Goal: Transaction & Acquisition: Purchase product/service

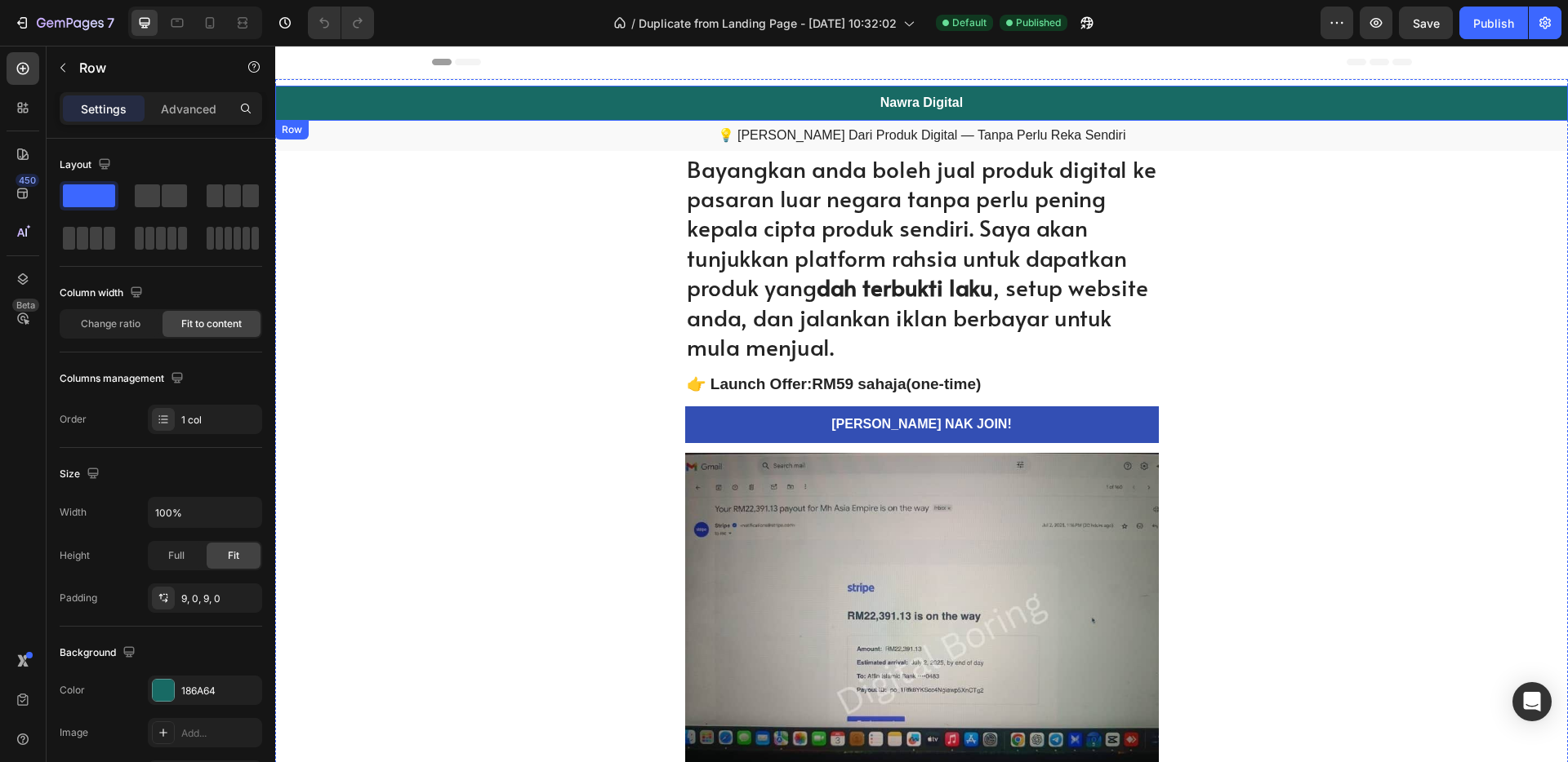
click at [969, 102] on div "Nawra Digital Heading Row" at bounding box center [922, 103] width 1292 height 35
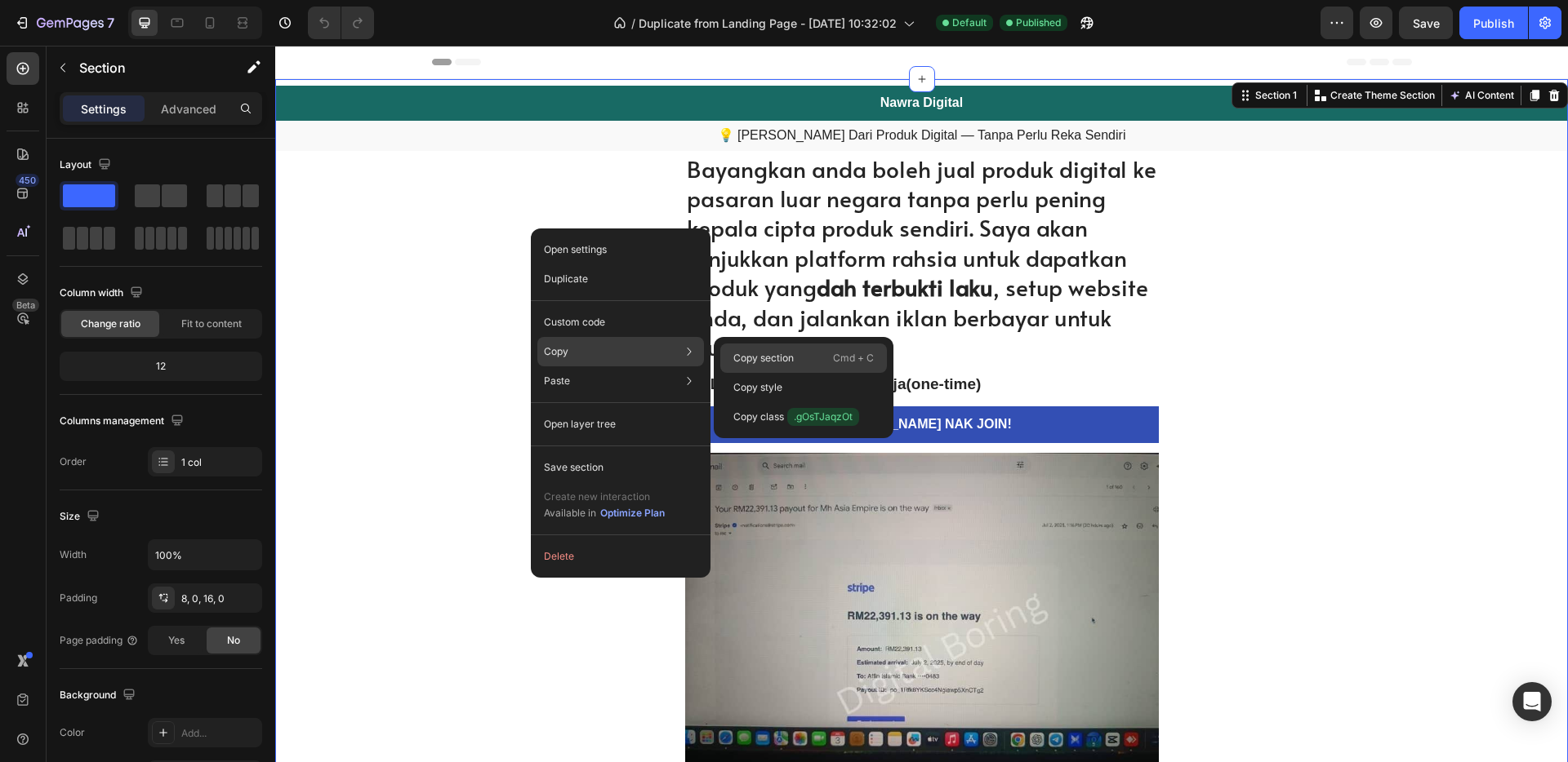
click at [763, 361] on p "Copy section" at bounding box center [763, 358] width 61 height 14
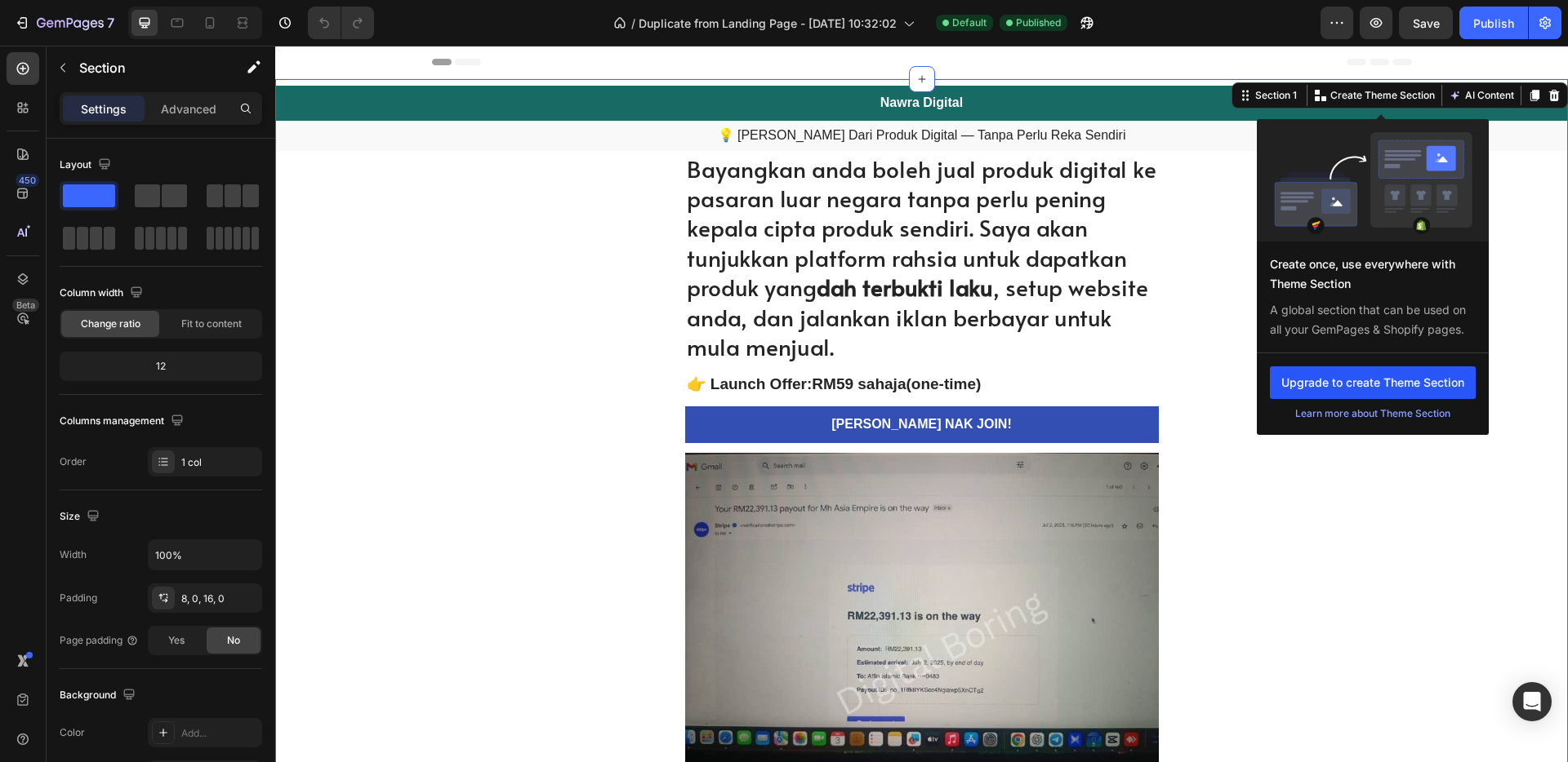
click at [1391, 382] on button "Upgrade to create Theme Section" at bounding box center [1372, 382] width 206 height 33
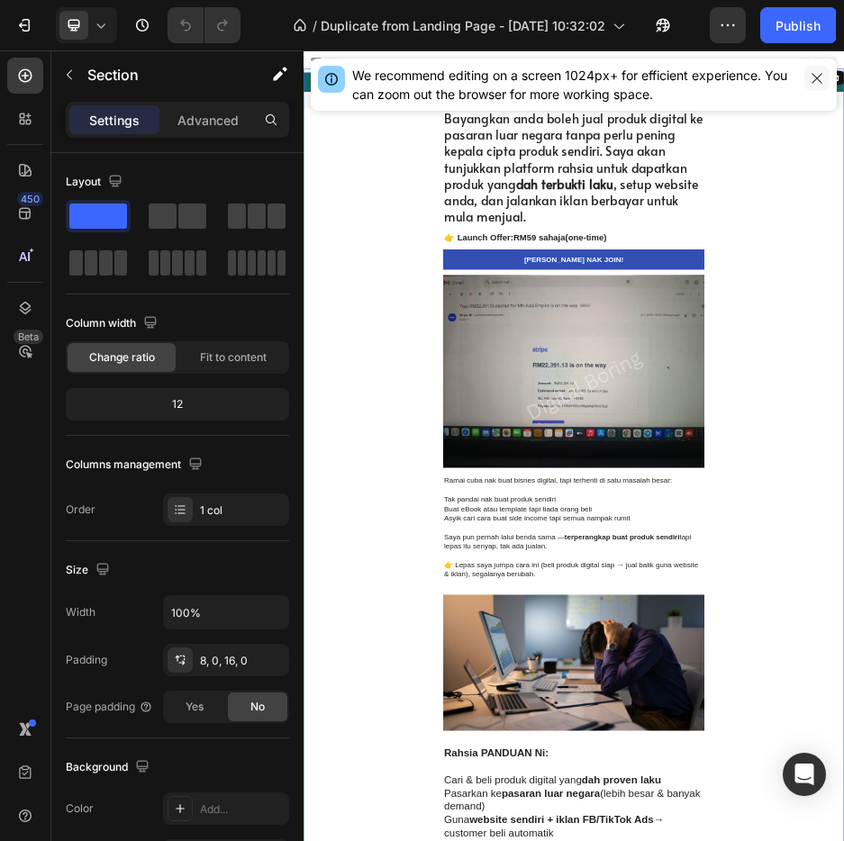
click at [823, 78] on icon "button" at bounding box center [817, 78] width 14 height 14
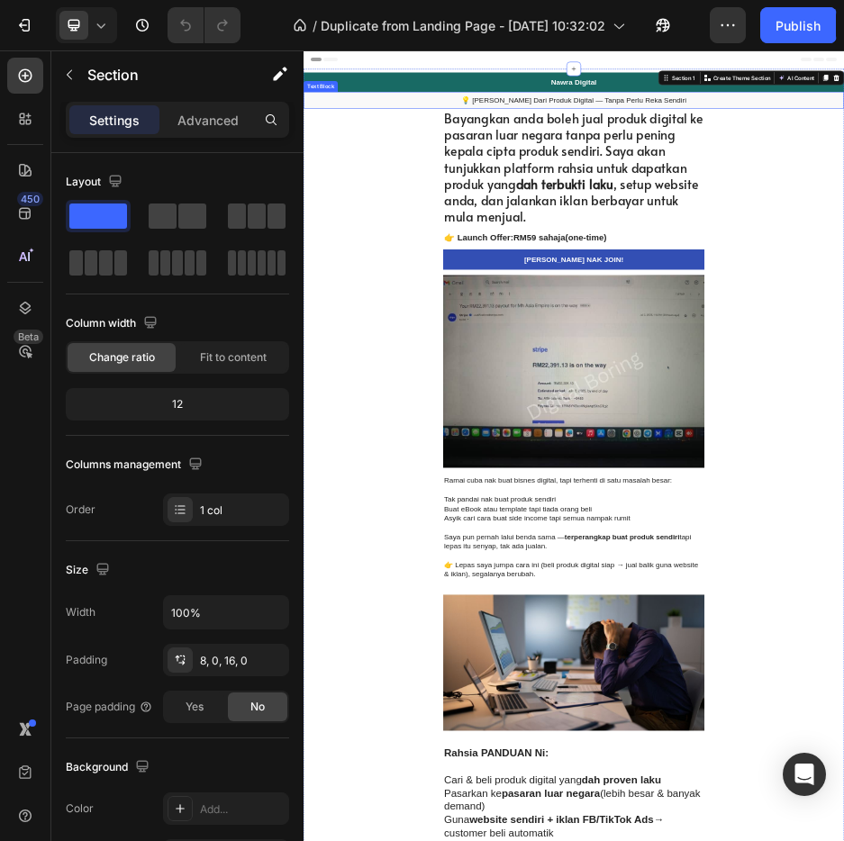
click at [888, 153] on p "💡 [PERSON_NAME] Dari Produk Digital — Tanpa Perlu Reka Sendiri" at bounding box center [843, 150] width 1077 height 19
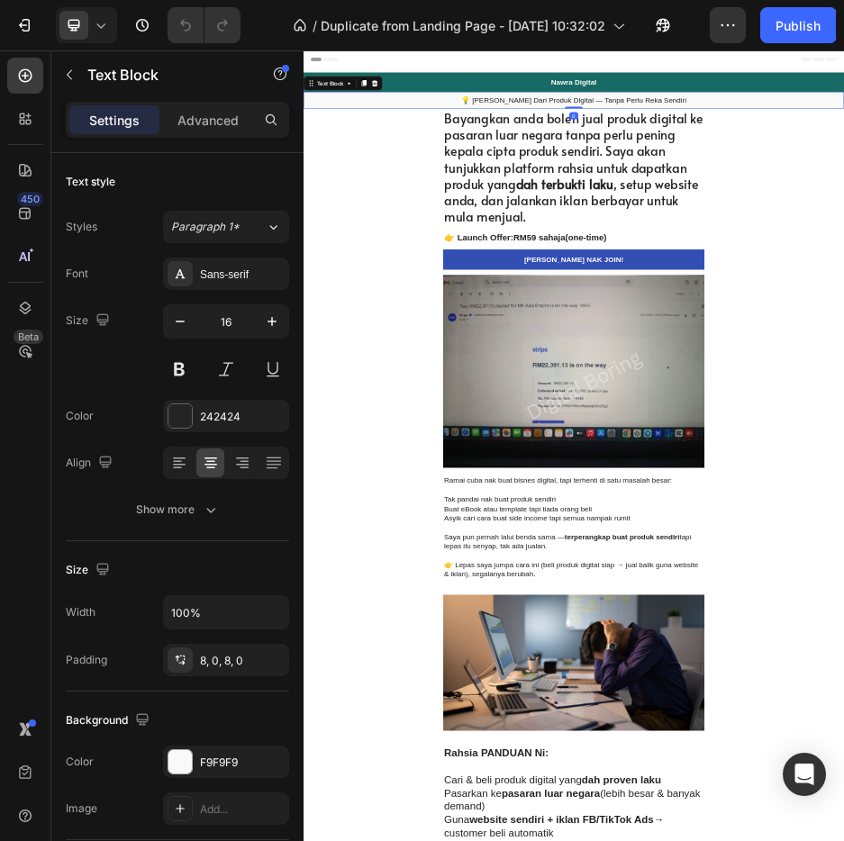
click at [888, 153] on p "💡 [PERSON_NAME] Dari Produk Digital — Tanpa Perlu Reka Sendiri" at bounding box center [843, 150] width 1077 height 19
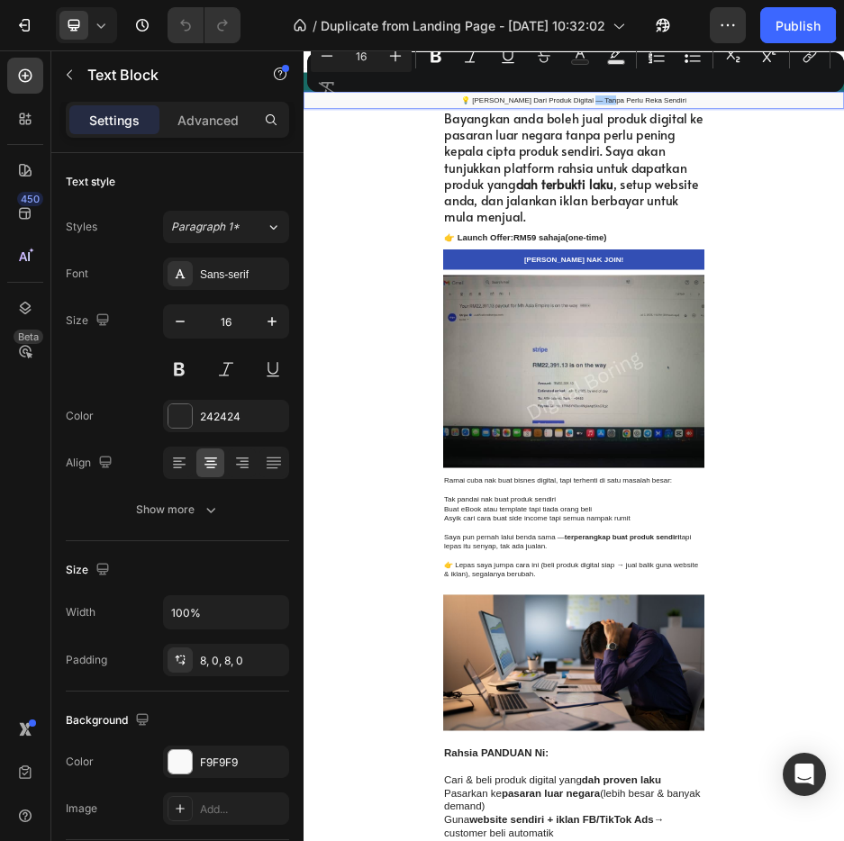
click at [653, 98] on div "Minus 16 Plus Bold Italic Underline Strikethrough Text Color Text Background Co…" at bounding box center [576, 72] width 530 height 65
click at [661, 98] on div "Minus 16 Plus Bold Italic Underline Strikethrough Text Color Text Background Co…" at bounding box center [576, 72] width 530 height 65
click at [673, 99] on div "Minus 16 Plus Bold Italic Underline Strikethrough Text Color Text Background Co…" at bounding box center [576, 72] width 530 height 65
click at [638, 100] on div "Minus 16 Plus Bold Italic Underline Strikethrough Text Color Text Background Co…" at bounding box center [576, 72] width 530 height 65
click at [531, 97] on div "Minus 16 Plus Bold Italic Underline Strikethrough Text Color Text Background Co…" at bounding box center [576, 72] width 530 height 65
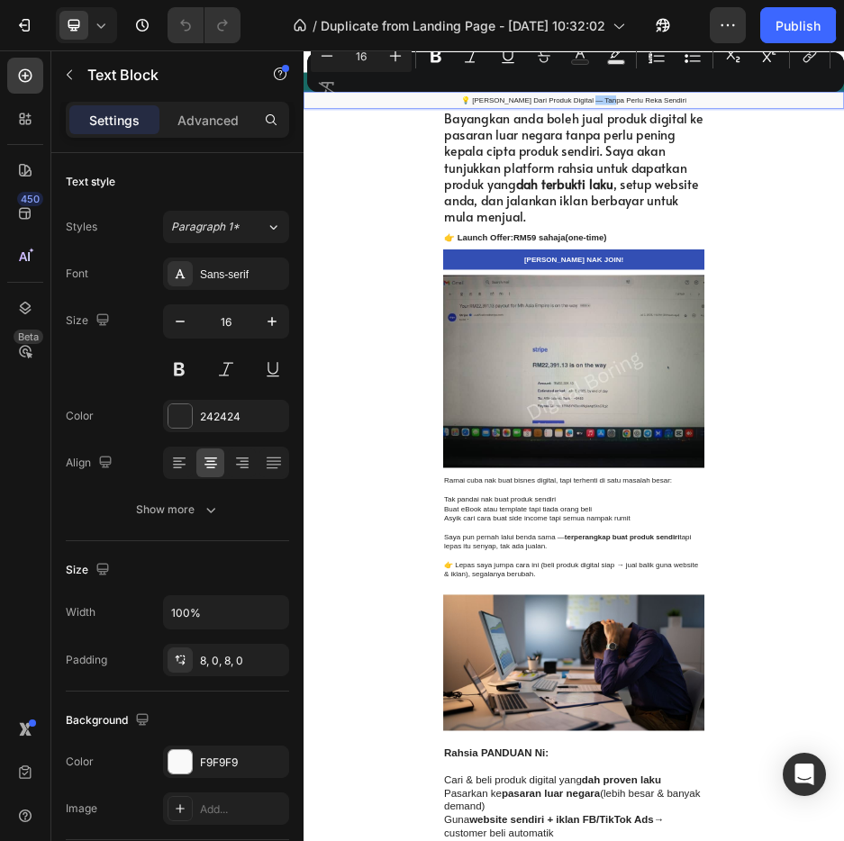
click at [526, 100] on div "Minus 16 Plus Bold Italic Underline Strikethrough Text Color Text Background Co…" at bounding box center [576, 72] width 530 height 65
click at [976, 268] on h1 "Bayangkan anda boleh jual produk digital ke pasaran luar negara tanpa perlu pen…" at bounding box center [844, 284] width 523 height 233
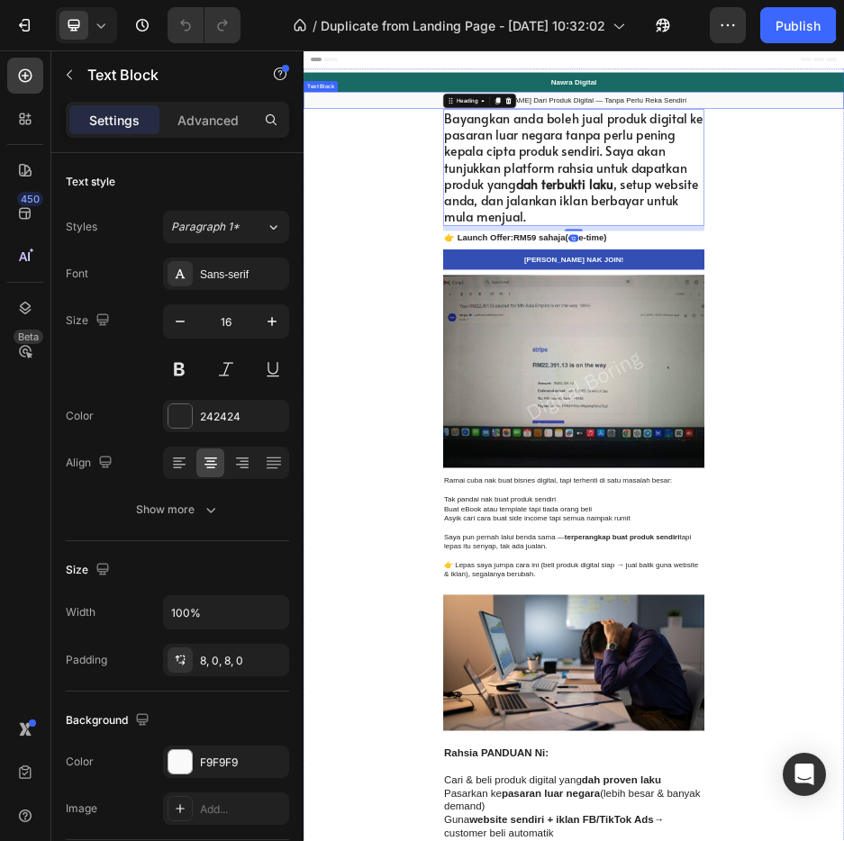
click at [945, 154] on p "💡 [PERSON_NAME] Dari Produk Digital — Tanpa Perlu Reka Sendiri" at bounding box center [843, 150] width 1077 height 19
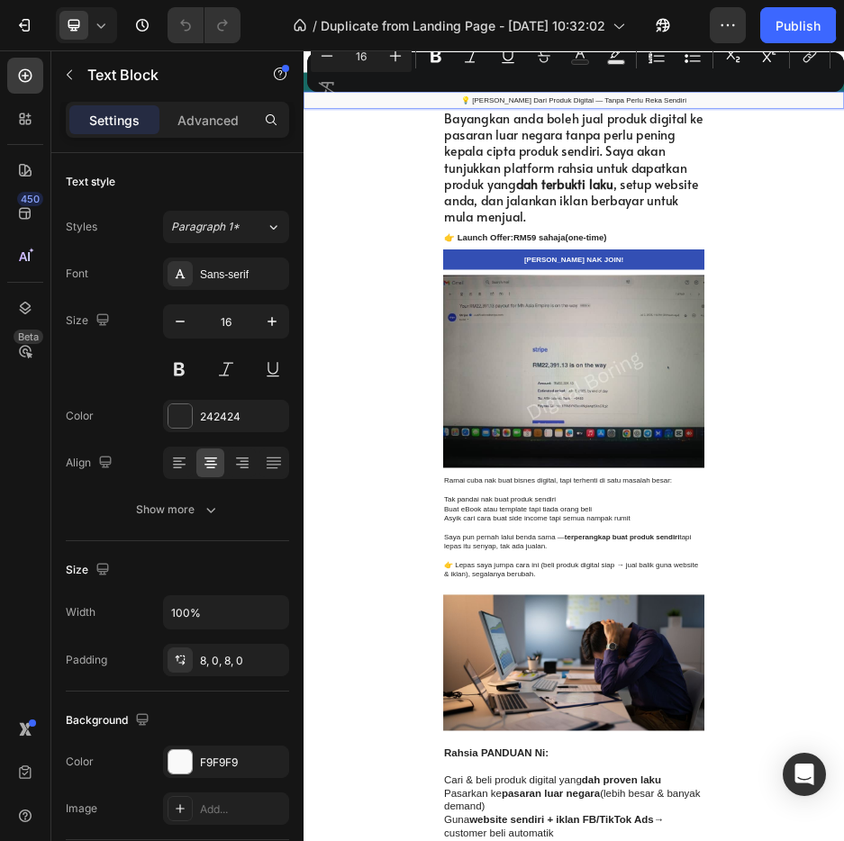
click at [577, 101] on div "Minus 16 Plus Bold Italic Underline Strikethrough Text Color Text Background Co…" at bounding box center [576, 72] width 530 height 65
click at [551, 102] on div "Minus 16 Plus Bold Italic Underline Strikethrough Text Color Text Background Co…" at bounding box center [576, 72] width 530 height 65
click at [517, 103] on div "Minus 16 Plus Bold Italic Underline Strikethrough Text Color Text Background Co…" at bounding box center [576, 72] width 530 height 65
click at [484, 101] on div "Minus 16 Plus Bold Italic Underline Strikethrough Text Color Text Background Co…" at bounding box center [576, 72] width 530 height 65
click at [469, 101] on div "Minus 16 Plus Bold Italic Underline Strikethrough Text Color Text Background Co…" at bounding box center [576, 72] width 530 height 65
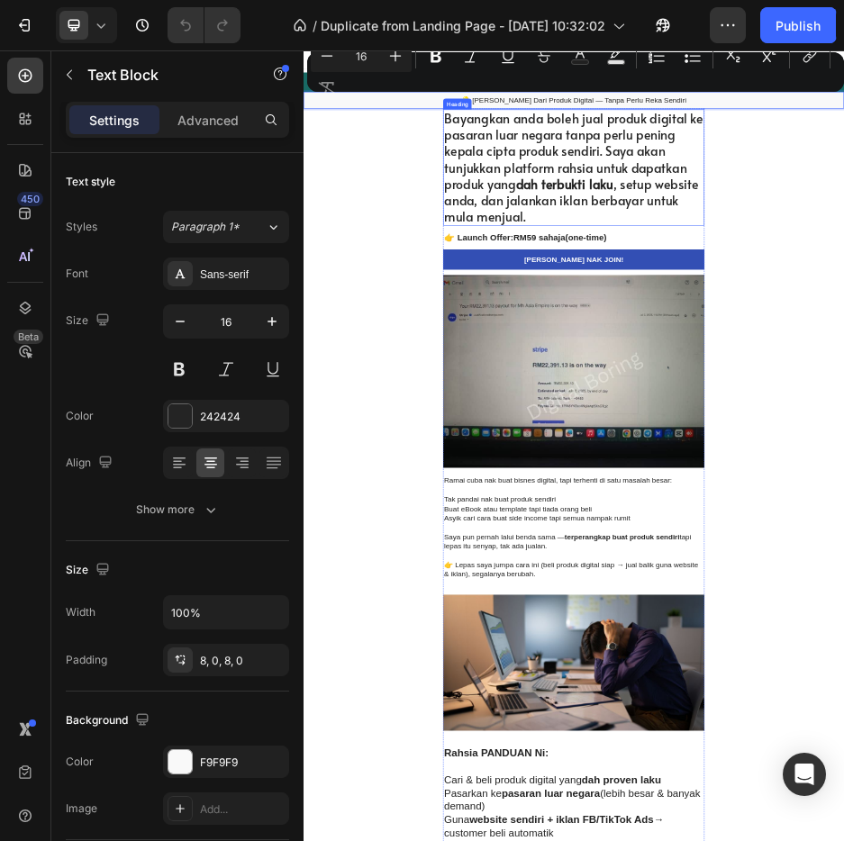
click at [882, 386] on h1 "Bayangkan anda boleh jual produk digital ke pasaran luar negara tanpa perlu pen…" at bounding box center [844, 284] width 523 height 233
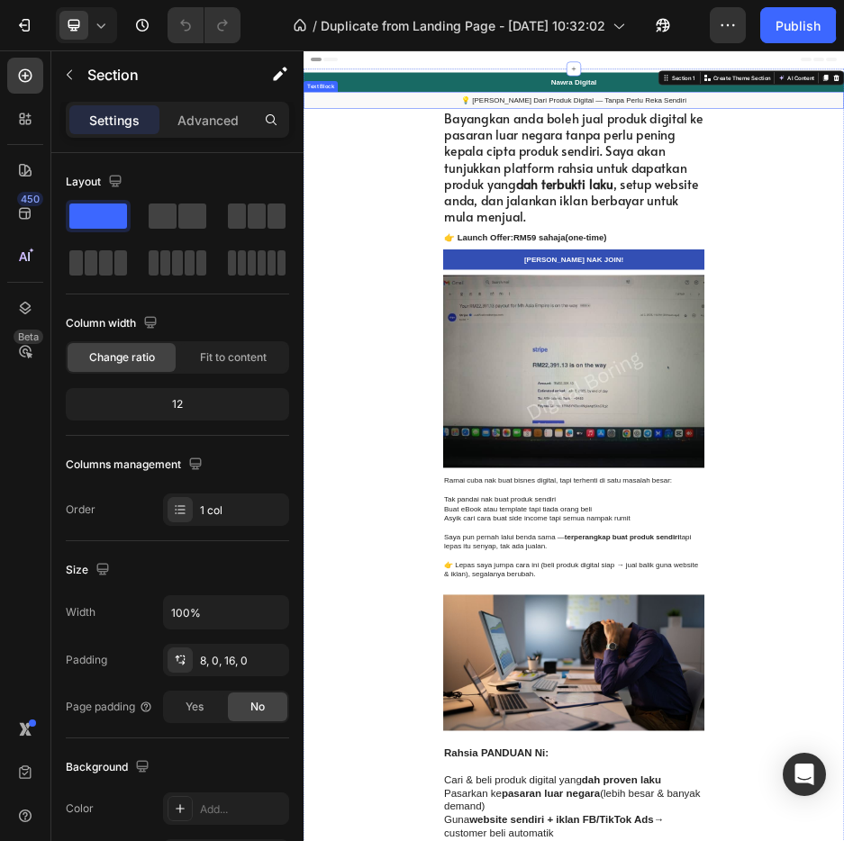
click at [1021, 148] on p "💡 [PERSON_NAME] Dari Produk Digital — Tanpa Perlu Reka Sendiri" at bounding box center [843, 150] width 1077 height 19
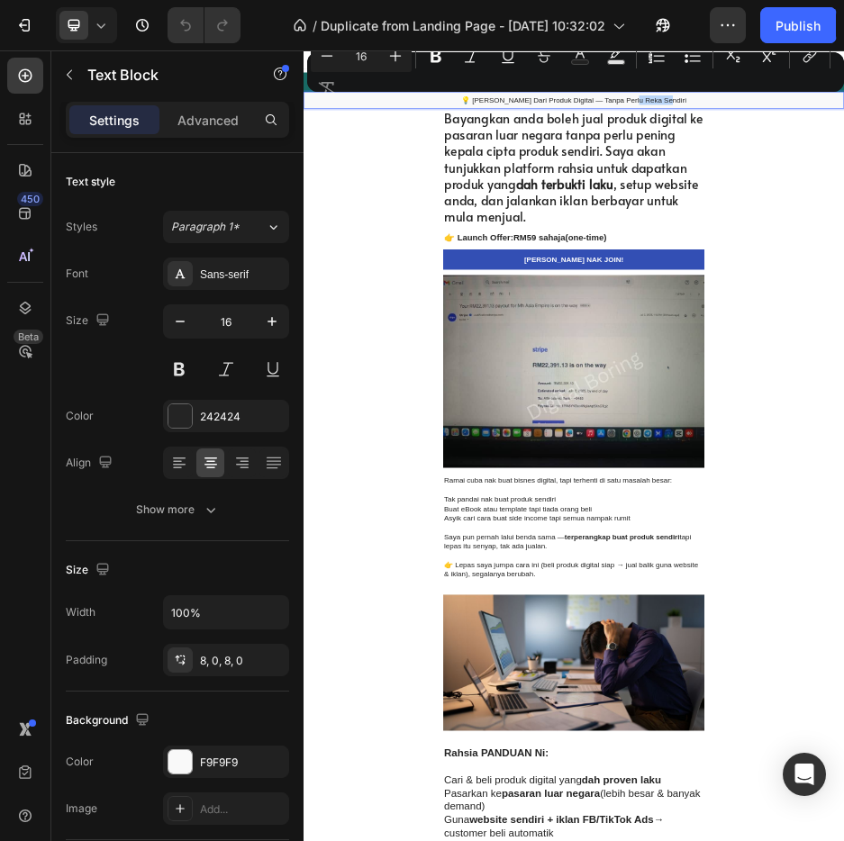
drag, startPoint x: 1033, startPoint y: 147, endPoint x: 964, endPoint y: 149, distance: 69.4
click at [669, 98] on div "Minus 16 Plus Bold Italic Underline Strikethrough Text Color Text Background Co…" at bounding box center [576, 72] width 530 height 65
click at [677, 101] on div "Minus 16 Plus Bold Italic Underline Strikethrough Text Color Text Background Co…" at bounding box center [576, 72] width 530 height 65
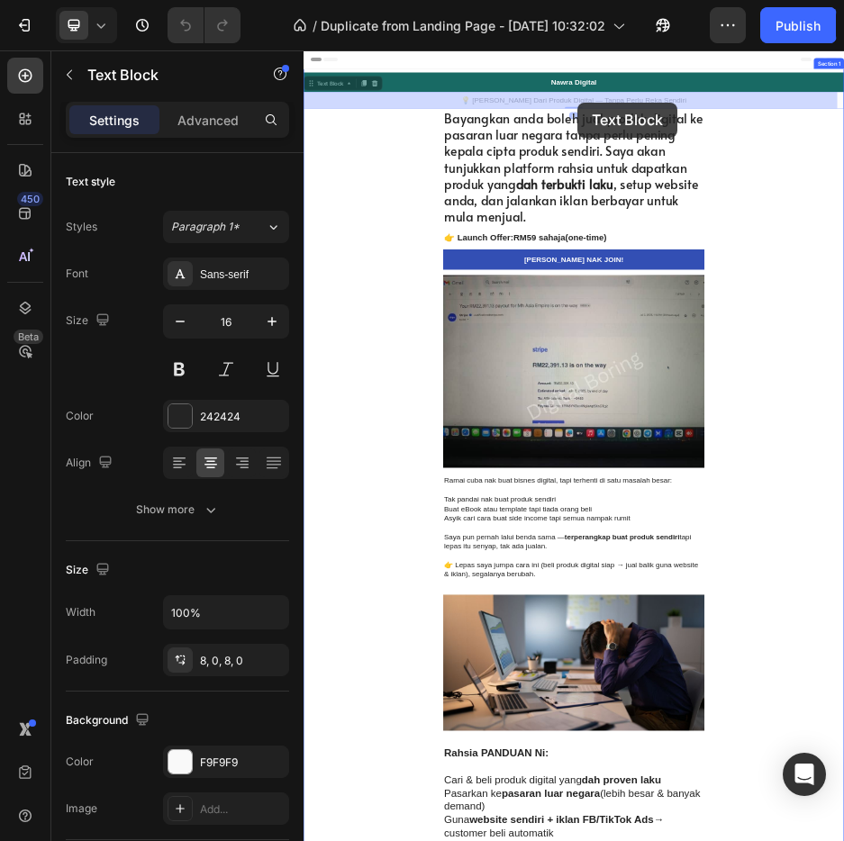
drag, startPoint x: 1049, startPoint y: 151, endPoint x: 850, endPoint y: 154, distance: 198.2
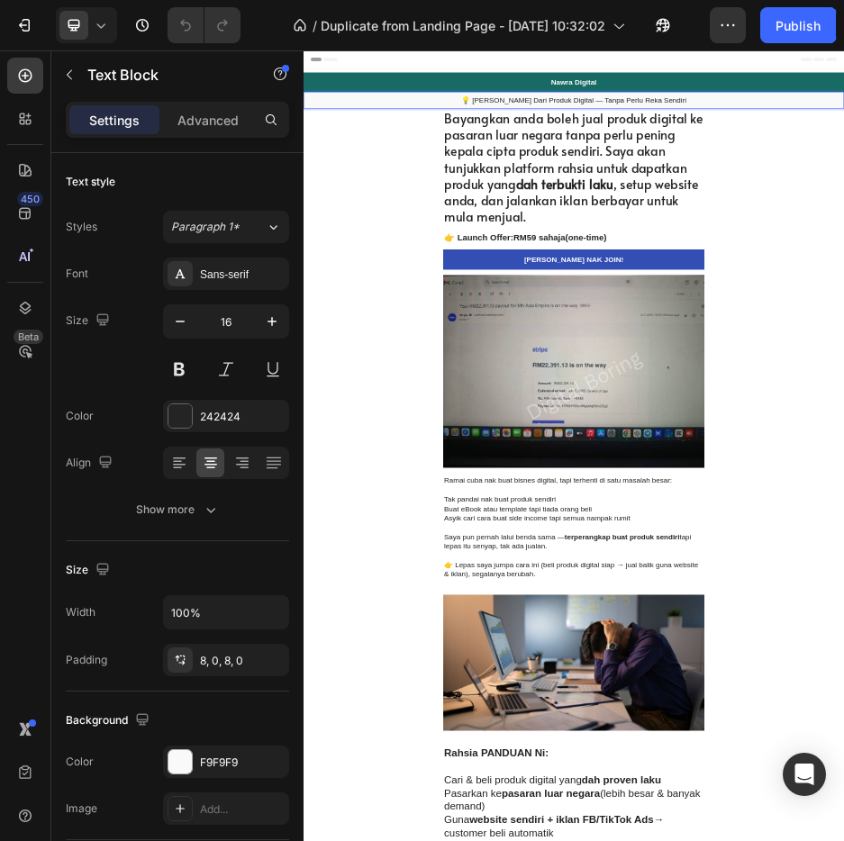
drag, startPoint x: 1050, startPoint y: 151, endPoint x: 638, endPoint y: 153, distance: 411.7
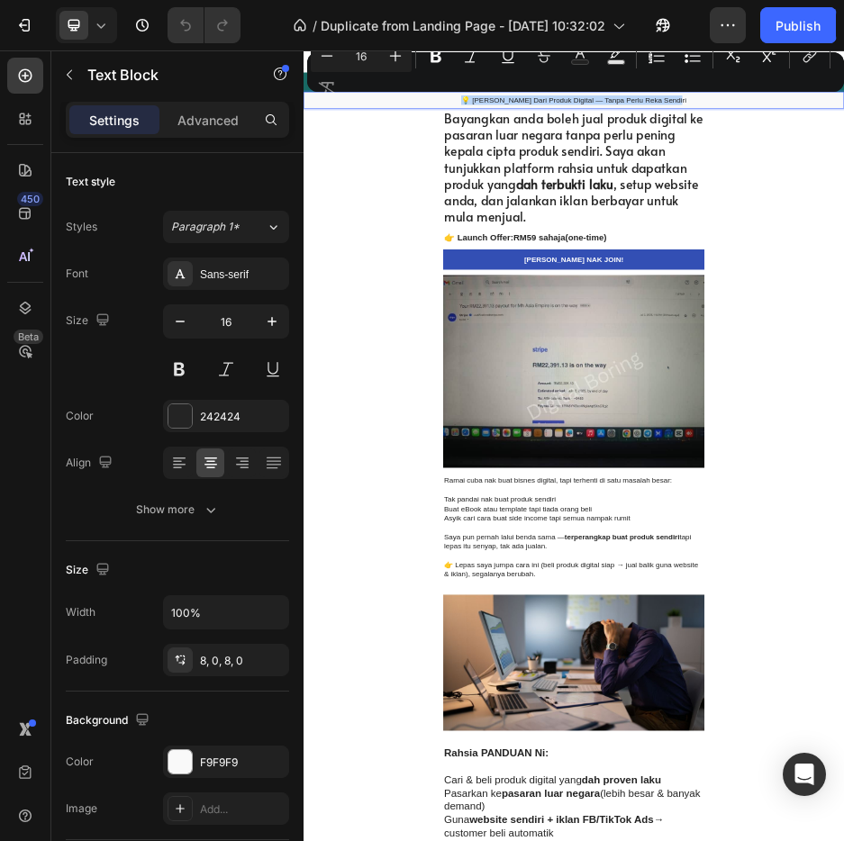
drag, startPoint x: 633, startPoint y: 153, endPoint x: 1054, endPoint y: 141, distance: 420.9
click at [1054, 141] on p "💡 [PERSON_NAME] Dari Produk Digital — Tanpa Perlu Reka Sendiri" at bounding box center [843, 150] width 1077 height 19
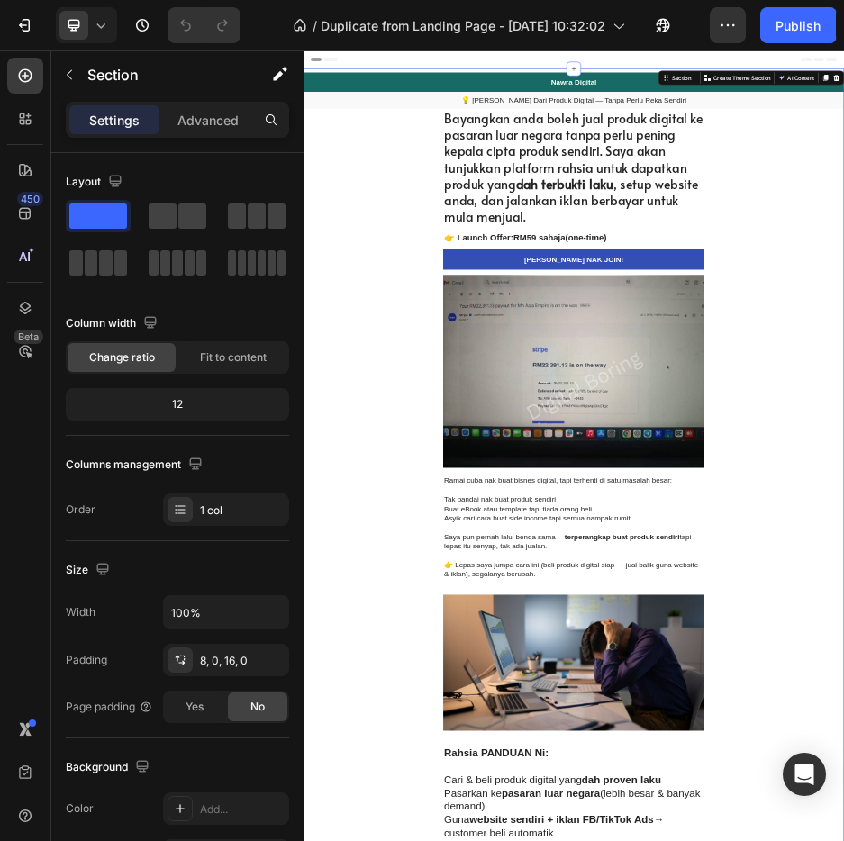
click at [987, 288] on h1 "Bayangkan anda boleh jual produk digital ke pasaran luar negara tanpa perlu pen…" at bounding box center [844, 284] width 523 height 233
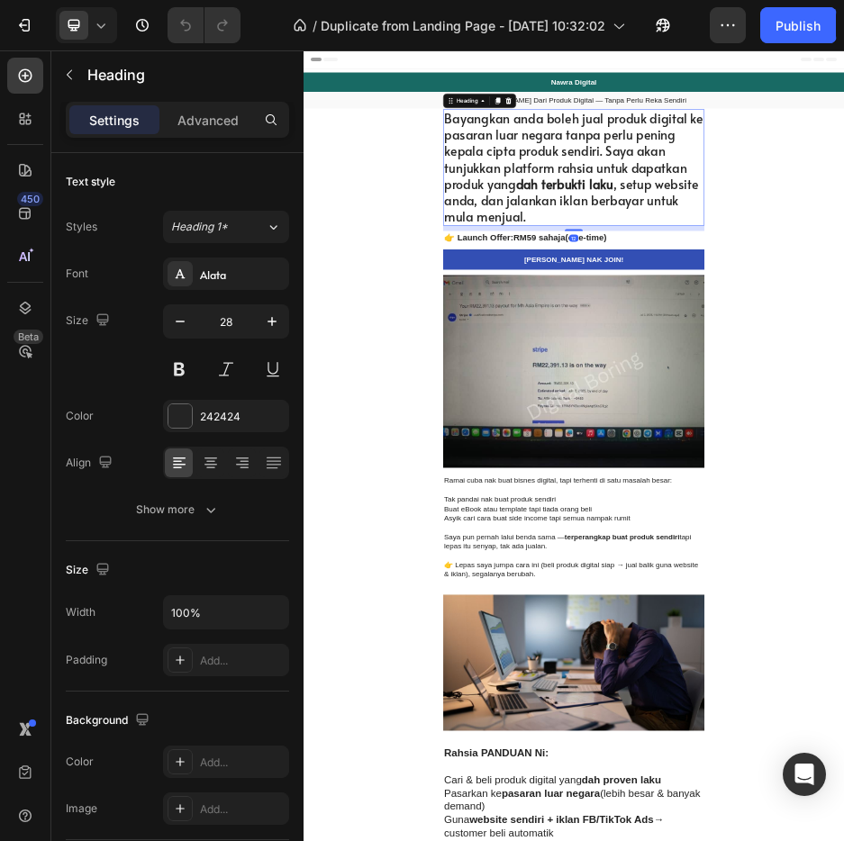
click at [968, 334] on h1 "Bayangkan anda boleh jual produk digital ke pasaran luar negara tanpa perlu pen…" at bounding box center [844, 284] width 523 height 233
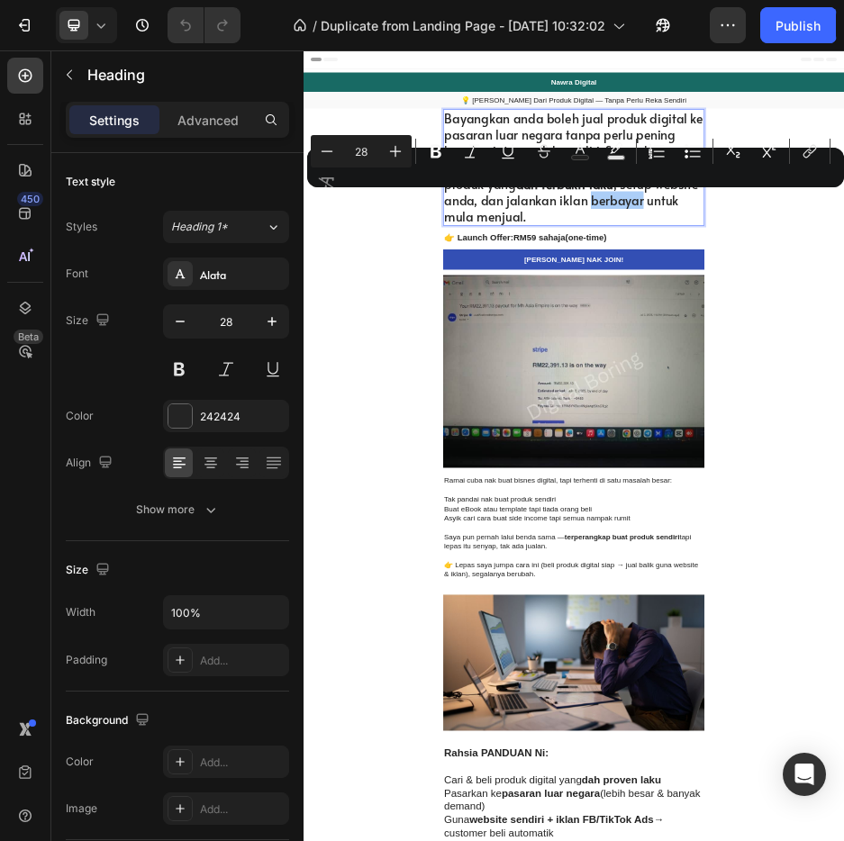
click at [589, 193] on div "Minus 28 Plus Bold Italic Underline Strikethrough Text Color Text Background Co…" at bounding box center [576, 167] width 530 height 65
click at [827, 387] on p "Bayangkan anda boleh jual produk digital ke pasaran luar negara tanpa perlu pen…" at bounding box center [844, 285] width 519 height 230
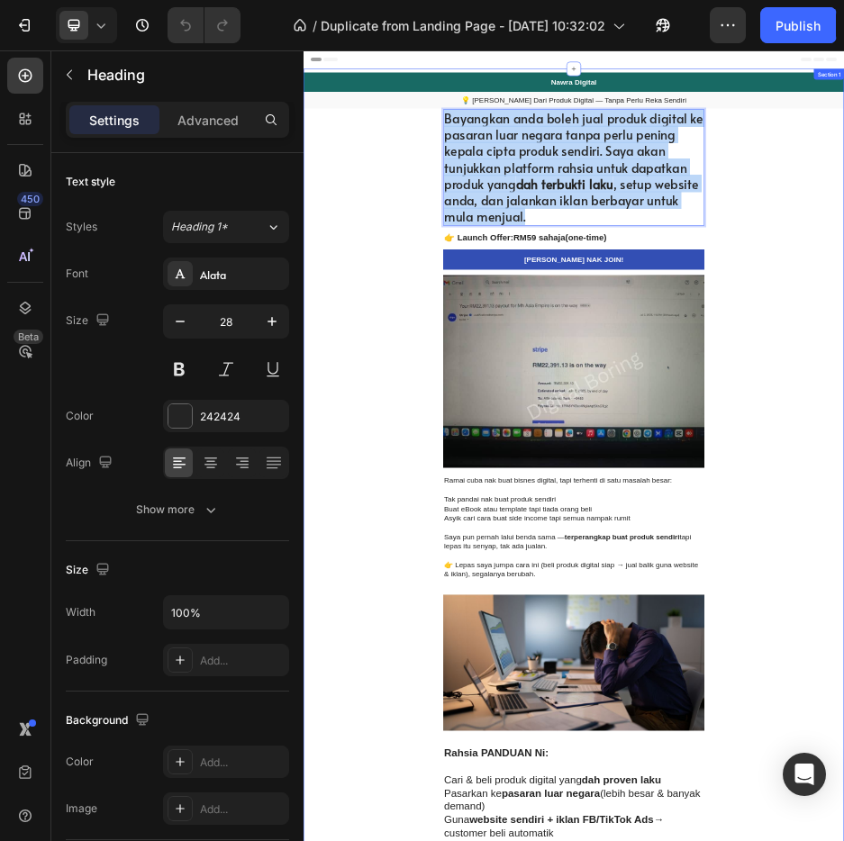
drag, startPoint x: 821, startPoint y: 383, endPoint x: 554, endPoint y: 193, distance: 327.5
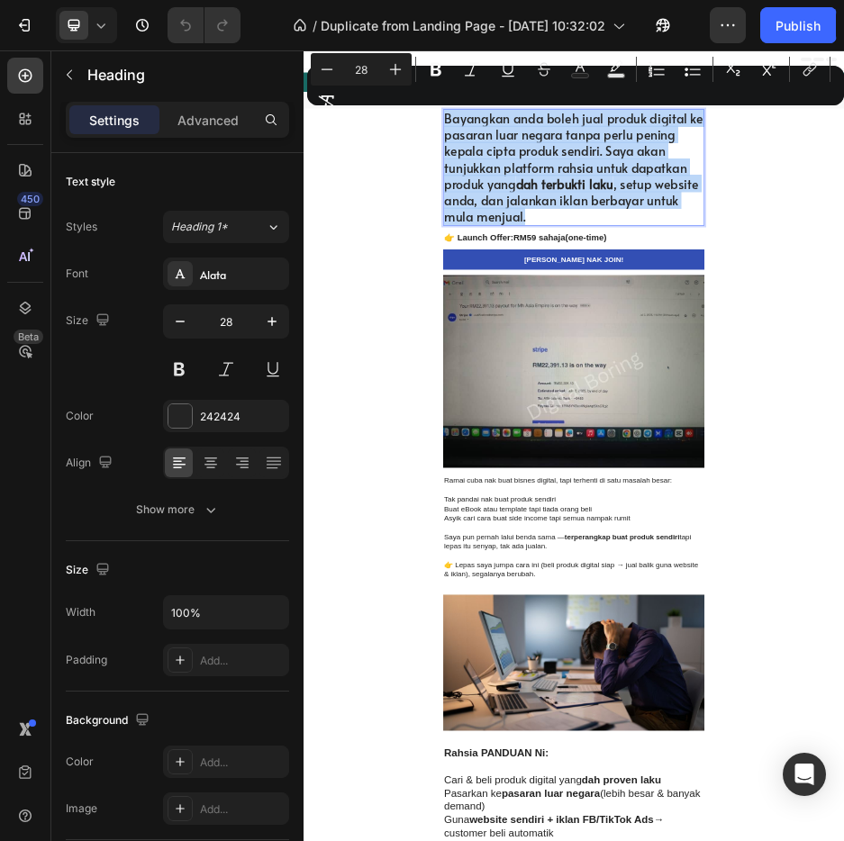
copy p "Bayangkan anda boleh jual produk digital ke pasaran luar negara tanpa perlu pen…"
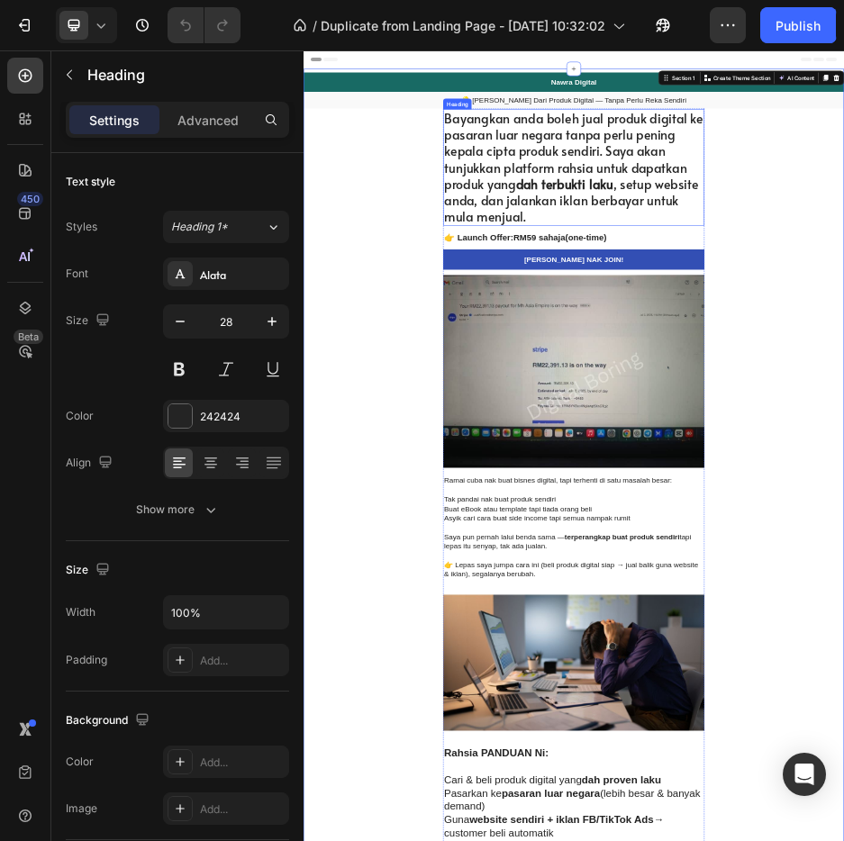
click at [795, 310] on strong "dah terbukti laku" at bounding box center [825, 316] width 195 height 35
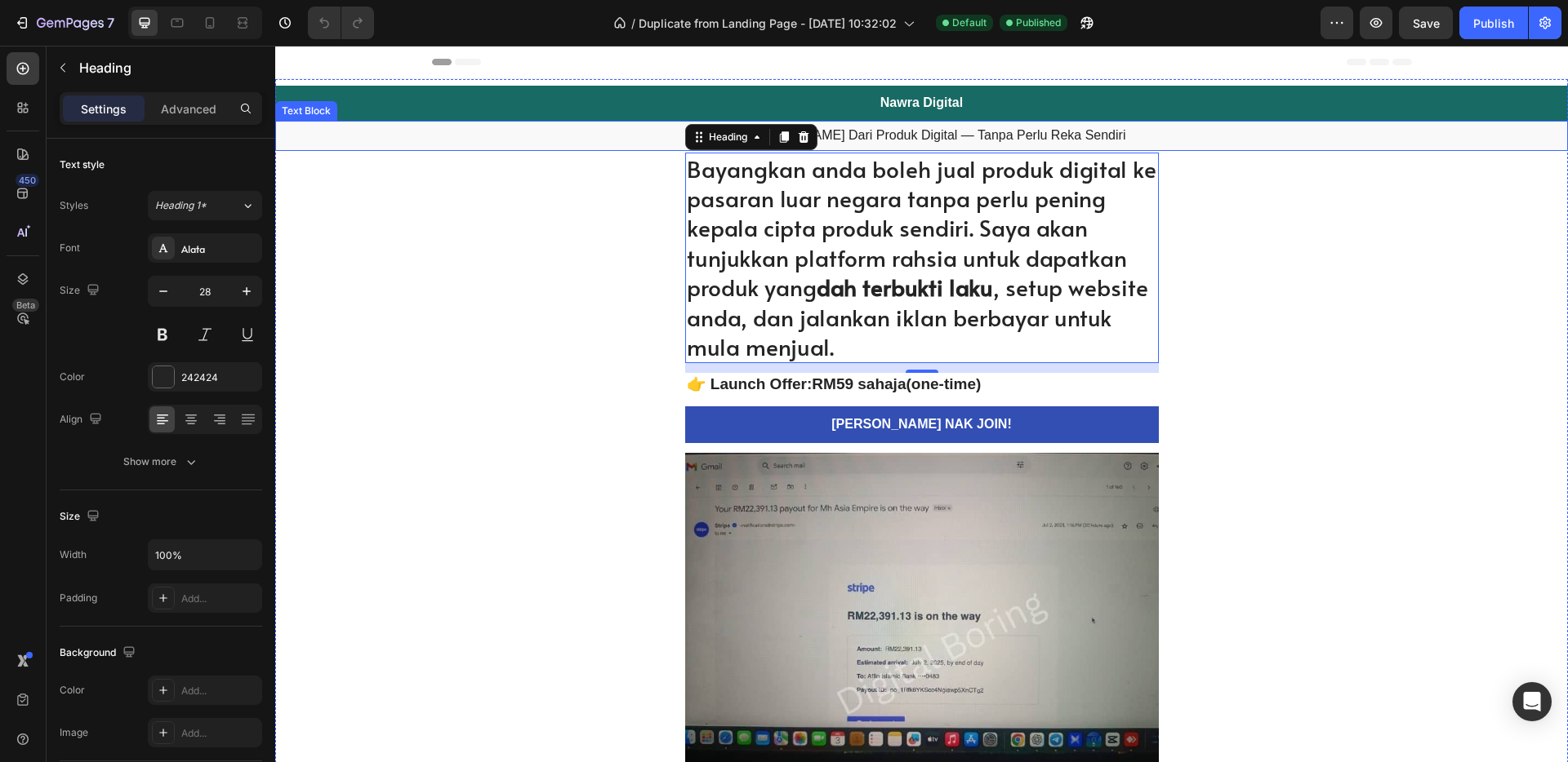
click at [977, 143] on p "💡 [PERSON_NAME] Dari Produk Digital — Tanpa Perlu Reka Sendiri" at bounding box center [921, 136] width 1290 height 17
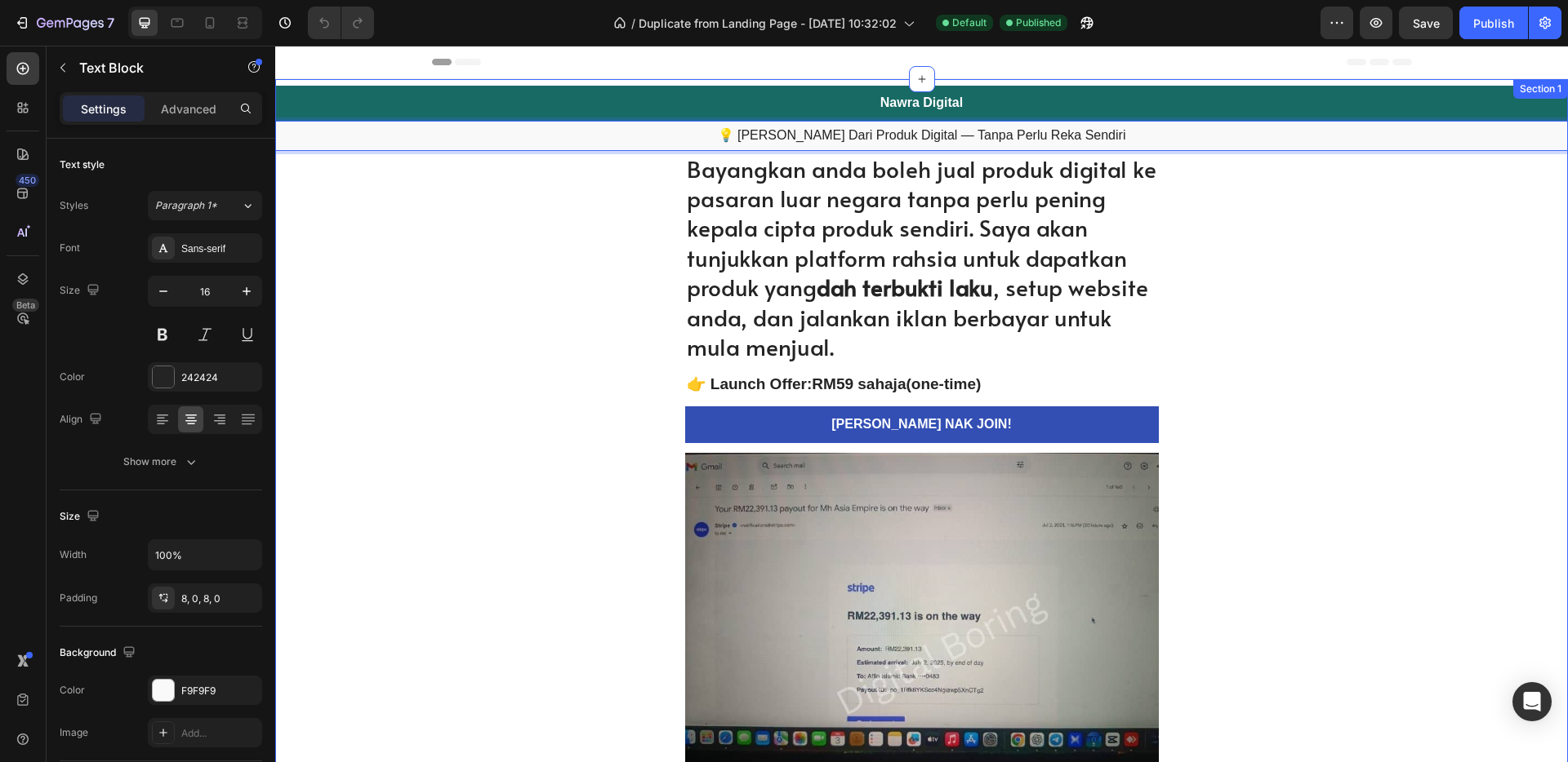
click at [729, 236] on p "Bayangkan anda boleh jual produk digital ke pasaran luar negara tanpa perlu pen…" at bounding box center [922, 258] width 470 height 208
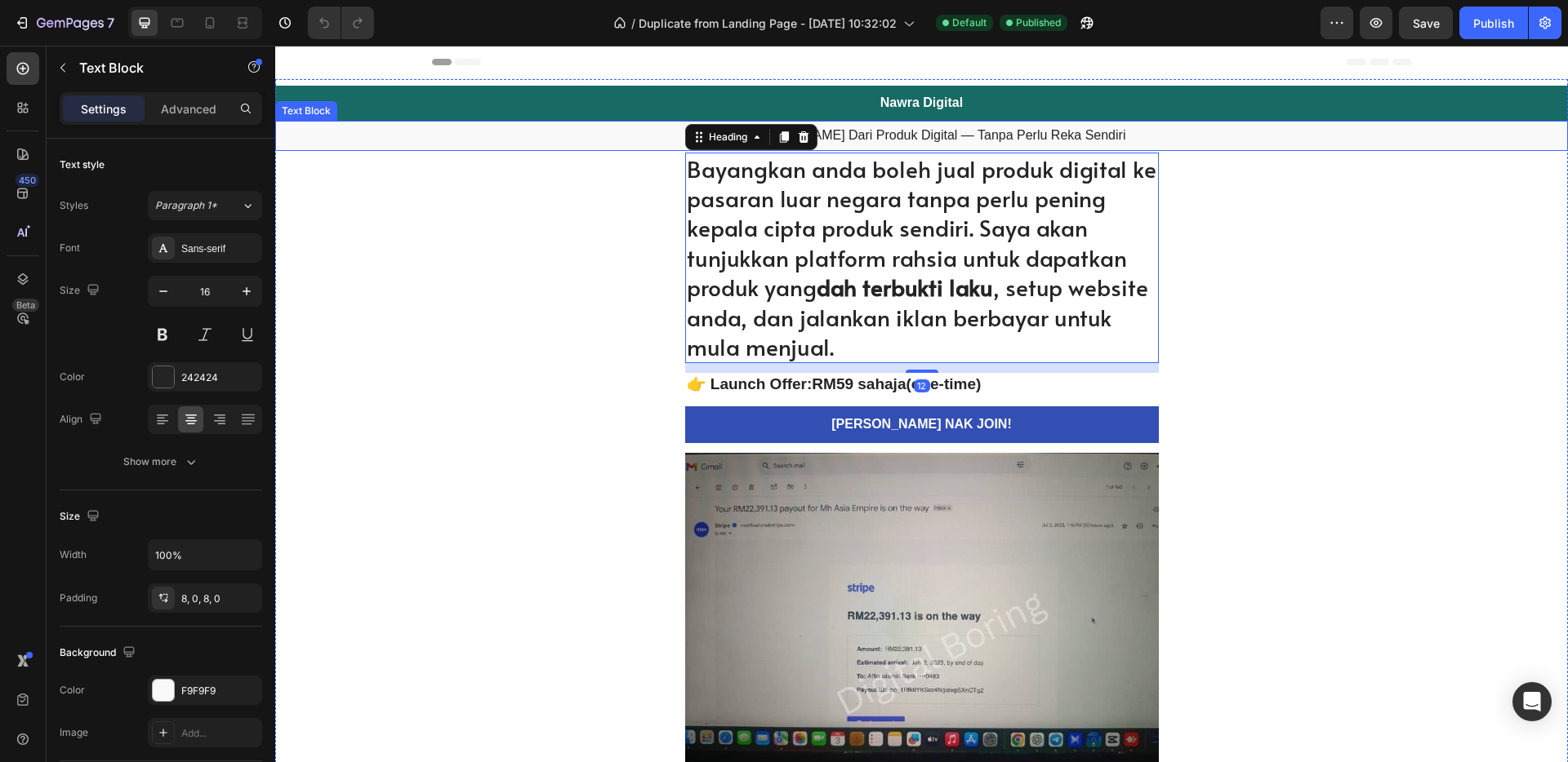
click at [895, 136] on p "💡 [PERSON_NAME] Dari Produk Digital — Tanpa Perlu Reka Sendiri" at bounding box center [921, 136] width 1290 height 17
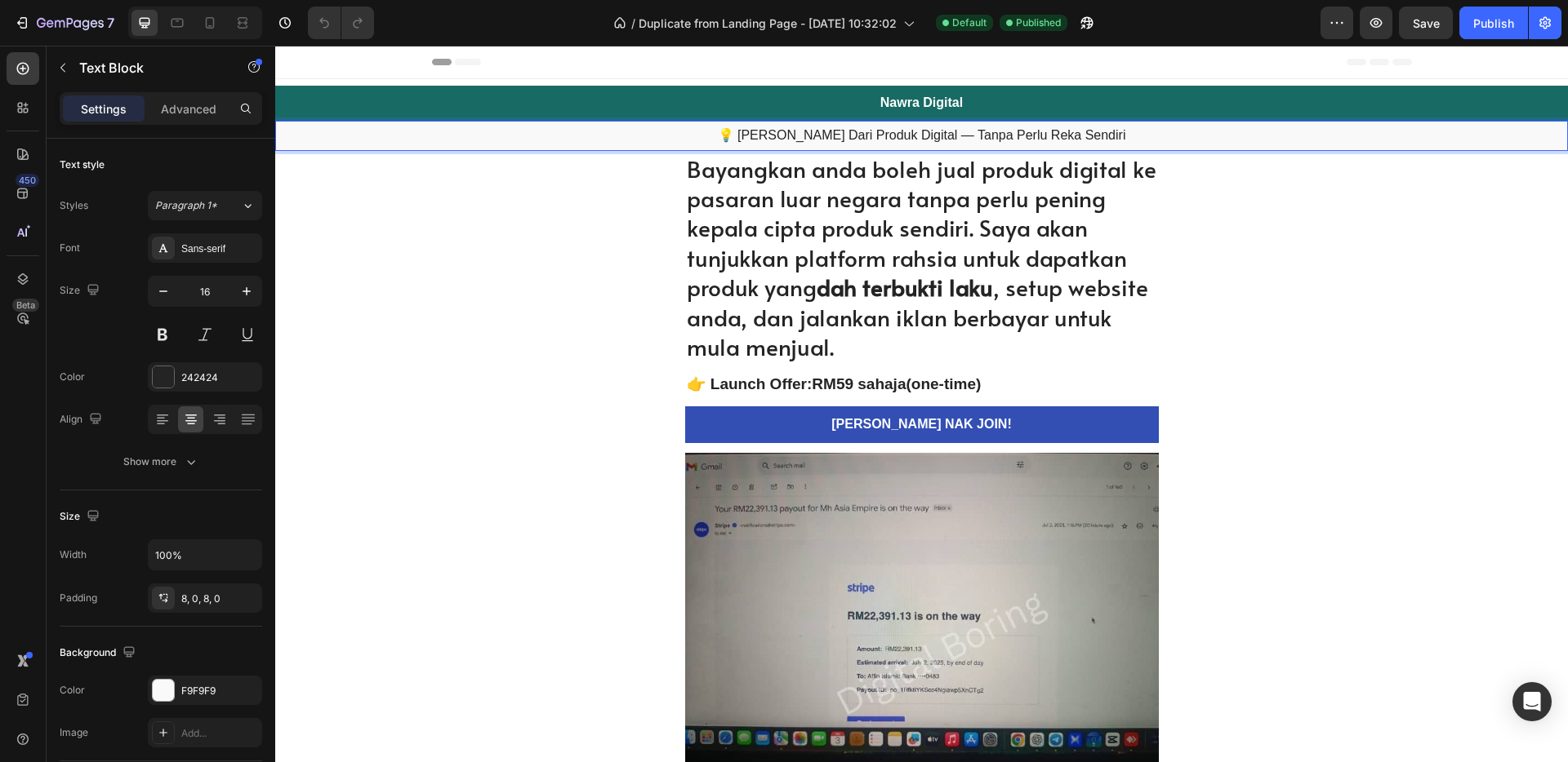
click at [1044, 137] on p "💡 [PERSON_NAME] Dari Produk Digital — Tanpa Perlu Reka Sendiri" at bounding box center [921, 136] width 1290 height 17
click at [1133, 136] on p "💡 [PERSON_NAME] Dari Produk Digital — Tanpa Perlu Reka Sendiri" at bounding box center [921, 136] width 1290 height 17
drag, startPoint x: 1118, startPoint y: 133, endPoint x: 730, endPoint y: 139, distance: 388.0
click at [730, 139] on p "💡 [PERSON_NAME] Dari Produk Digital — Tanpa Perlu Reka Sendiri" at bounding box center [921, 136] width 1290 height 17
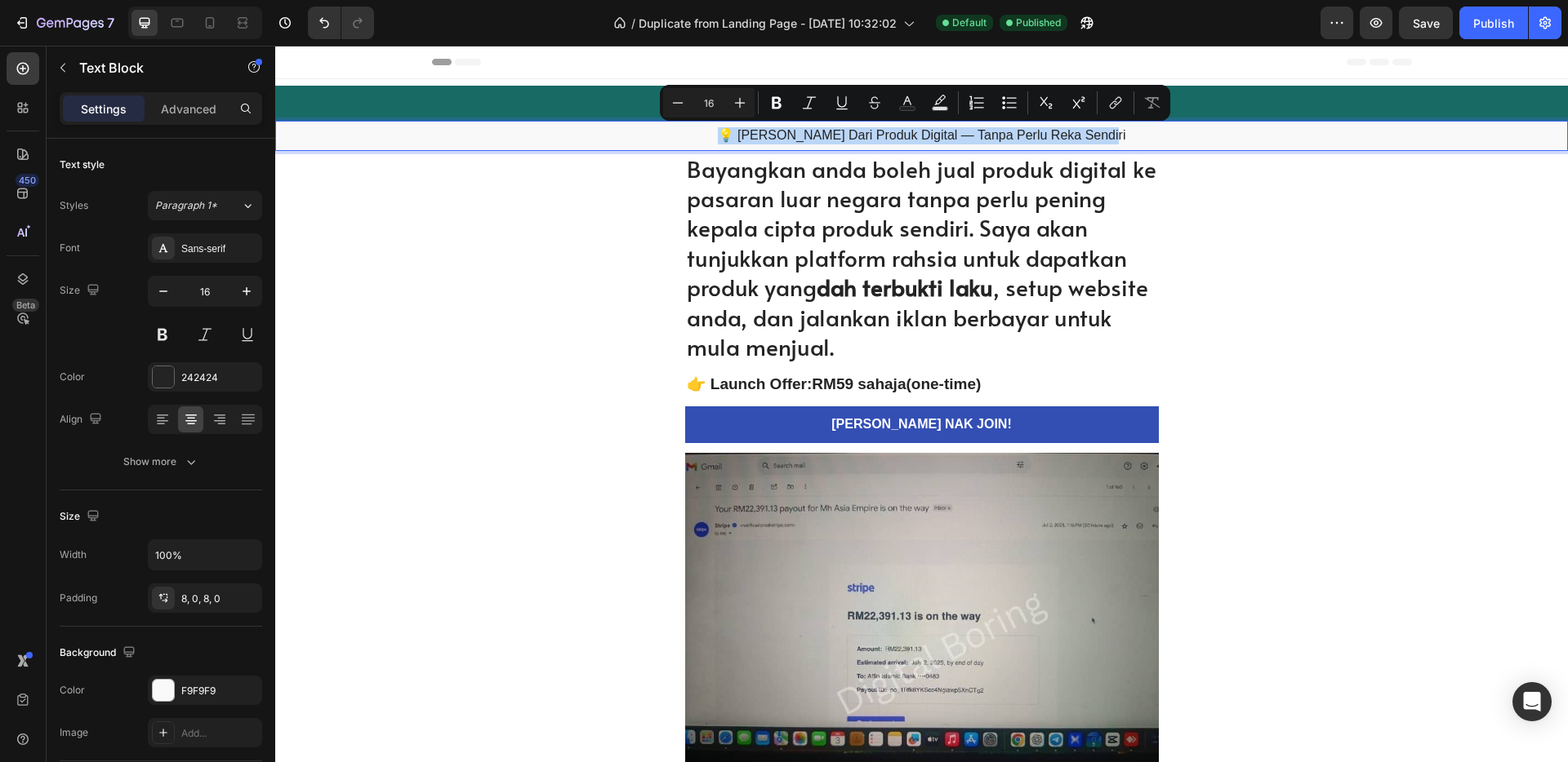
copy p "💡 [PERSON_NAME] Dari Produk Digital — Tanpa Perlu Reka Sendiri"
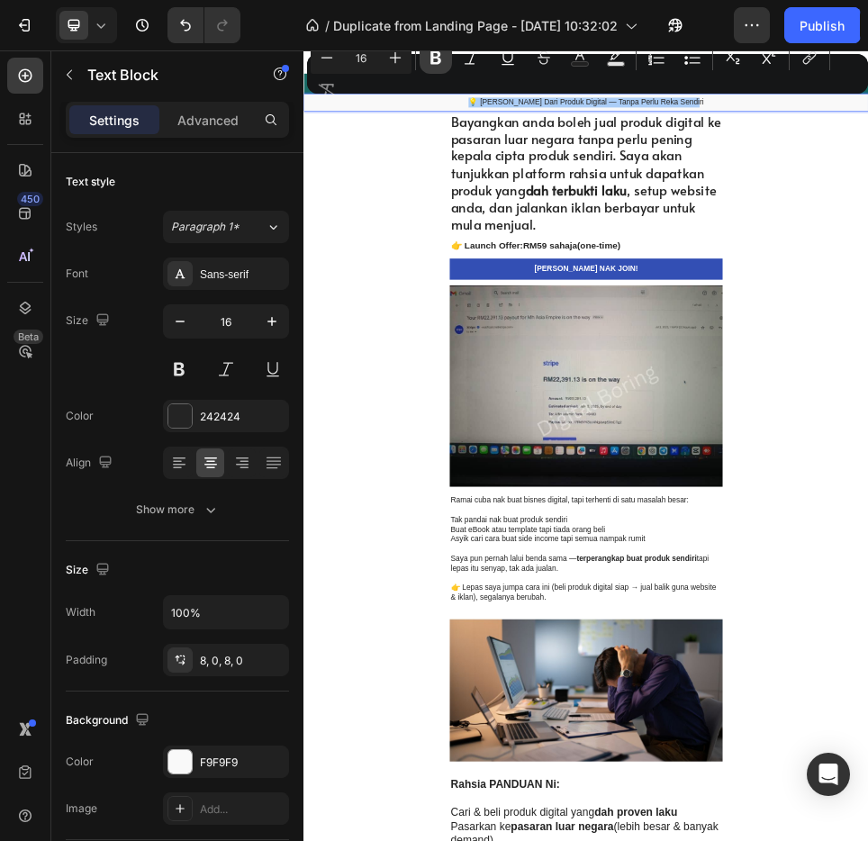
click at [443, 59] on icon "Editor contextual toolbar" at bounding box center [436, 58] width 18 height 18
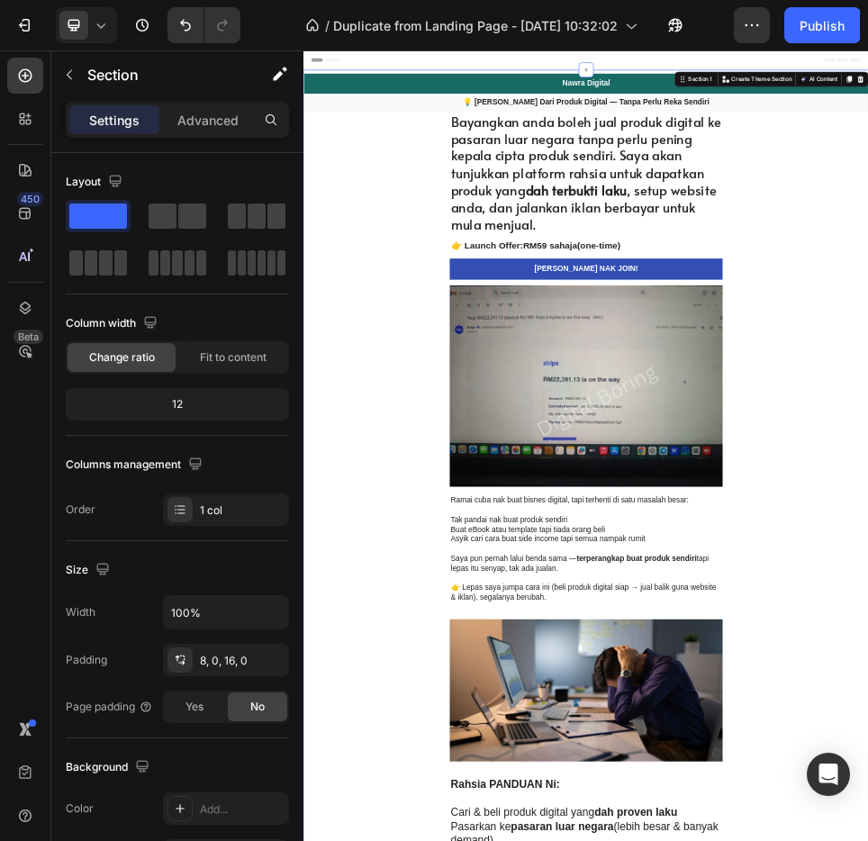
click at [842, 432] on h2 "👉 Launch Offer: RM59 sahaja (one-time)" at bounding box center [844, 425] width 523 height 26
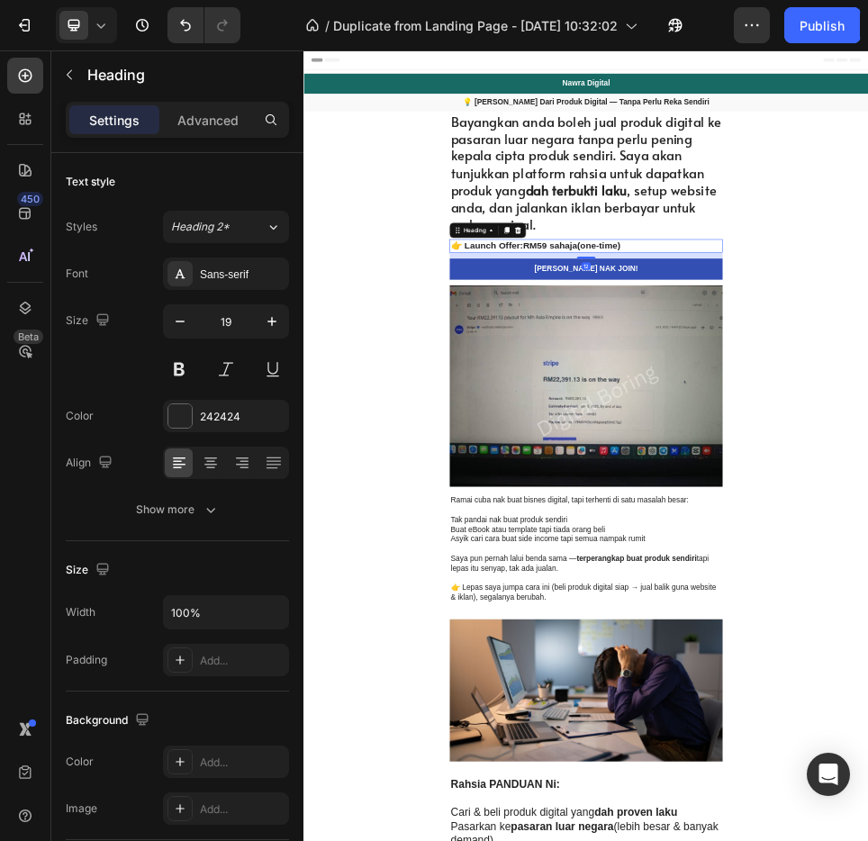
click at [894, 428] on h2 "👉 Launch Offer: RM59 sahaja (one-time)" at bounding box center [844, 425] width 523 height 26
click at [894, 428] on p "👉 Launch Offer: RM59 sahaja (one-time)" at bounding box center [844, 425] width 519 height 23
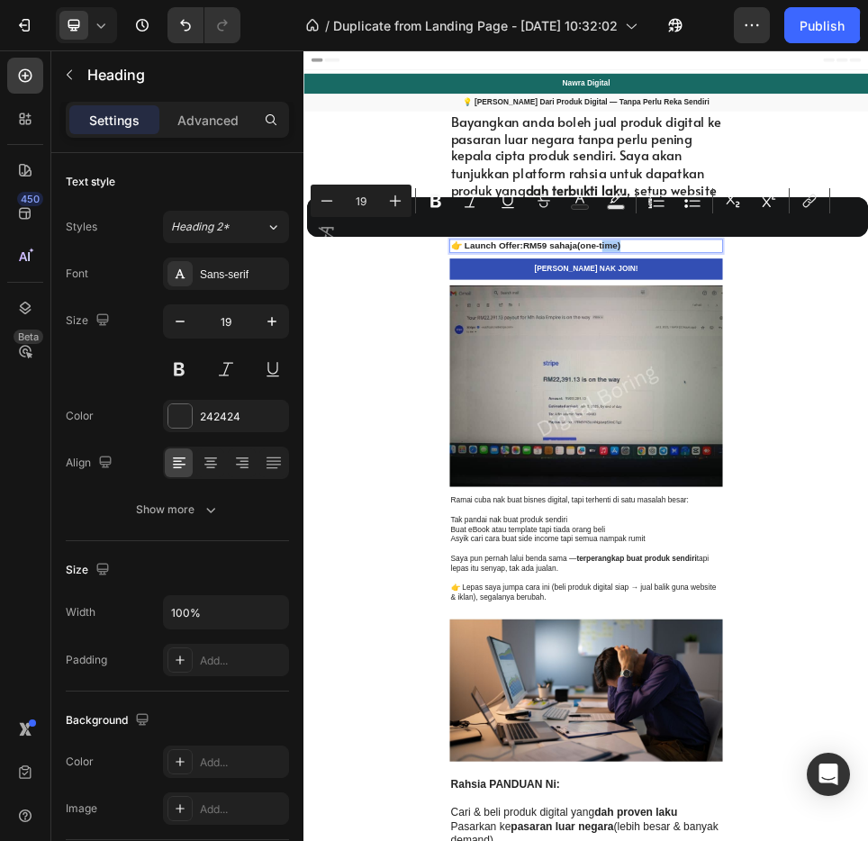
click at [620, 247] on div "Minus 19 Plus Bold Italic Underline Strikethrough Text Color Text Background Co…" at bounding box center [588, 217] width 554 height 65
click at [623, 247] on div "Minus 19 Plus Bold Italic Underline Strikethrough Text Color Text Background Co…" at bounding box center [588, 217] width 554 height 65
click at [625, 246] on div "Minus 19 Plus Bold Italic Underline Strikethrough Text Color Text Background Co…" at bounding box center [588, 217] width 554 height 65
click at [626, 241] on div "Minus 19 Plus Bold Italic Underline Strikethrough Text Color Text Background Co…" at bounding box center [588, 217] width 554 height 65
click at [629, 243] on div "Minus 19 Plus Bold Italic Underline Strikethrough Text Color Text Background Co…" at bounding box center [588, 217] width 554 height 65
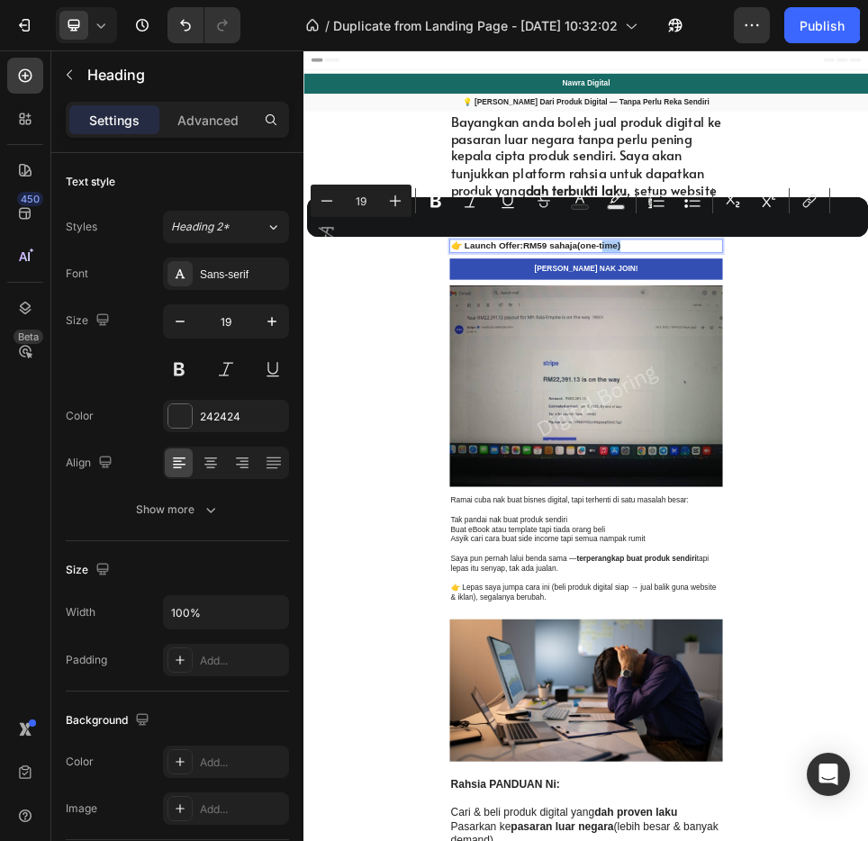
click at [629, 243] on div "Minus 19 Plus Bold Italic Underline Strikethrough Text Color Text Background Co…" at bounding box center [588, 217] width 554 height 65
click at [591, 239] on div "Minus 19 Plus Bold Italic Underline Strikethrough Text Color Text Background Co…" at bounding box center [588, 217] width 554 height 65
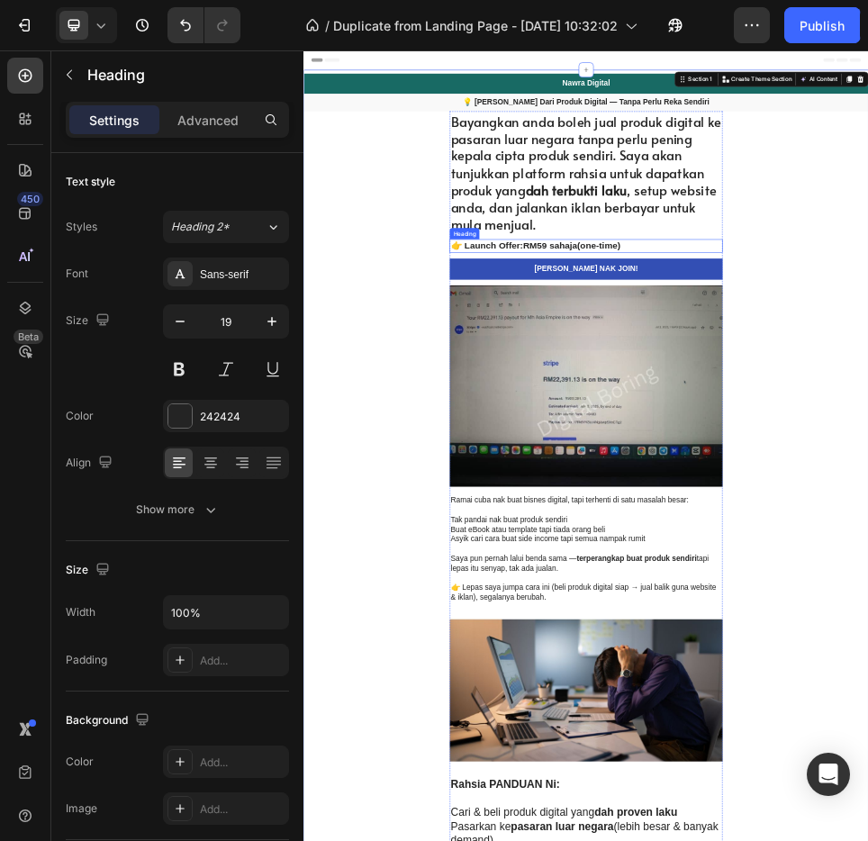
click at [930, 425] on p "👉 Launch Offer: RM59 sahaja (one-time)" at bounding box center [844, 425] width 519 height 23
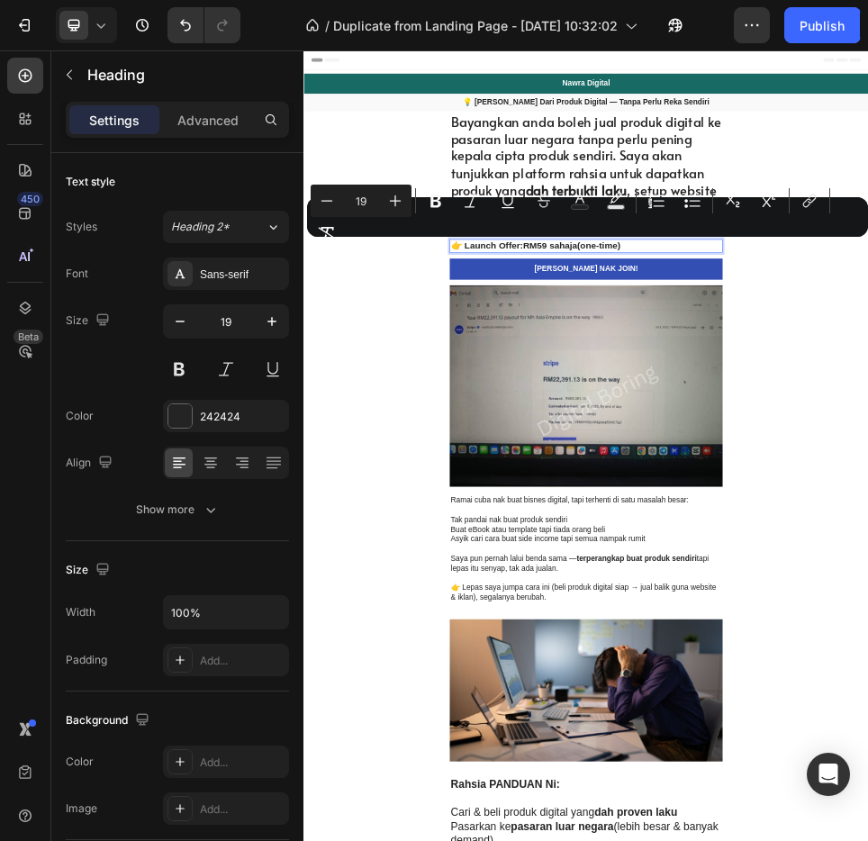
drag, startPoint x: 930, startPoint y: 424, endPoint x: 585, endPoint y: 424, distance: 345.0
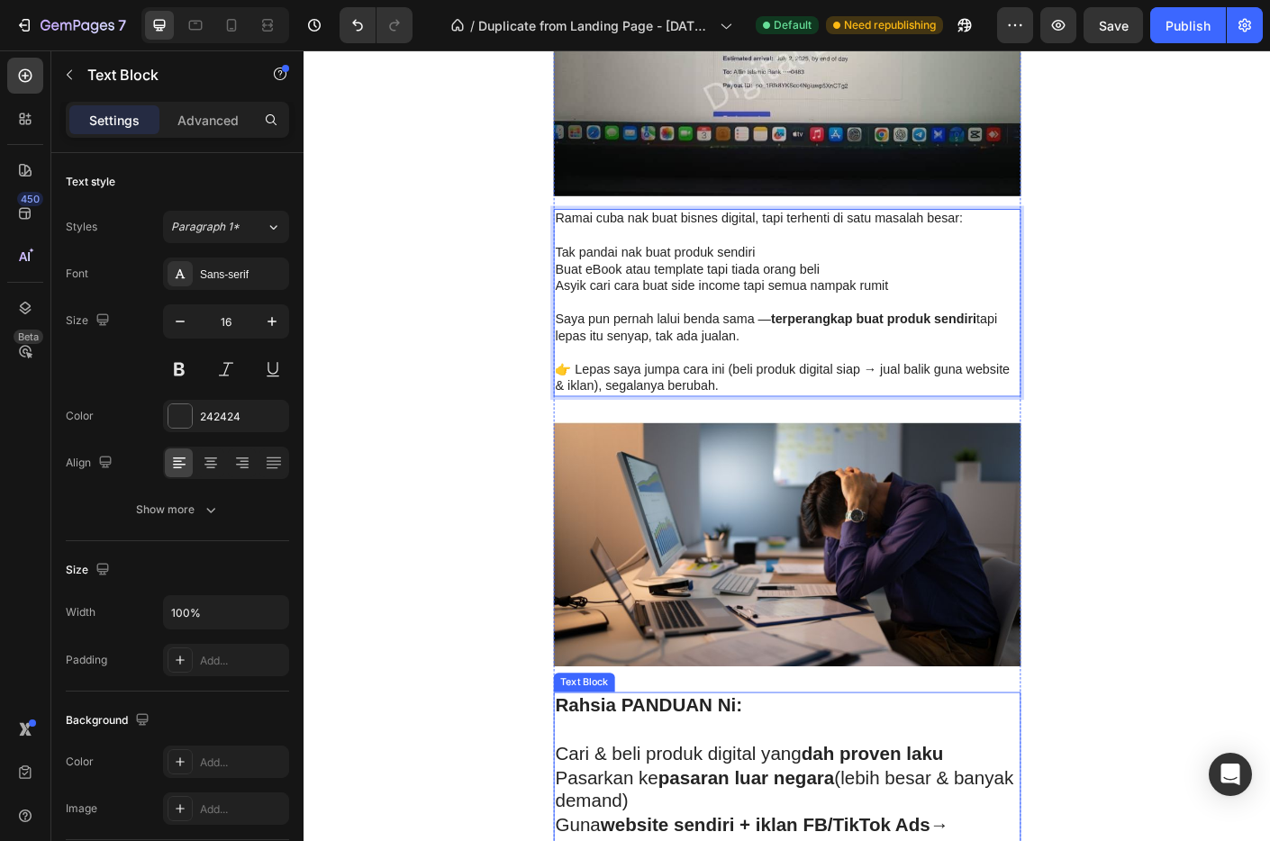
scroll to position [494, 0]
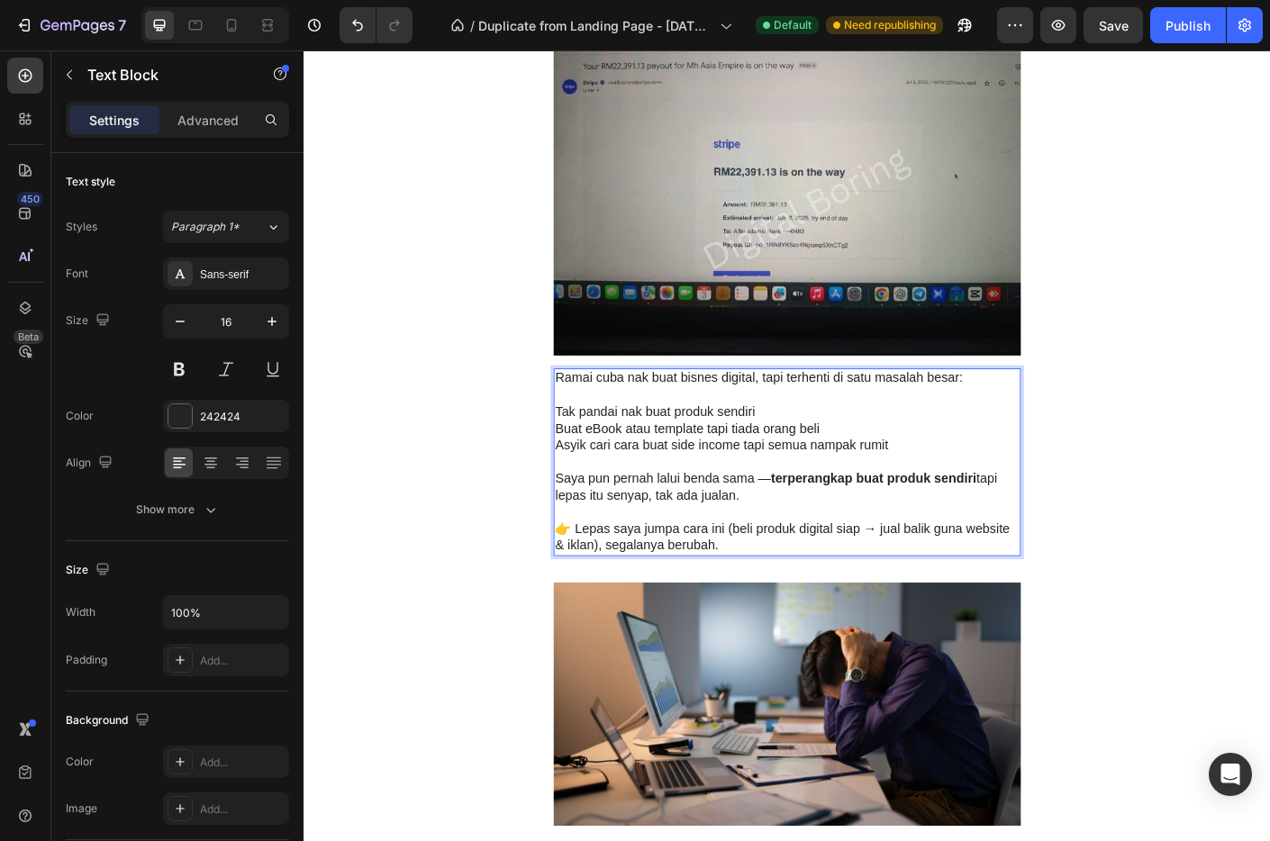
click at [803, 594] on p "👉 Lepas saya jumpa cara ini (beli produk digital siap → jual balik guna website…" at bounding box center [844, 596] width 519 height 38
click at [777, 602] on p "👉 Lepas saya jumpa cara ini (beli produk digital siap → jual balik guna website…" at bounding box center [844, 596] width 519 height 38
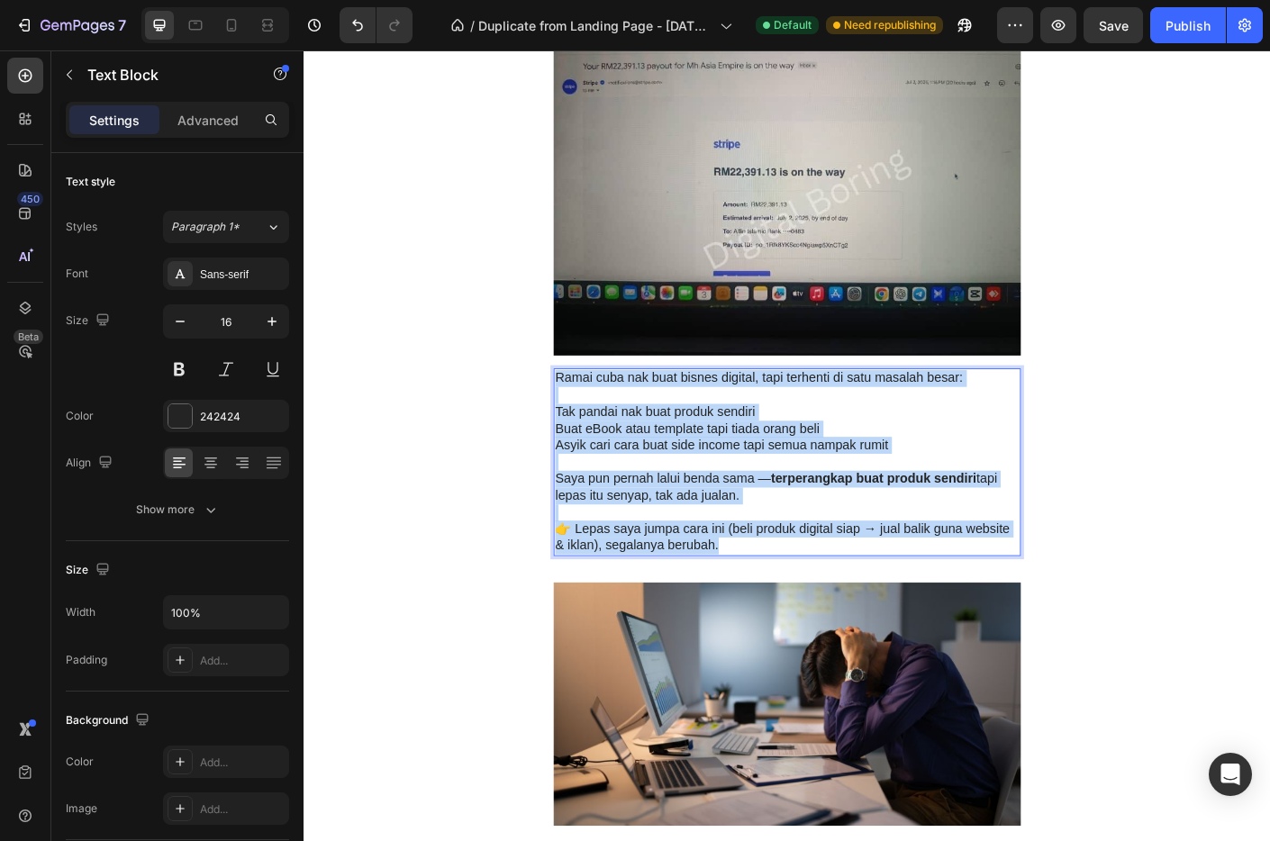
drag, startPoint x: 772, startPoint y: 603, endPoint x: 578, endPoint y: 419, distance: 267.0
click at [583, 419] on div "Ramai cuba nak buat bisnes digital, tapi terhenti di satu masalah besar: Tak pa…" at bounding box center [844, 511] width 523 height 210
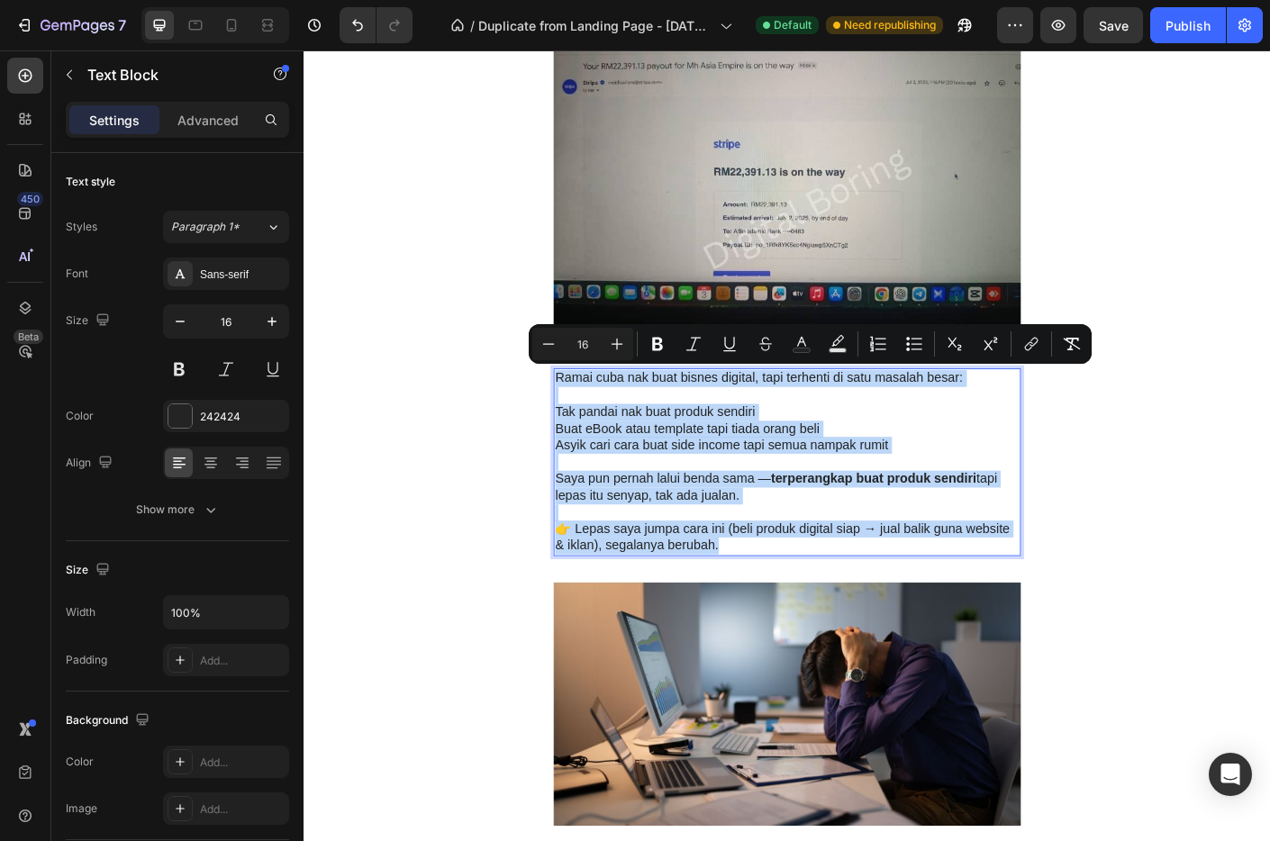
copy div "Ramai cuba nak buat bisnes digital, tapi terhenti di satu masalah besar: Tak pa…"
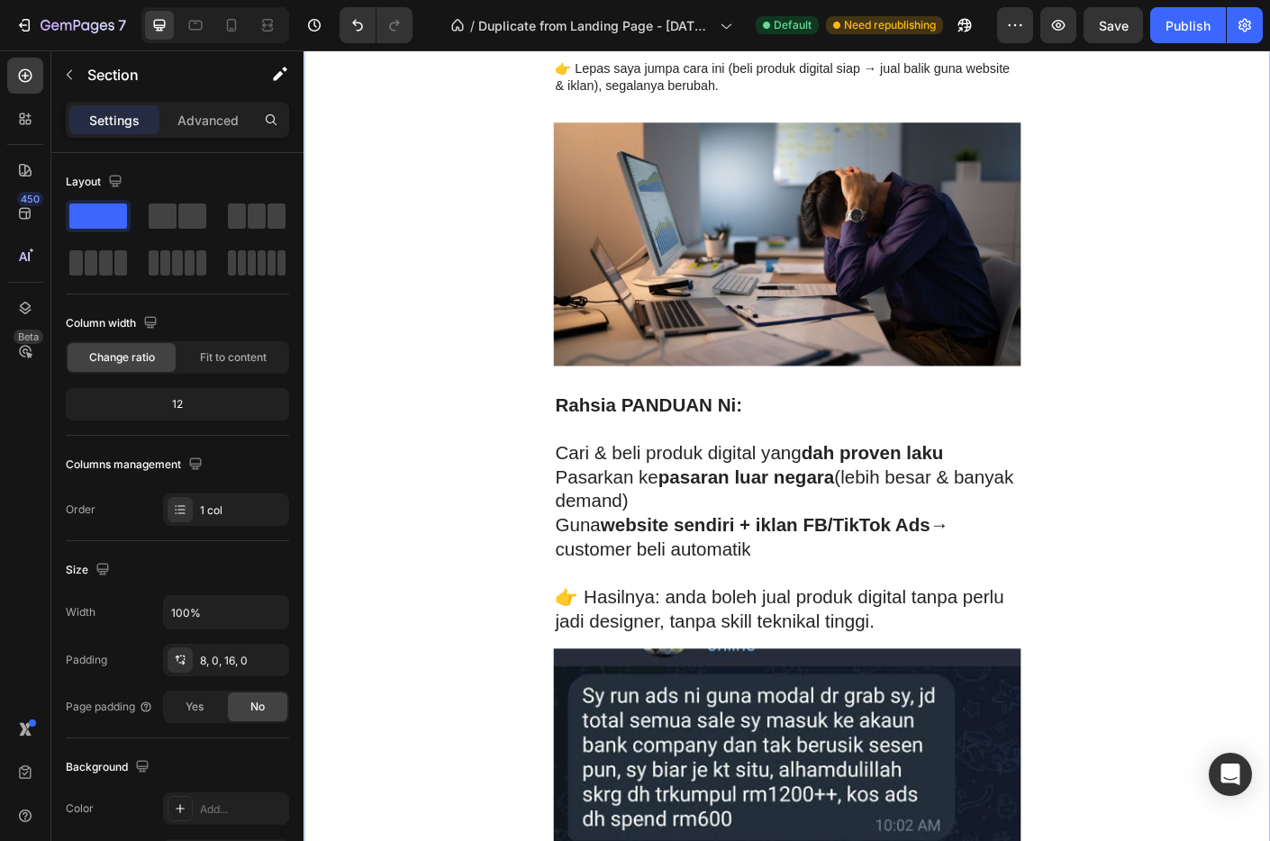
scroll to position [1230, 0]
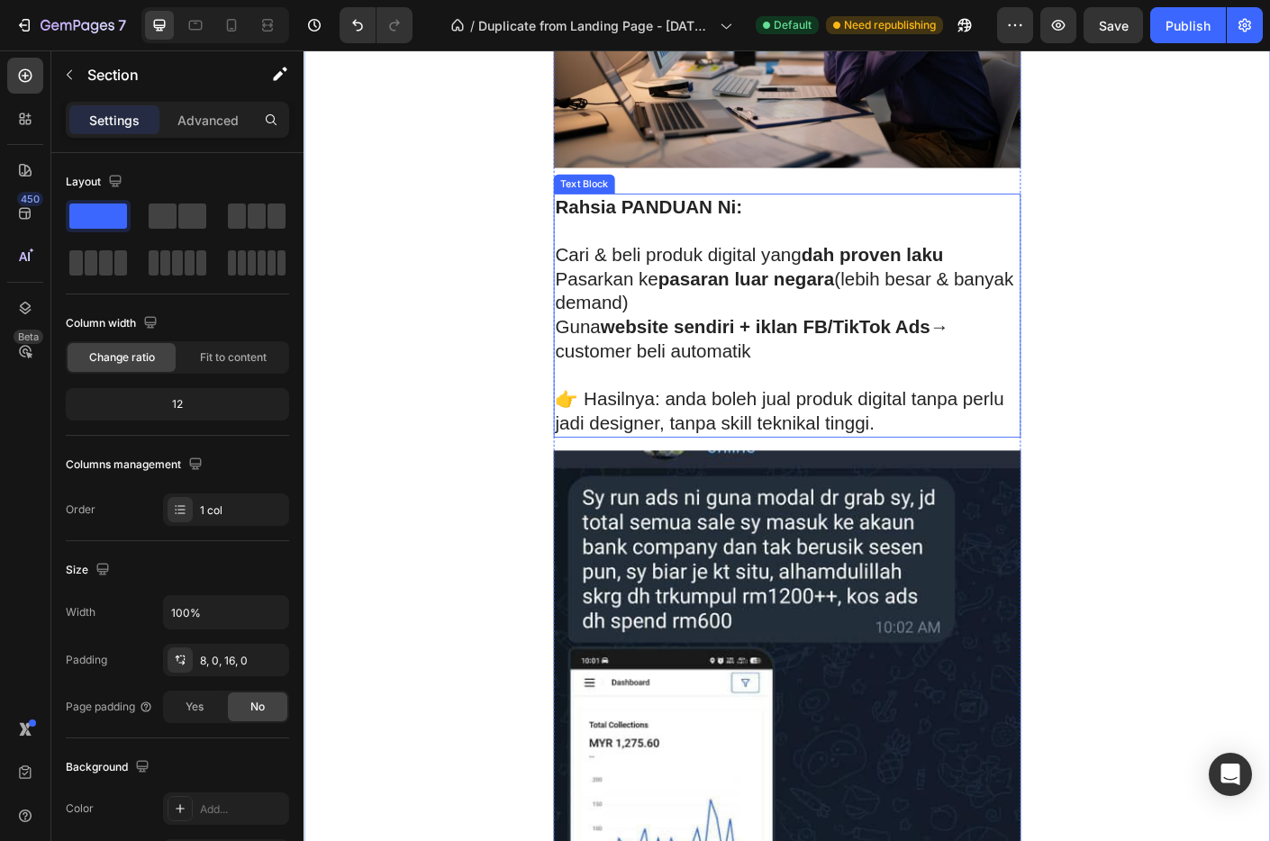
click at [724, 361] on strong "website sendiri + iklan FB/TikTok Ads" at bounding box center [819, 359] width 368 height 23
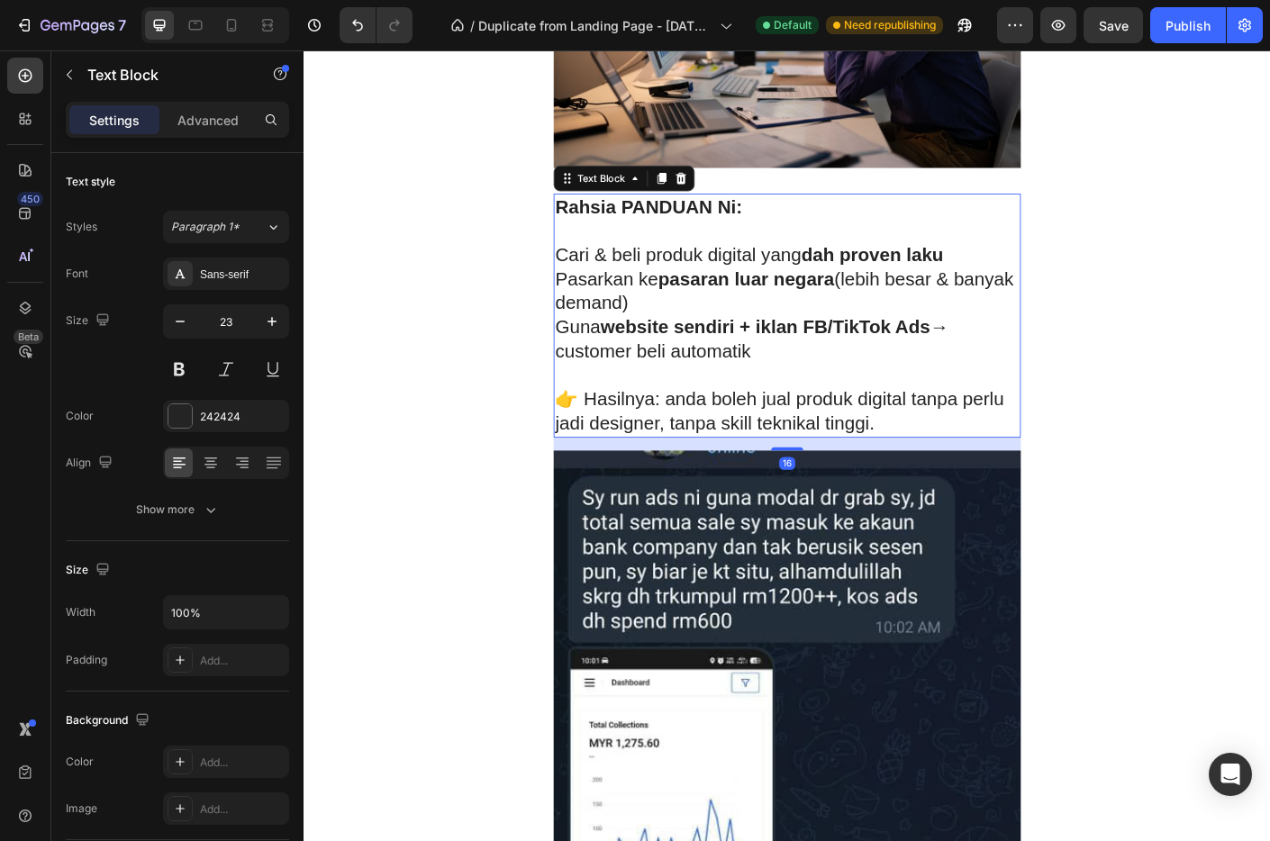
click at [951, 466] on p "👉 Hasilnya: anda boleh jual produk digital tanpa perlu jadi designer, tanpa ski…" at bounding box center [844, 455] width 519 height 54
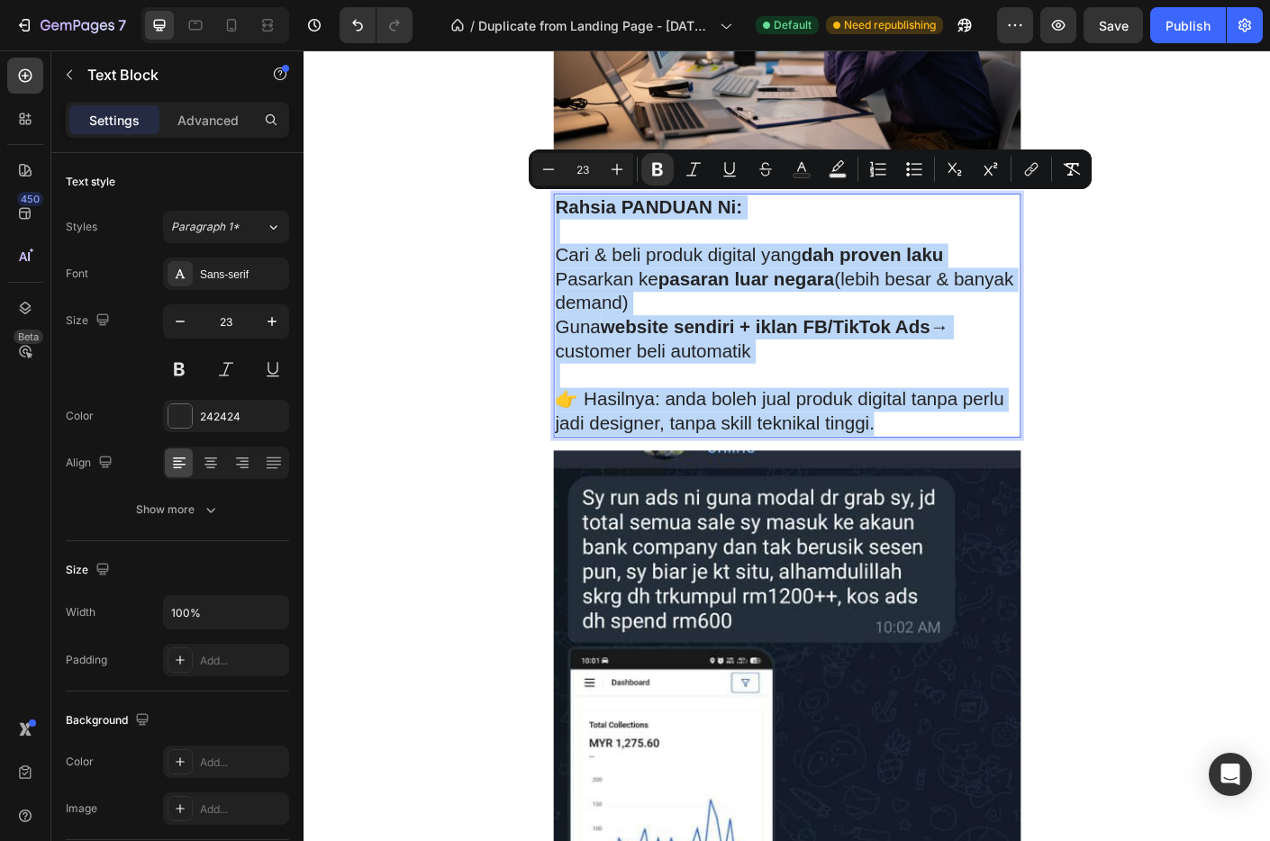
drag, startPoint x: 950, startPoint y: 467, endPoint x: 584, endPoint y: 227, distance: 438.0
click at [584, 227] on div "Rahsia PANDUAN Ni: Cari & beli produk digital yang dah proven laku Pasarkan ke …" at bounding box center [844, 347] width 523 height 273
copy div "Rahsia PANDUAN Ni: Cari & beli produk digital yang dah proven laku Pasarkan ke …"
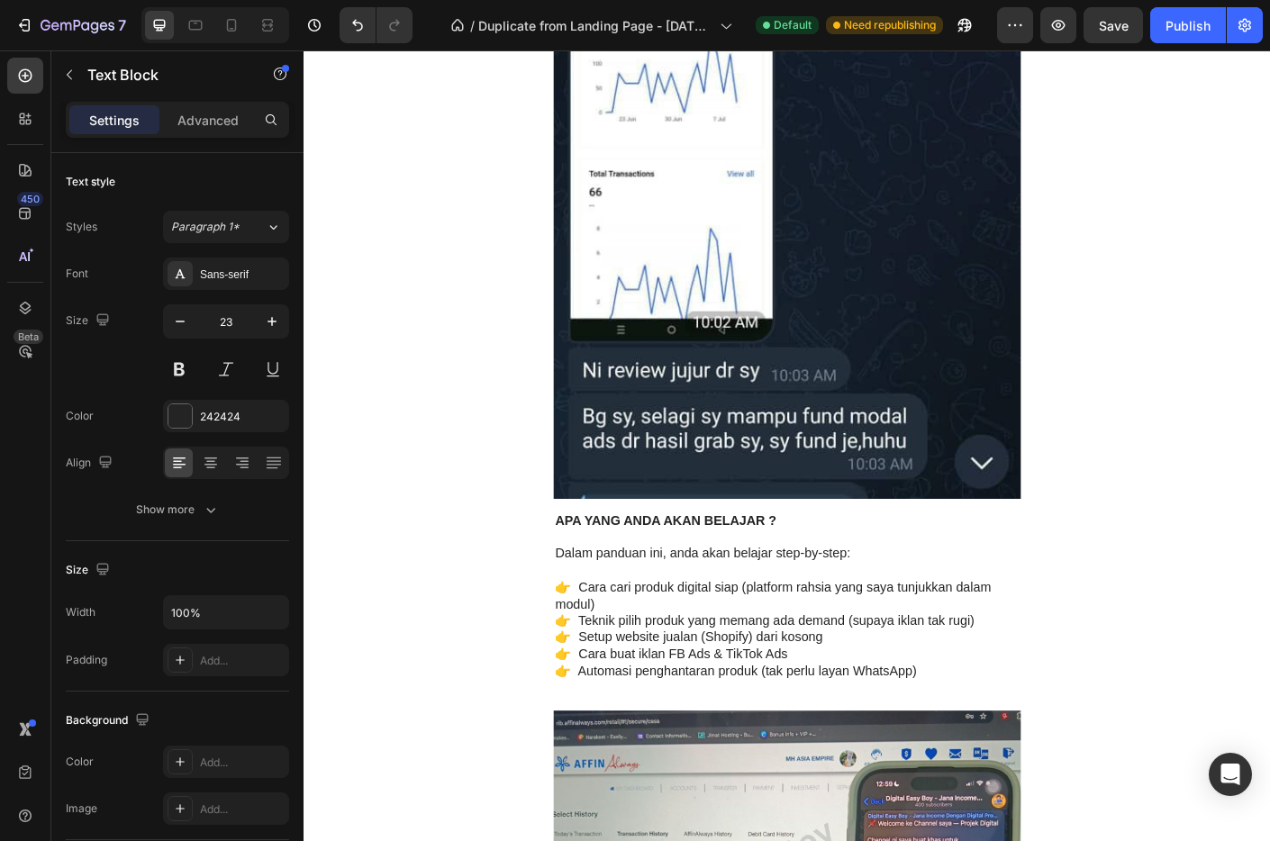
scroll to position [2205, 0]
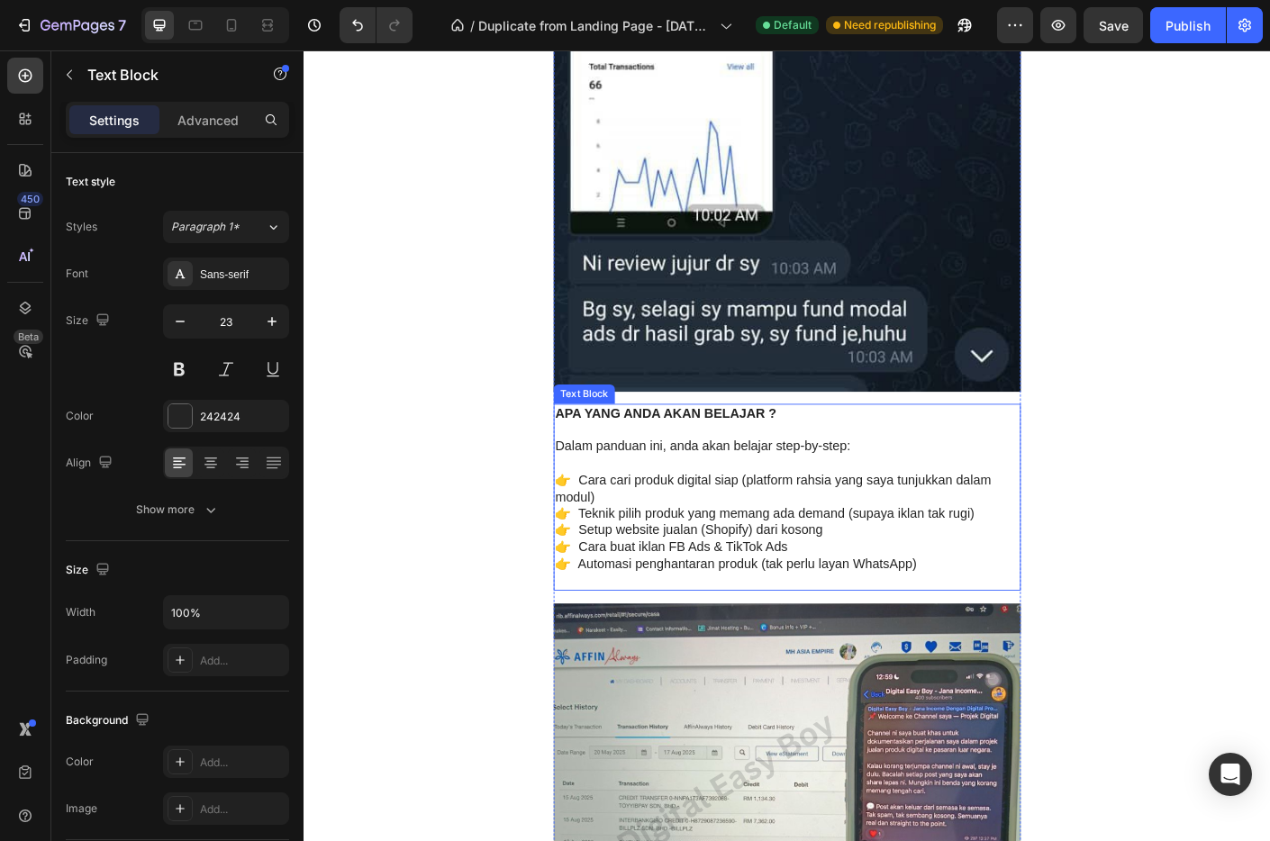
click at [861, 549] on p "👉 Cara cari produk digital siap (platform rahsia yang saya tunjukkan dalam modu…" at bounding box center [844, 542] width 519 height 38
click at [986, 625] on p "👉 Automasi penghantaran produk (tak perlu layan WhatsApp)" at bounding box center [844, 625] width 519 height 19
drag, startPoint x: 992, startPoint y: 626, endPoint x: 575, endPoint y: 452, distance: 451.9
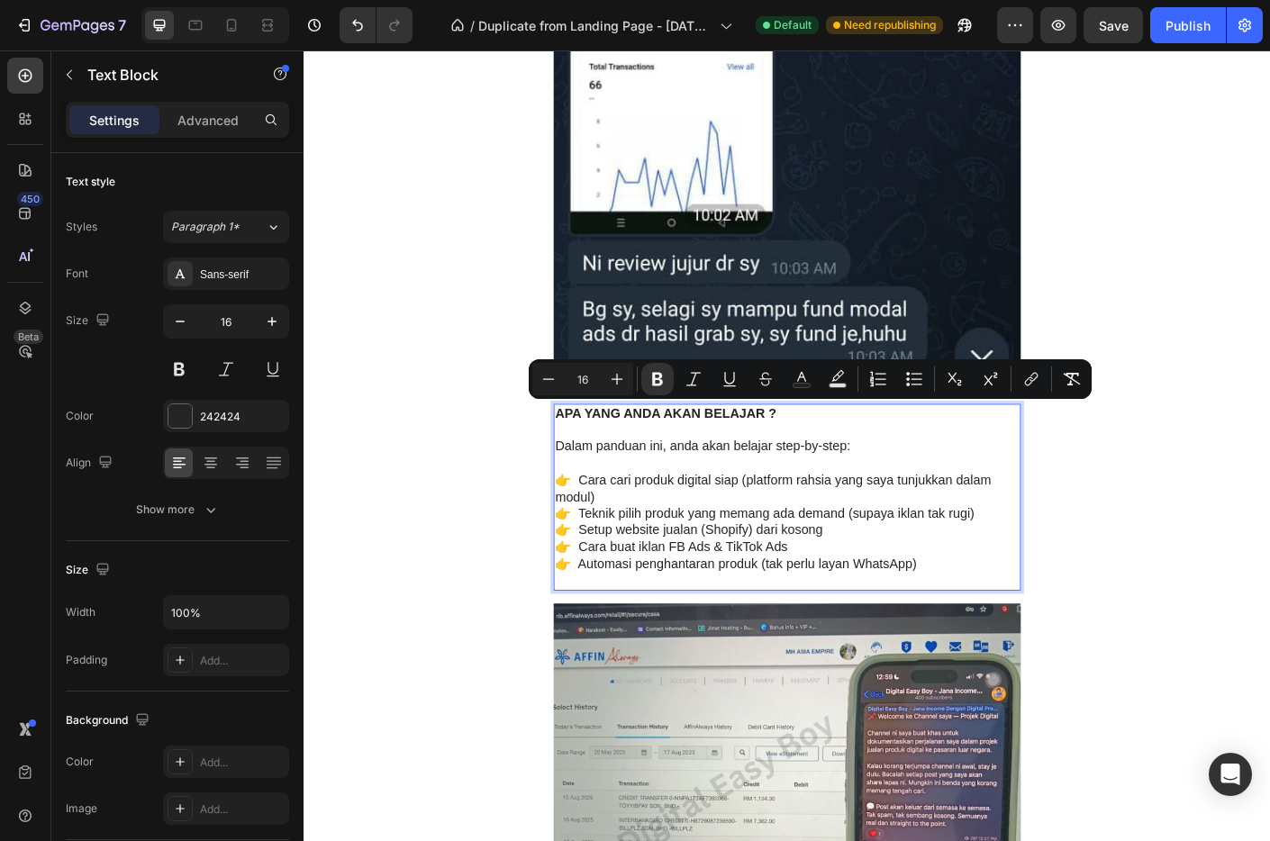
copy div "APA YANG ANDA AKAN BELAJAR ? Dalam panduan ini, anda akan belajar step-by-step:…"
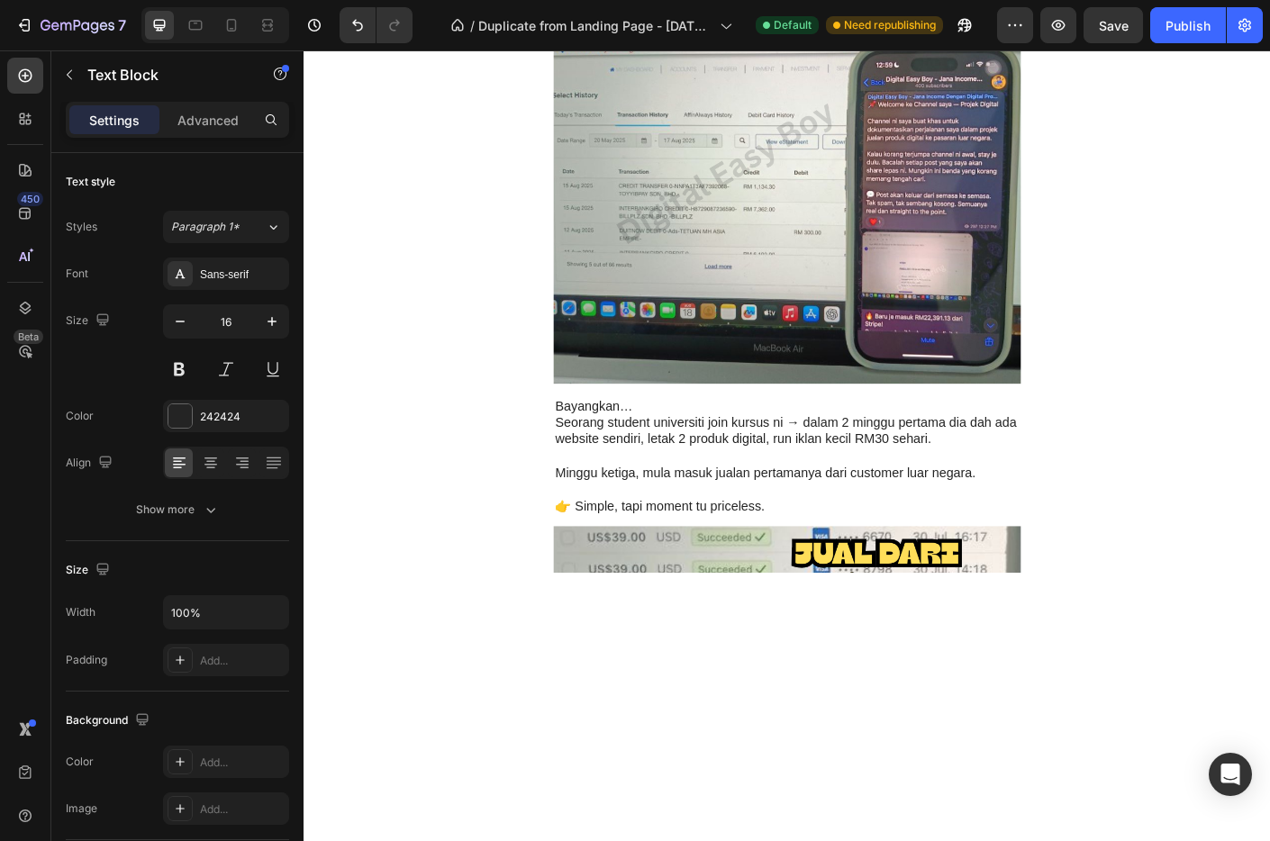
scroll to position [2899, 0]
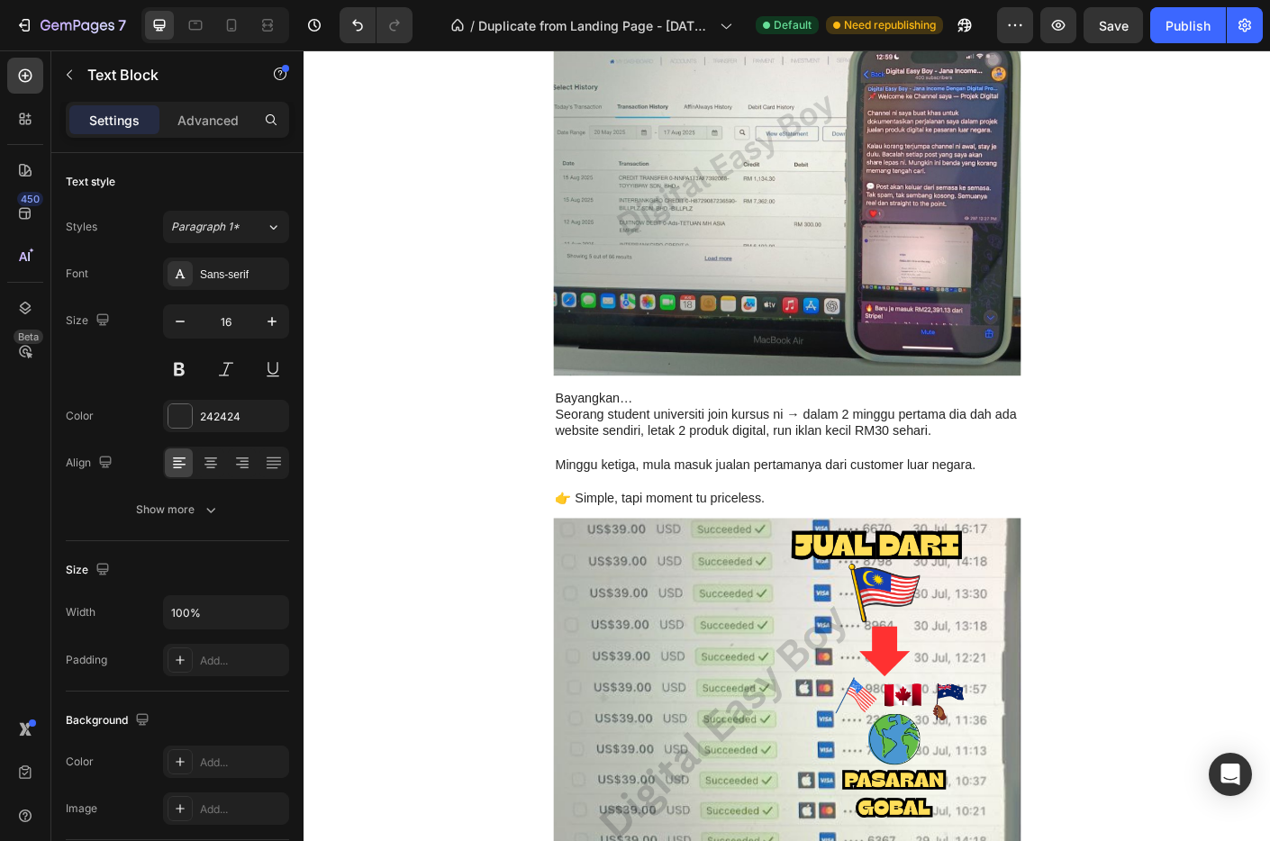
click at [805, 492] on p at bounding box center [844, 495] width 519 height 19
click at [806, 544] on p "👉 Simple, tapi moment tu priceless." at bounding box center [844, 551] width 519 height 19
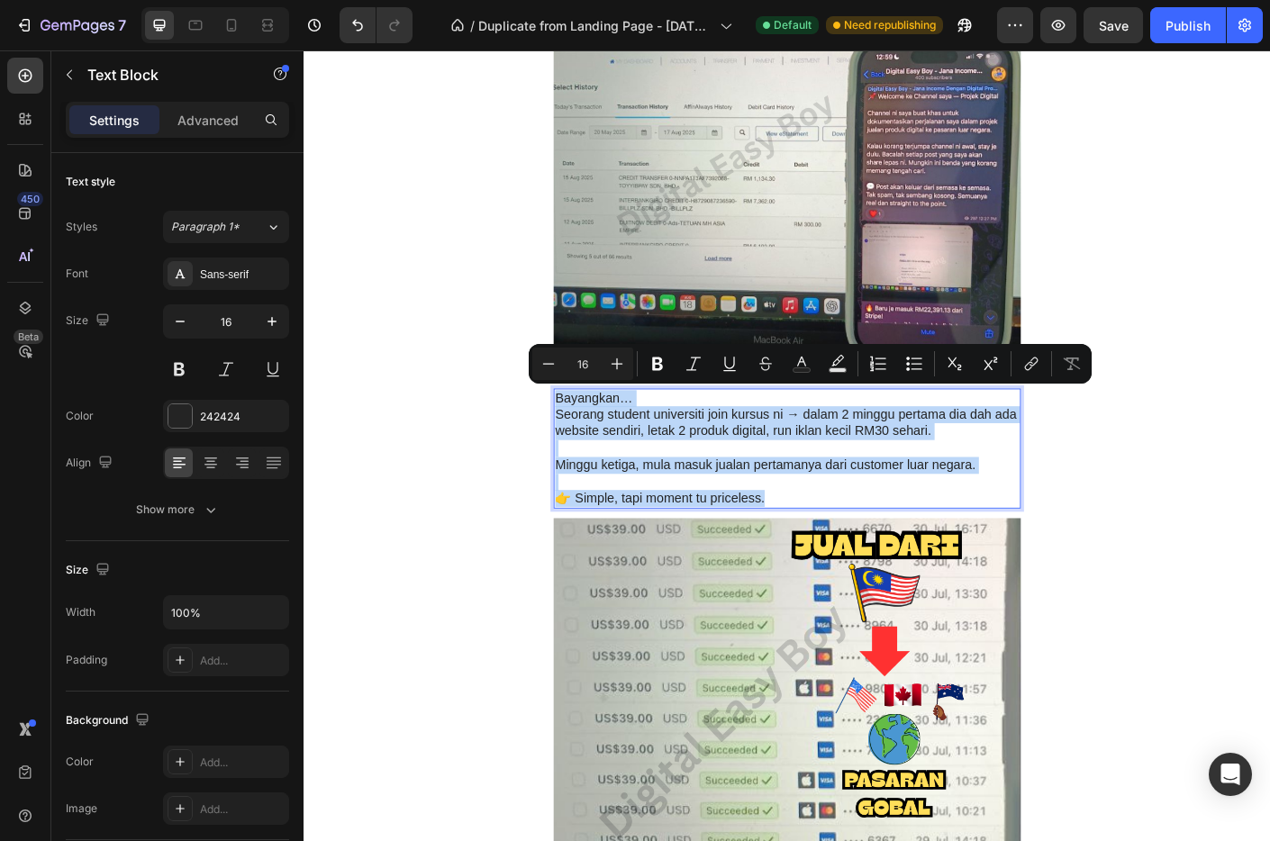
drag, startPoint x: 823, startPoint y: 551, endPoint x: 576, endPoint y: 445, distance: 269.6
click at [583, 445] on div "Bayangkan… Seorang student universiti join kursus ni → dalam 2 minggu pertama d…" at bounding box center [844, 496] width 523 height 135
copy div "Bayangkan… Seorang student universiti join kursus ni → dalam 2 minggu pertama d…"
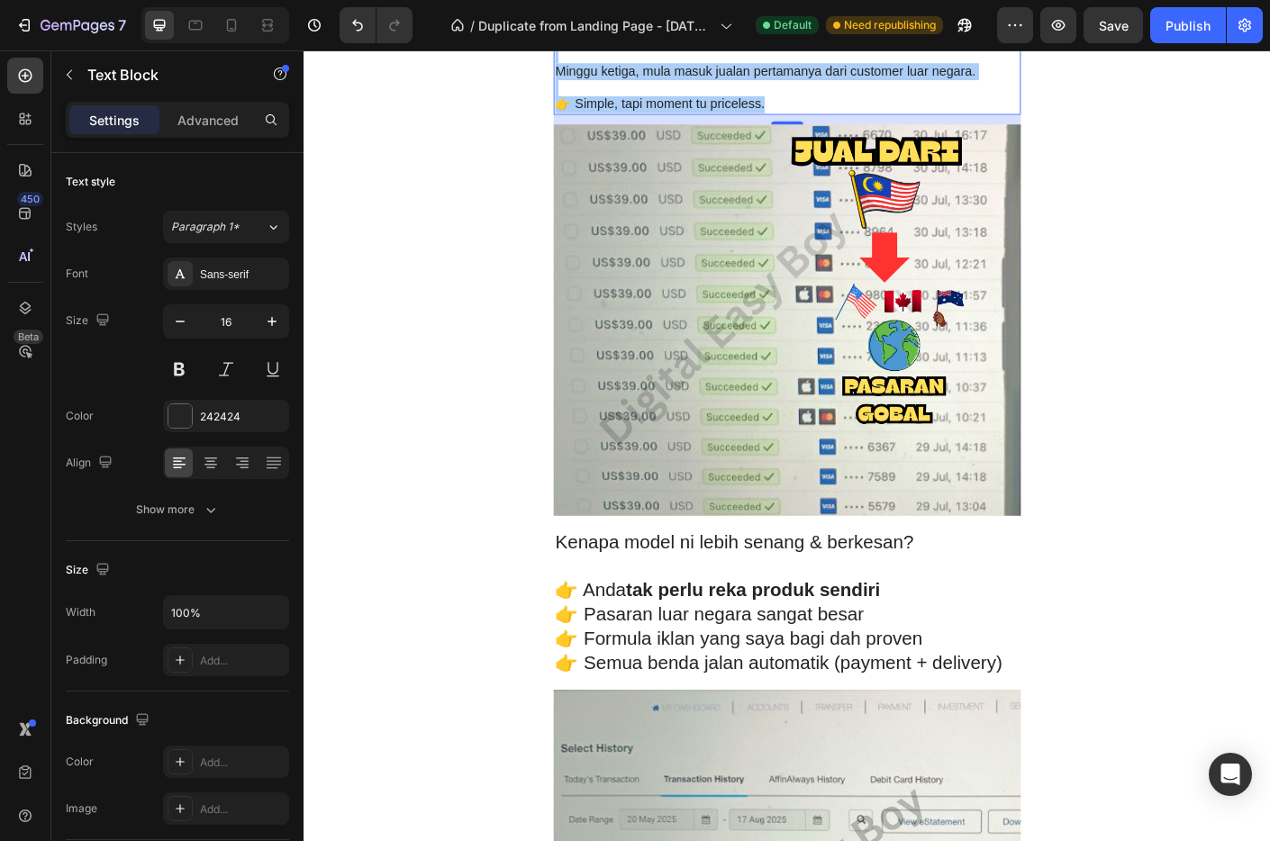
scroll to position [3582, 0]
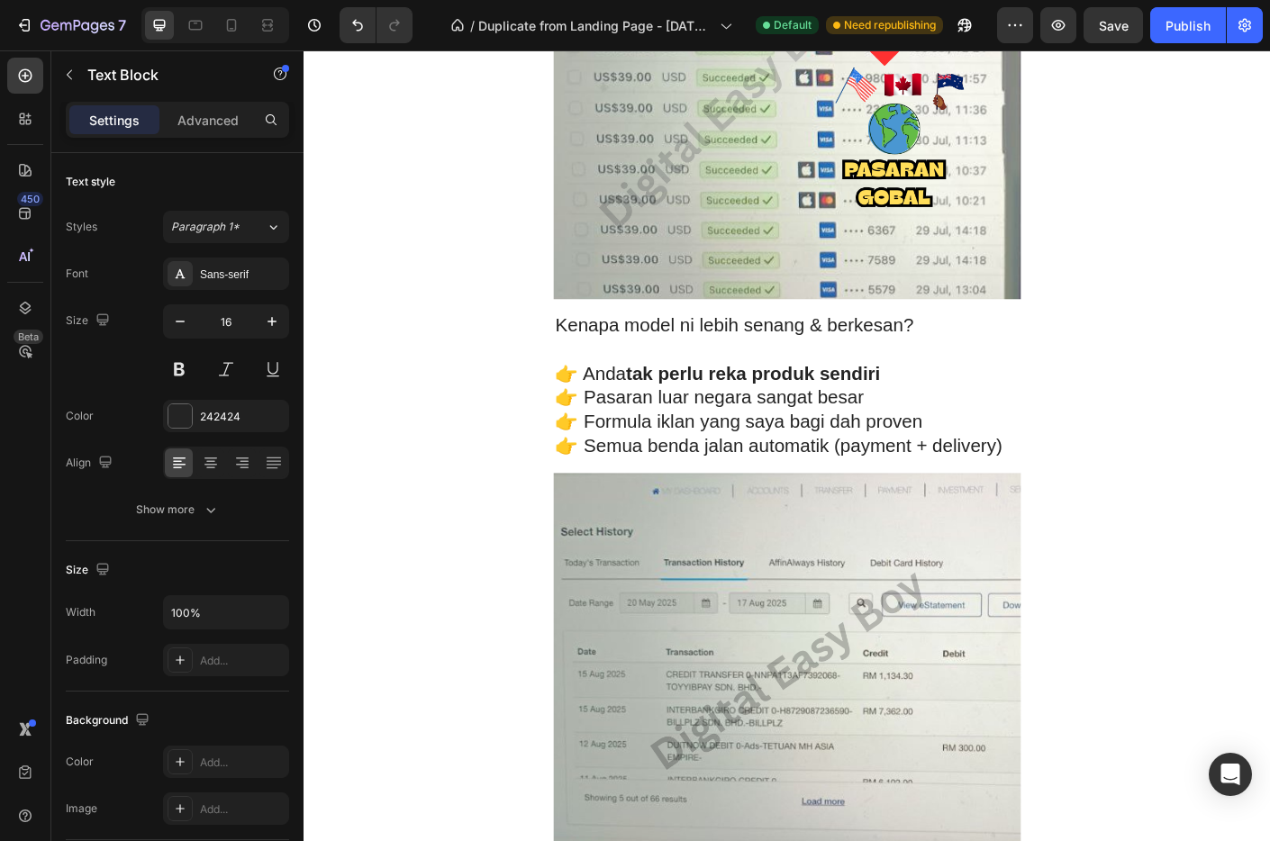
click at [853, 475] on p "👉 Formula iklan yang saya bagi dah proven" at bounding box center [844, 466] width 519 height 27
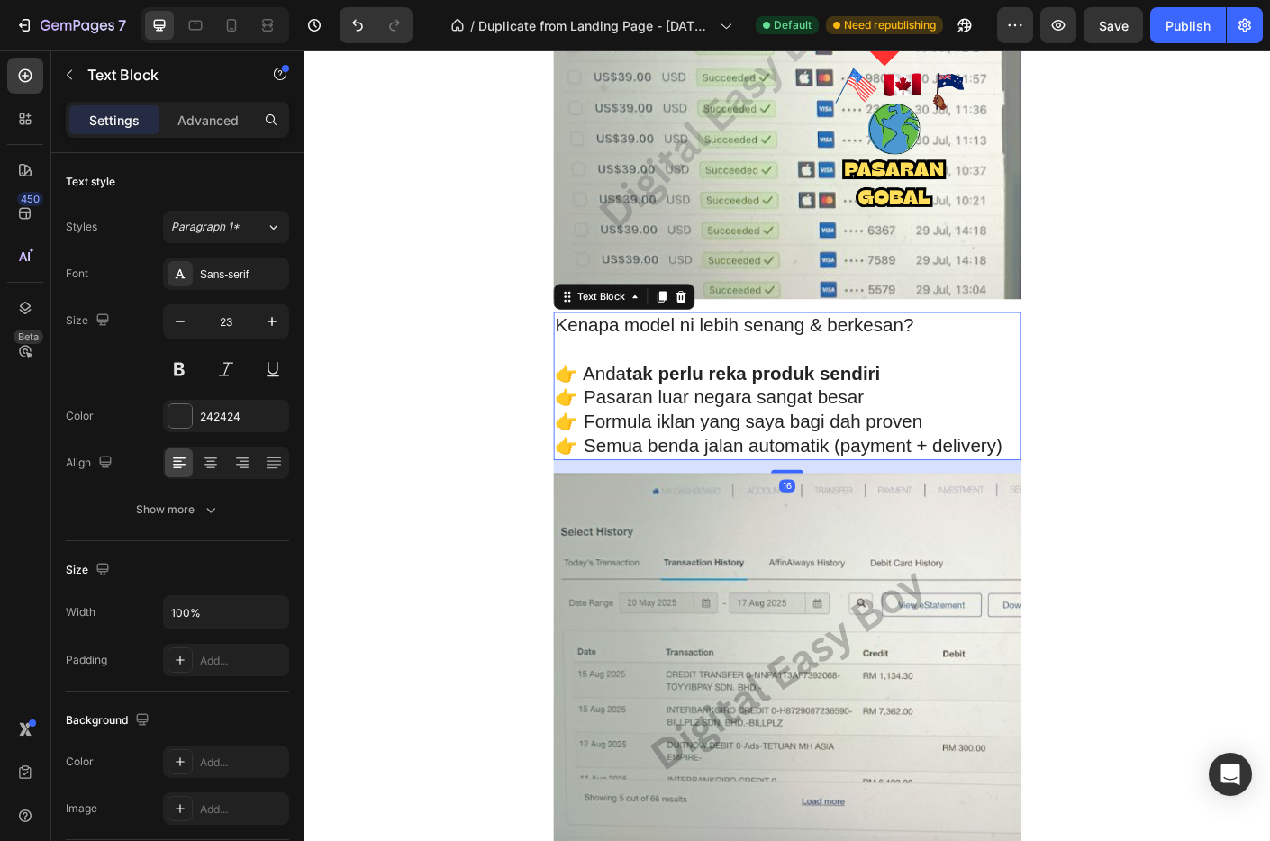
click at [1076, 499] on p "👉 Semua benda jalan automatik (payment + delivery)" at bounding box center [844, 493] width 519 height 27
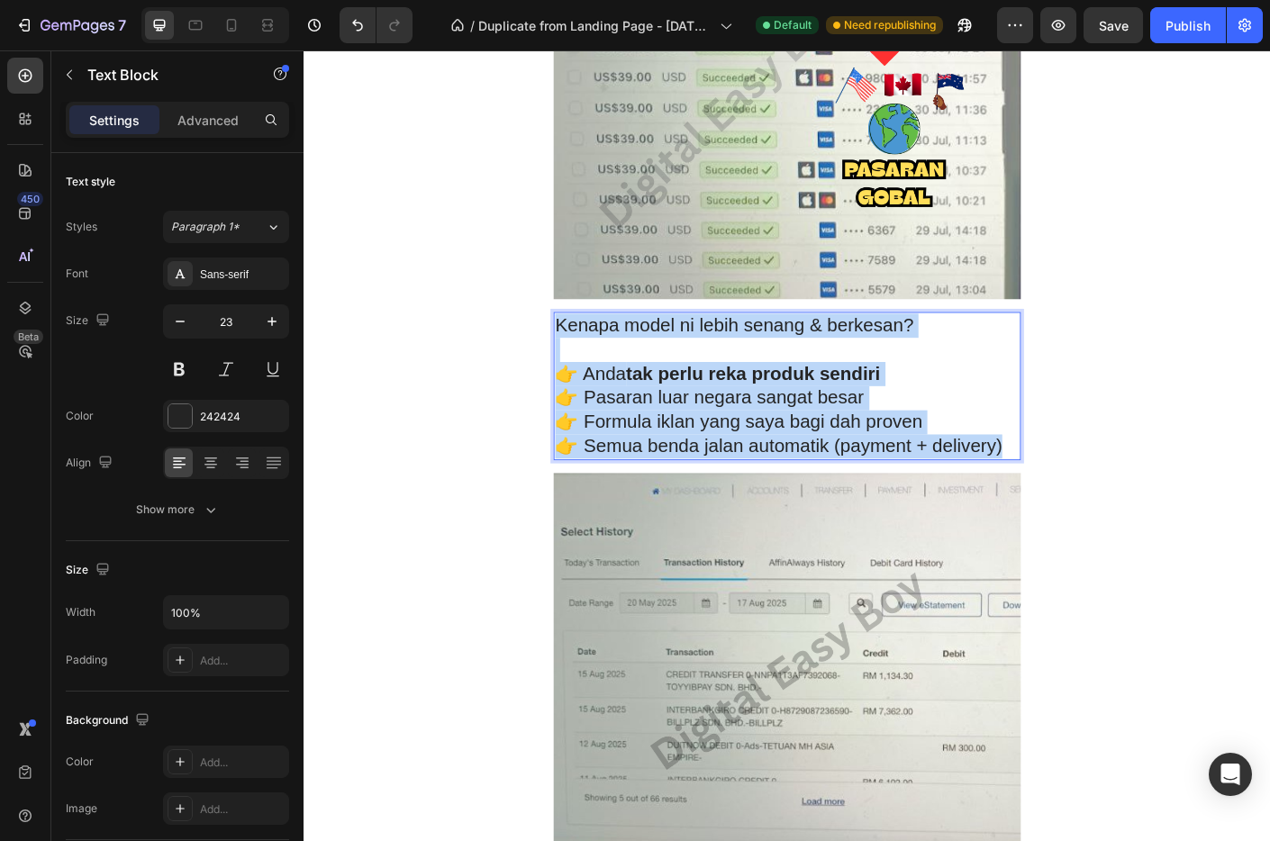
drag, startPoint x: 1075, startPoint y: 496, endPoint x: 583, endPoint y: 364, distance: 509.4
click at [583, 364] on div "Kenapa model ni lebih senang & berkesan? 👉 Anda tak perlu reka produk sendiri 👉…" at bounding box center [844, 425] width 523 height 165
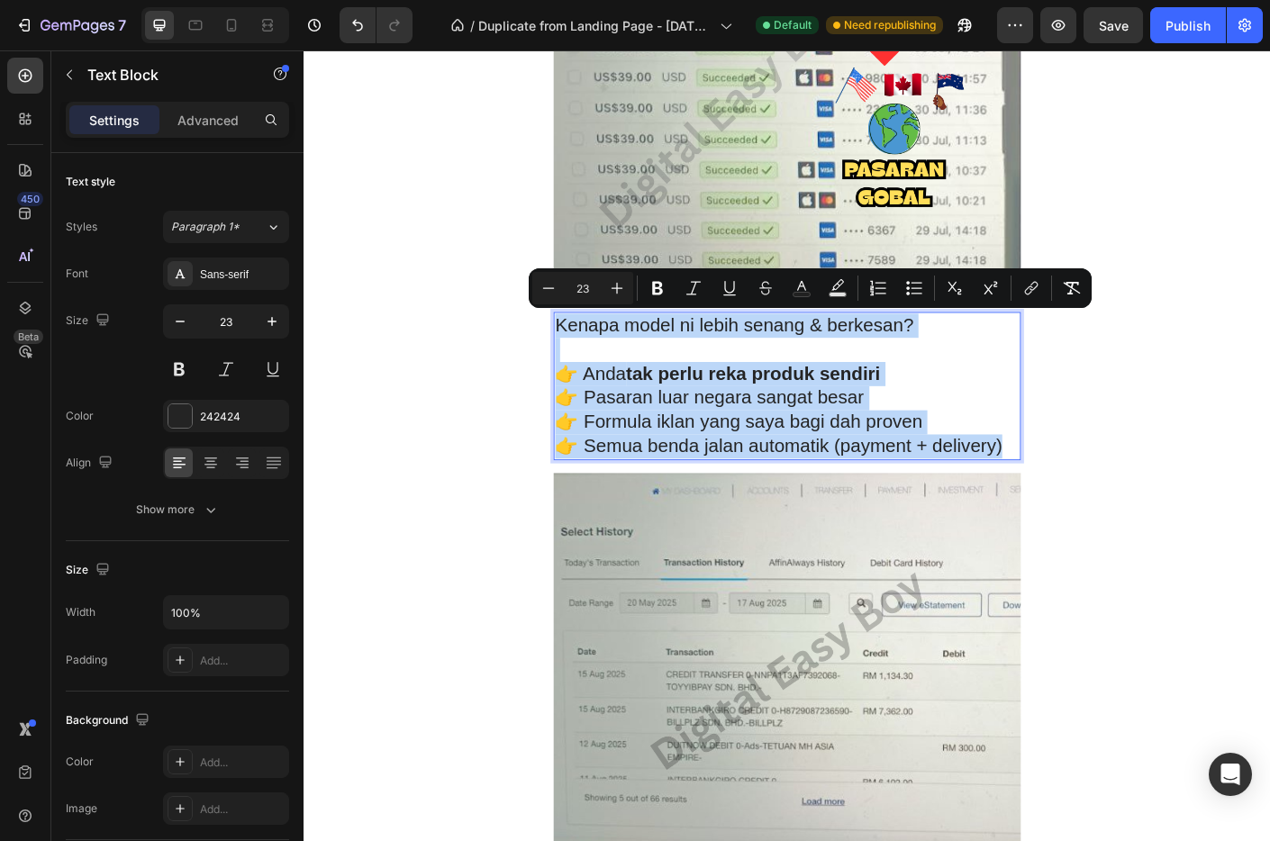
copy div "Kenapa model ni lebih senang & berkesan? 👉 Anda tak perlu reka produk sendiri 👉…"
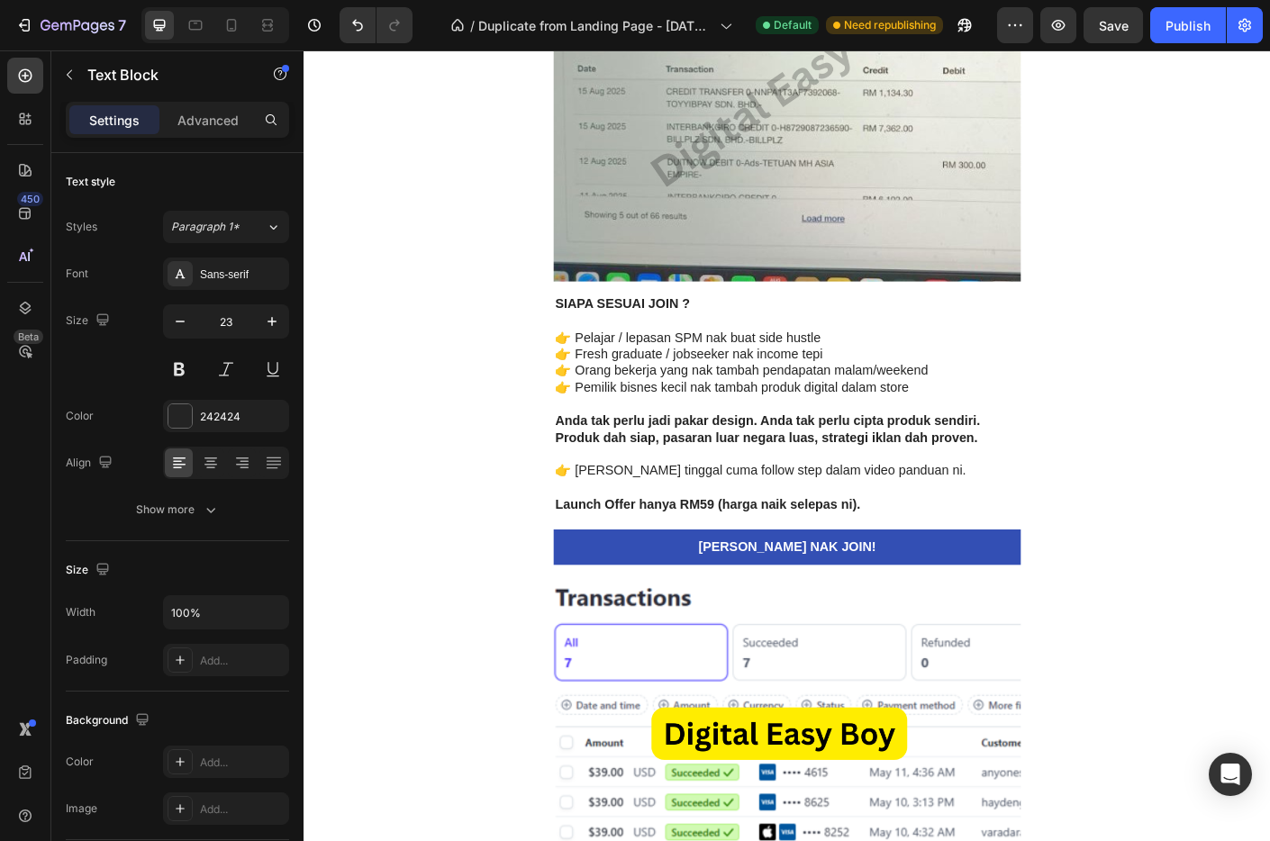
scroll to position [4237, 0]
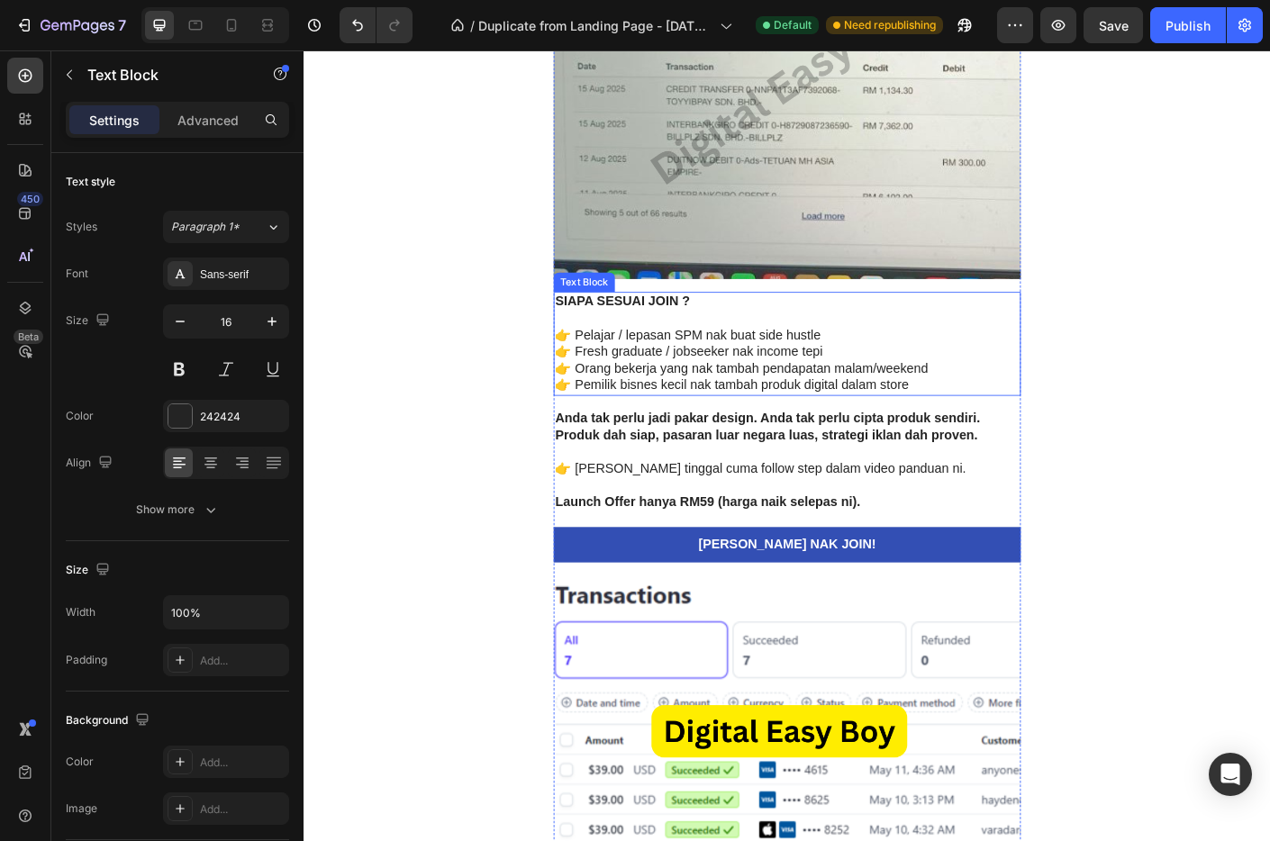
click at [730, 400] on p "👉 Orang bekerja yang nak tambah pendapatan malam/weekend" at bounding box center [844, 406] width 519 height 19
click at [895, 408] on p "👉 Orang bekerja yang nak tambah pendapatan malam/weekend" at bounding box center [844, 406] width 519 height 19
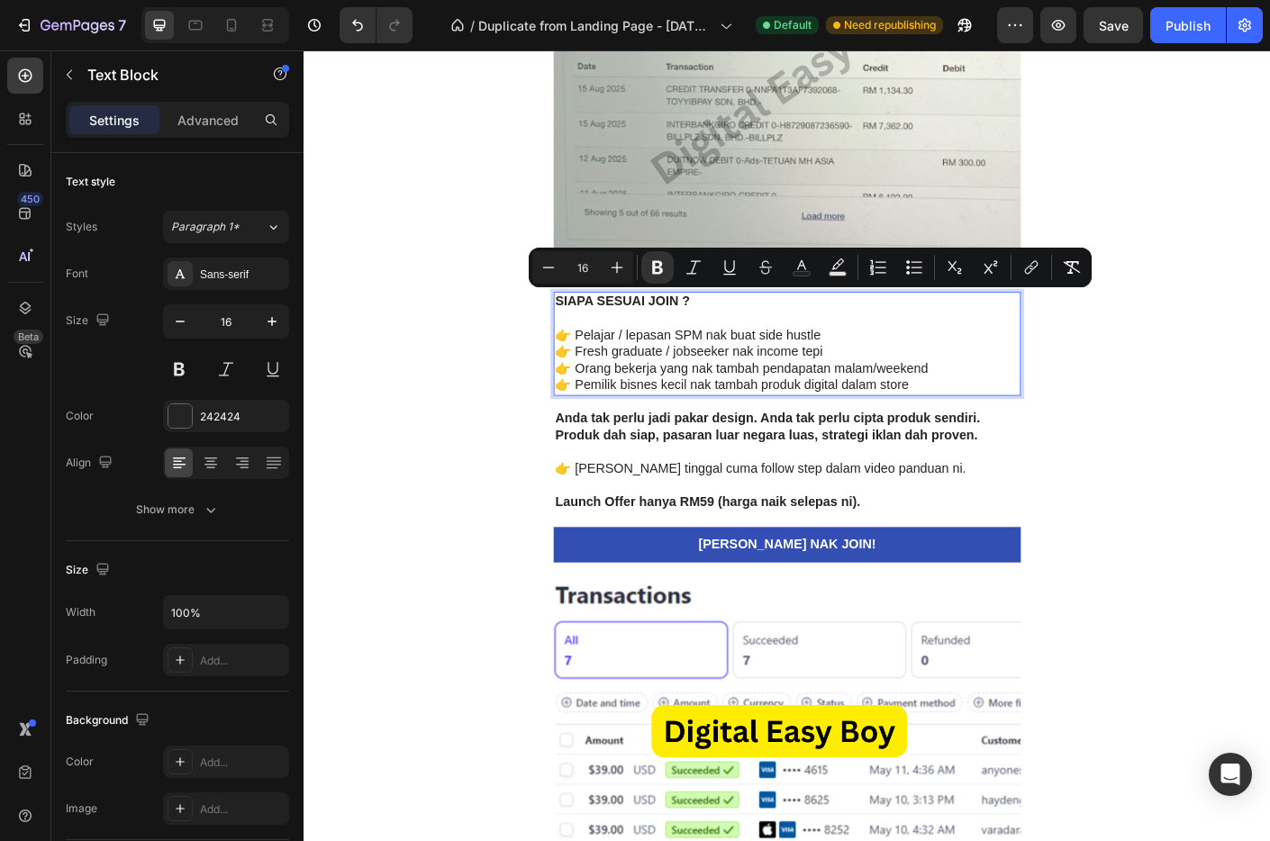
drag, startPoint x: 994, startPoint y: 426, endPoint x: 583, endPoint y: 336, distance: 420.6
click at [583, 336] on div "SIAPA SESUAI JOIN ? 👉 Pelajar / lepasan SPM nak buat side hustle 👉 Fresh gradua…" at bounding box center [844, 379] width 523 height 116
copy div "SIAPA SESUAI JOIN ? 👉 Pelajar / lepasan SPM nak buat side hustle 👉 Fresh gradua…"
click at [714, 473] on strong "Produk dah siap, pasaran luar negara luas, strategi iklan dah proven." at bounding box center [821, 480] width 473 height 15
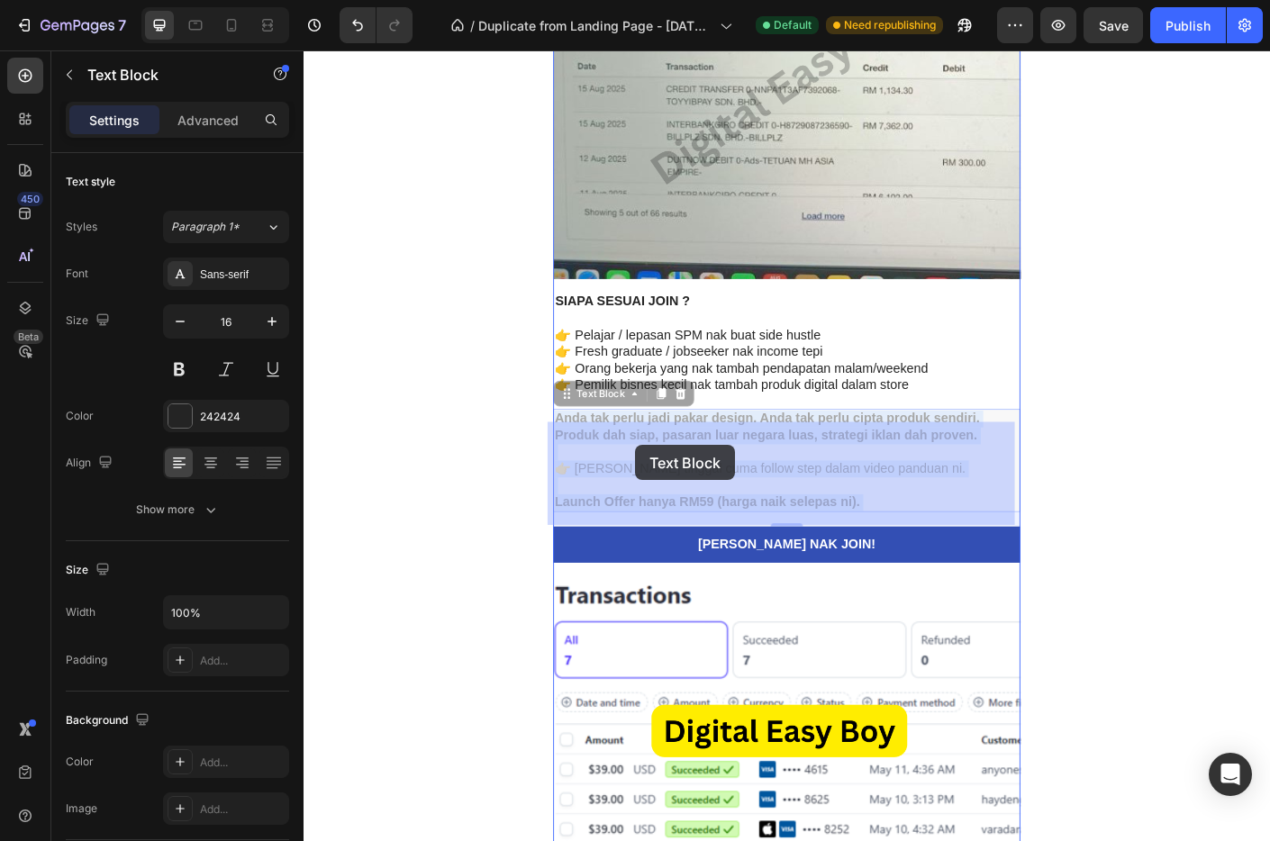
drag, startPoint x: 923, startPoint y: 557, endPoint x: 674, endPoint y: 492, distance: 257.0
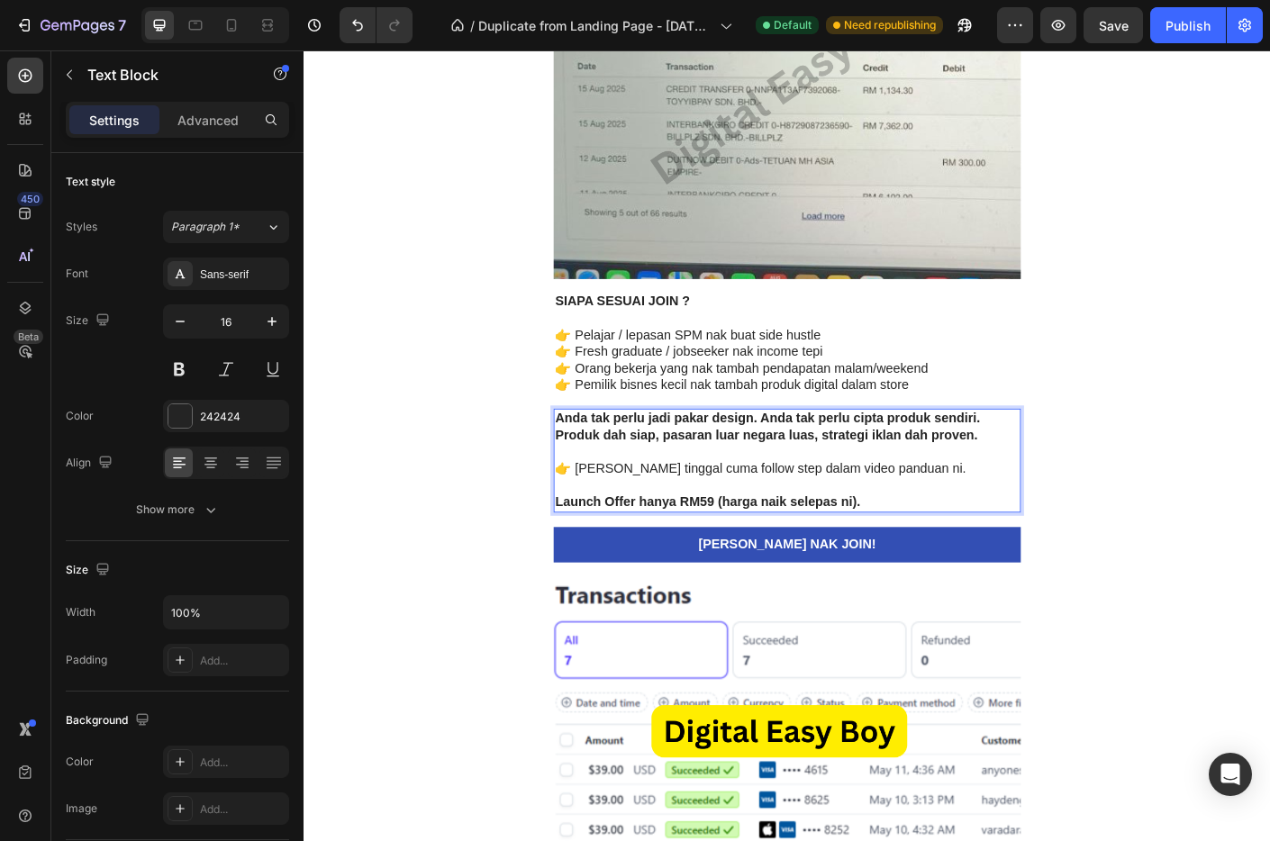
click at [932, 550] on p "Launch Offer hanya RM59 (harga naik selepas ni)." at bounding box center [844, 556] width 519 height 19
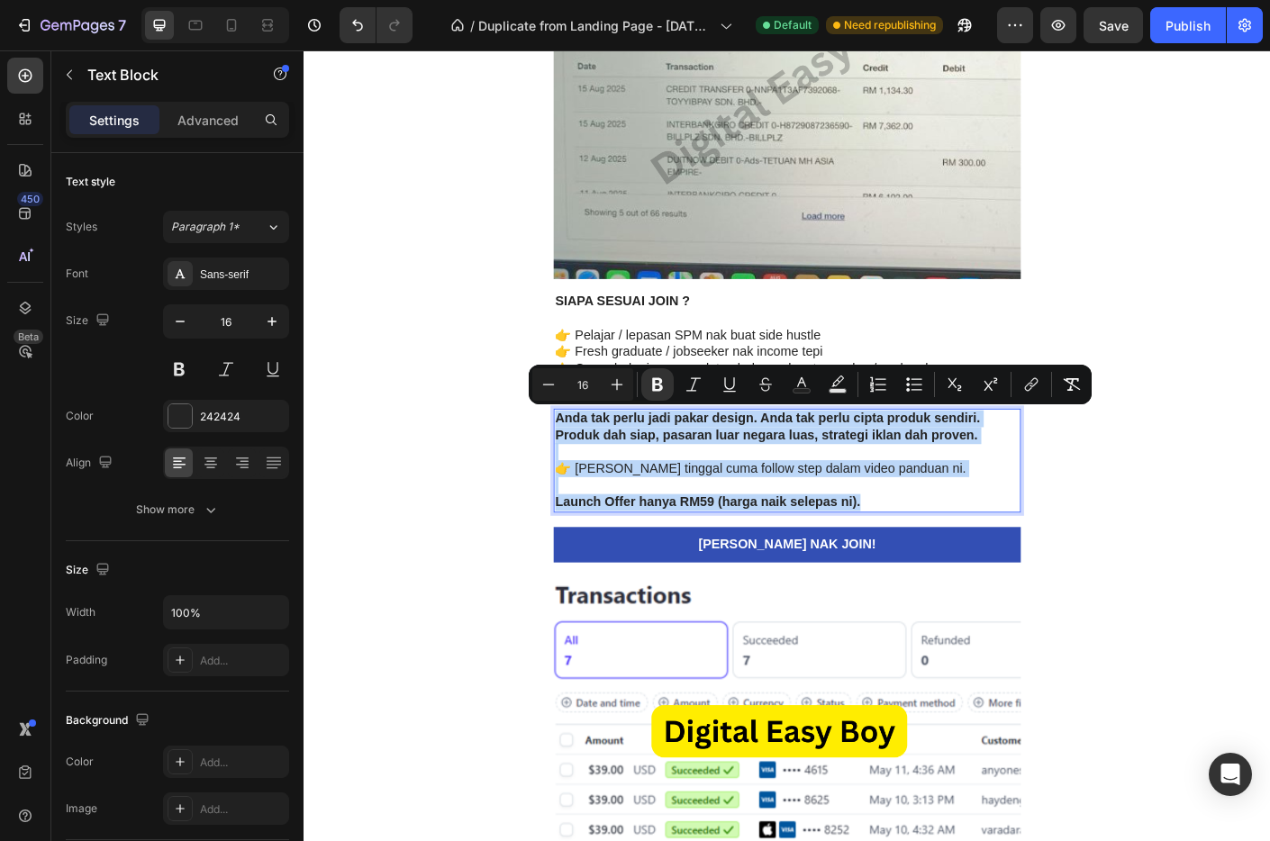
drag, startPoint x: 931, startPoint y: 553, endPoint x: 582, endPoint y: 459, distance: 361.2
click at [583, 459] on div "Anda tak perlu jadi pakar design. Anda tak perlu cipta produk sendiri. Produk d…" at bounding box center [844, 509] width 523 height 116
copy div "Anda tak perlu jadi pakar design. Anda tak perlu cipta produk sendiri. Produk d…"
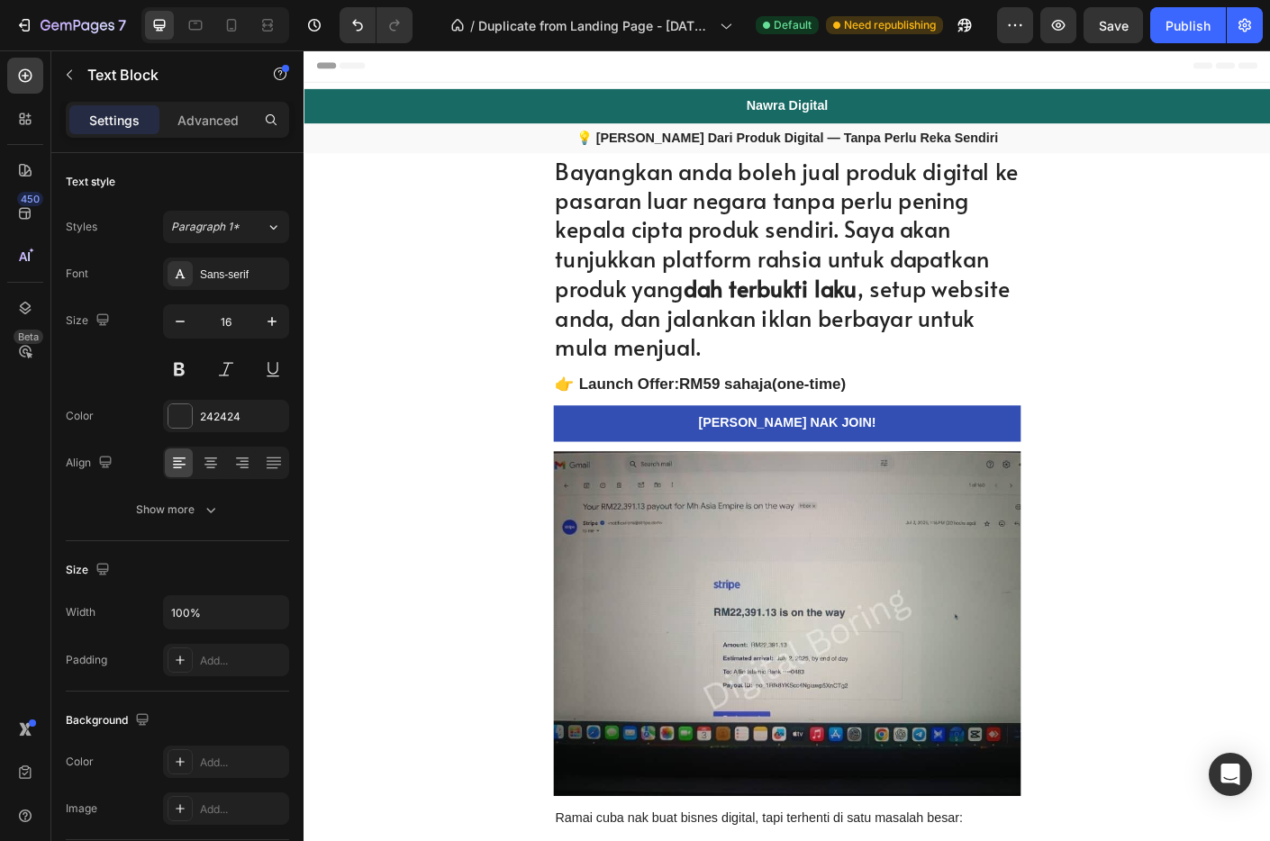
scroll to position [0, 0]
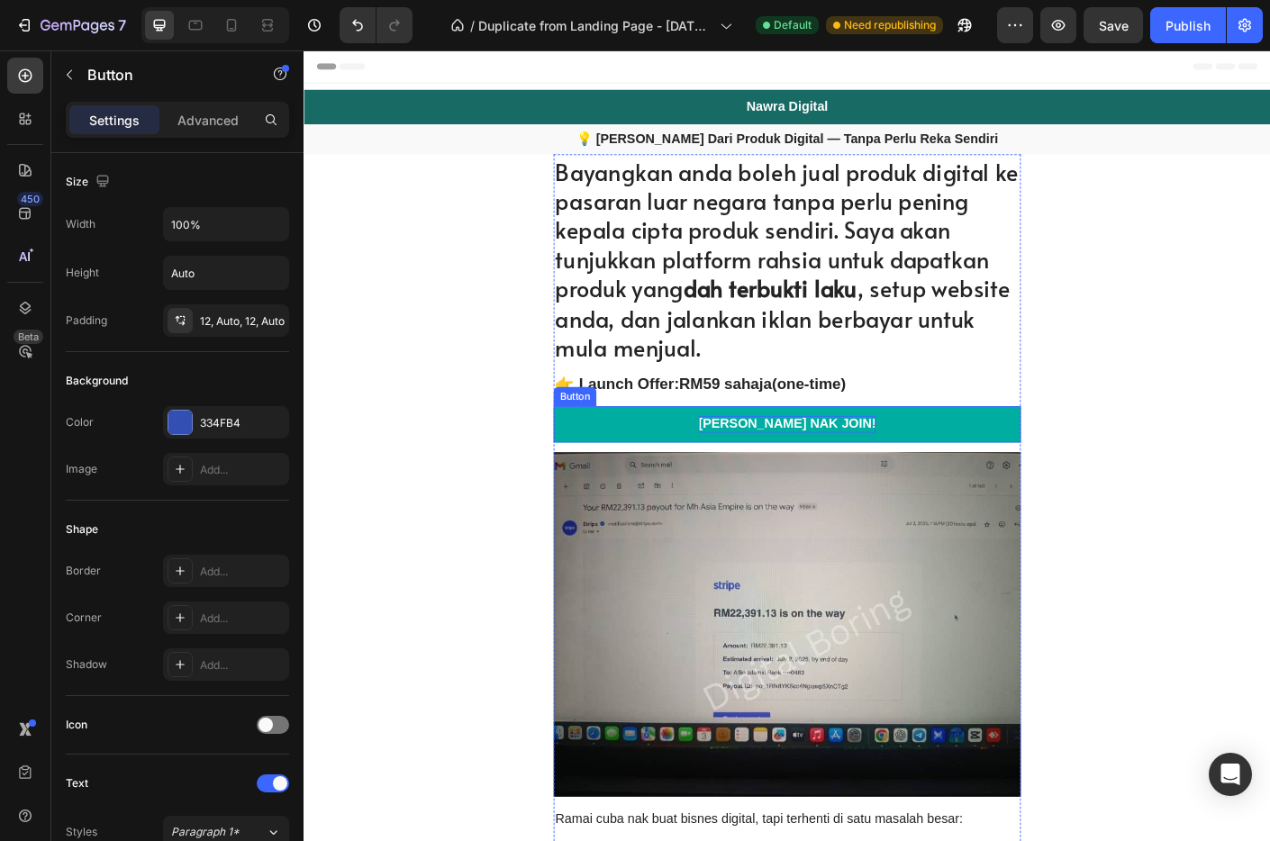
click at [779, 466] on p "[PERSON_NAME] NAK JOIN!" at bounding box center [844, 468] width 198 height 19
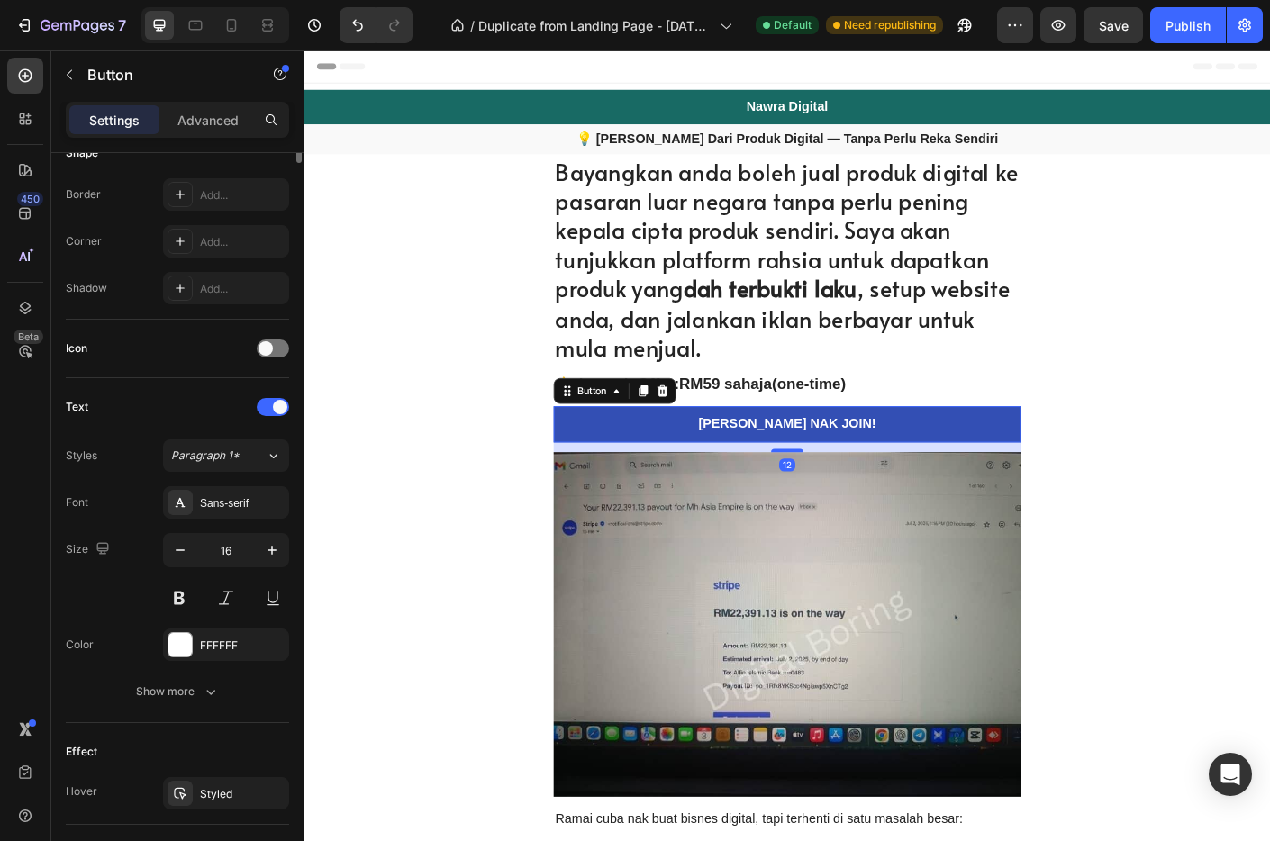
scroll to position [693, 0]
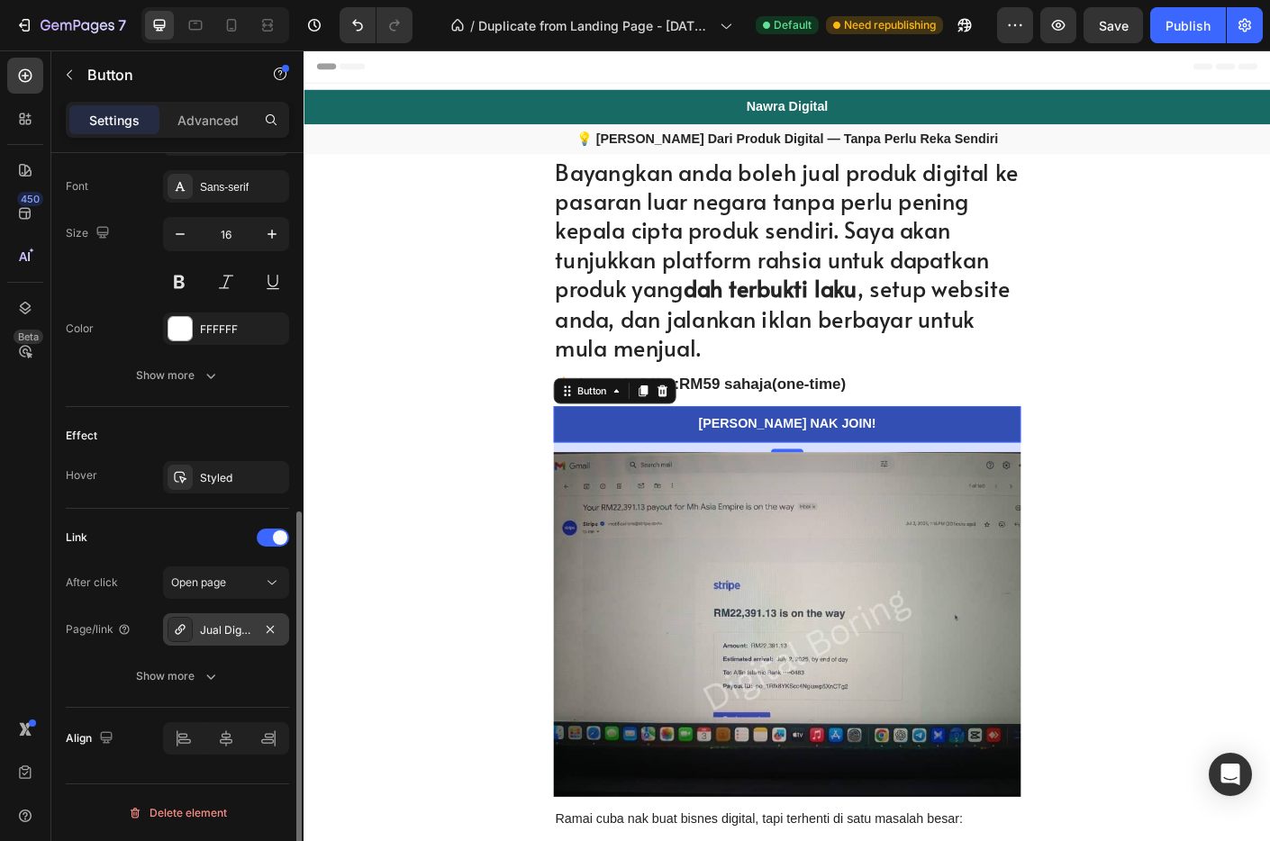
click at [242, 623] on div "Jual Digital Produk Yang Sudah Siap Ke Luar Negara" at bounding box center [226, 631] width 52 height 16
click at [241, 583] on div "Open page" at bounding box center [217, 583] width 92 height 16
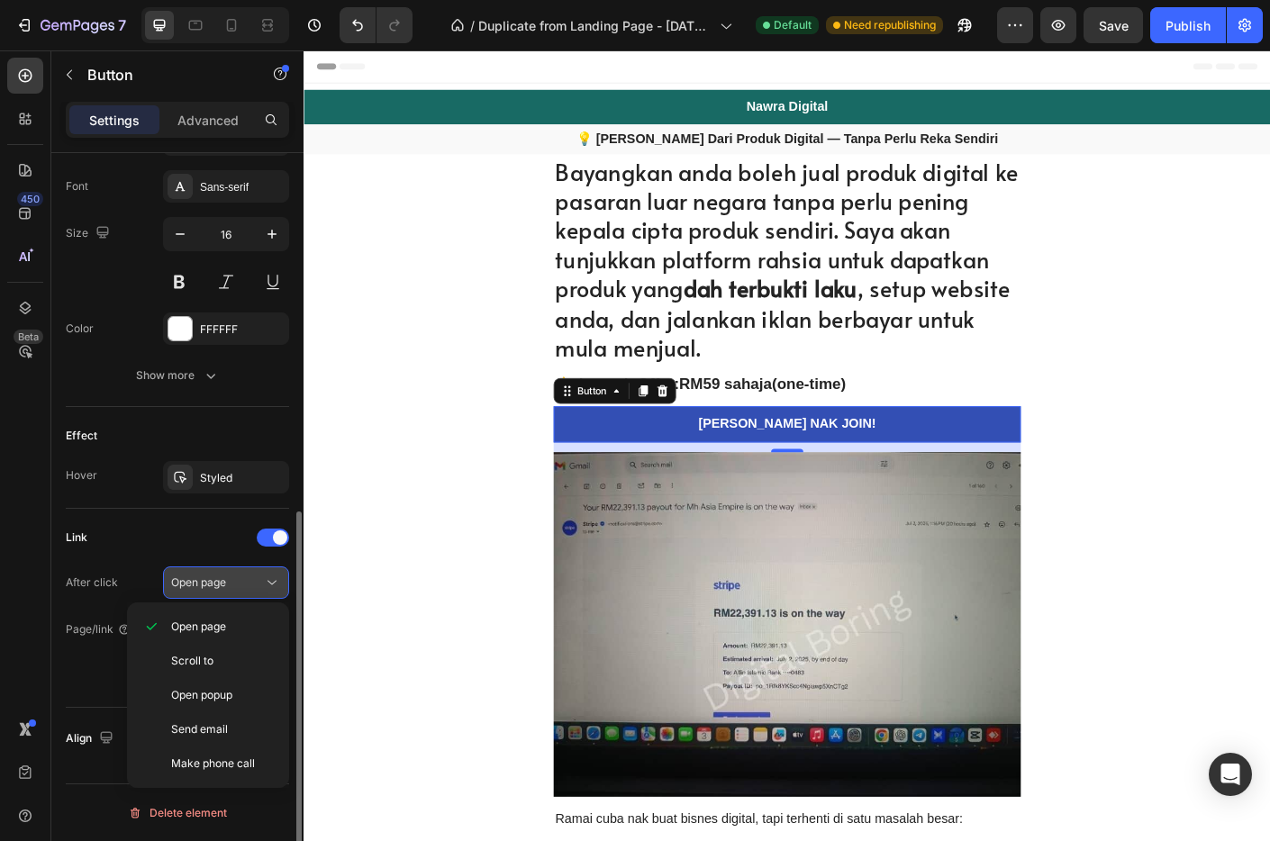
click at [241, 583] on div "Open page" at bounding box center [217, 583] width 92 height 16
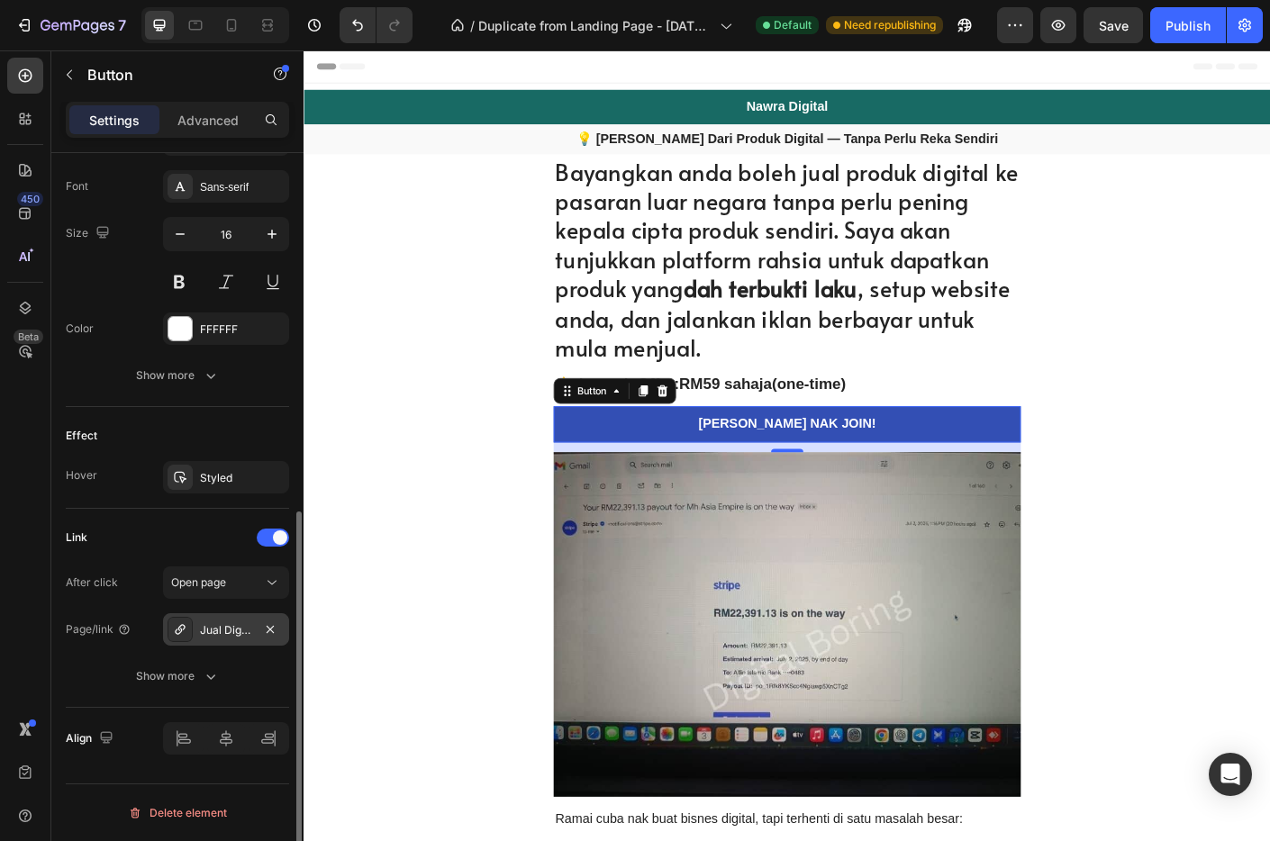
click at [228, 623] on div "Jual Digital Produk Yang Sudah Siap Ke Luar Negara" at bounding box center [226, 631] width 52 height 16
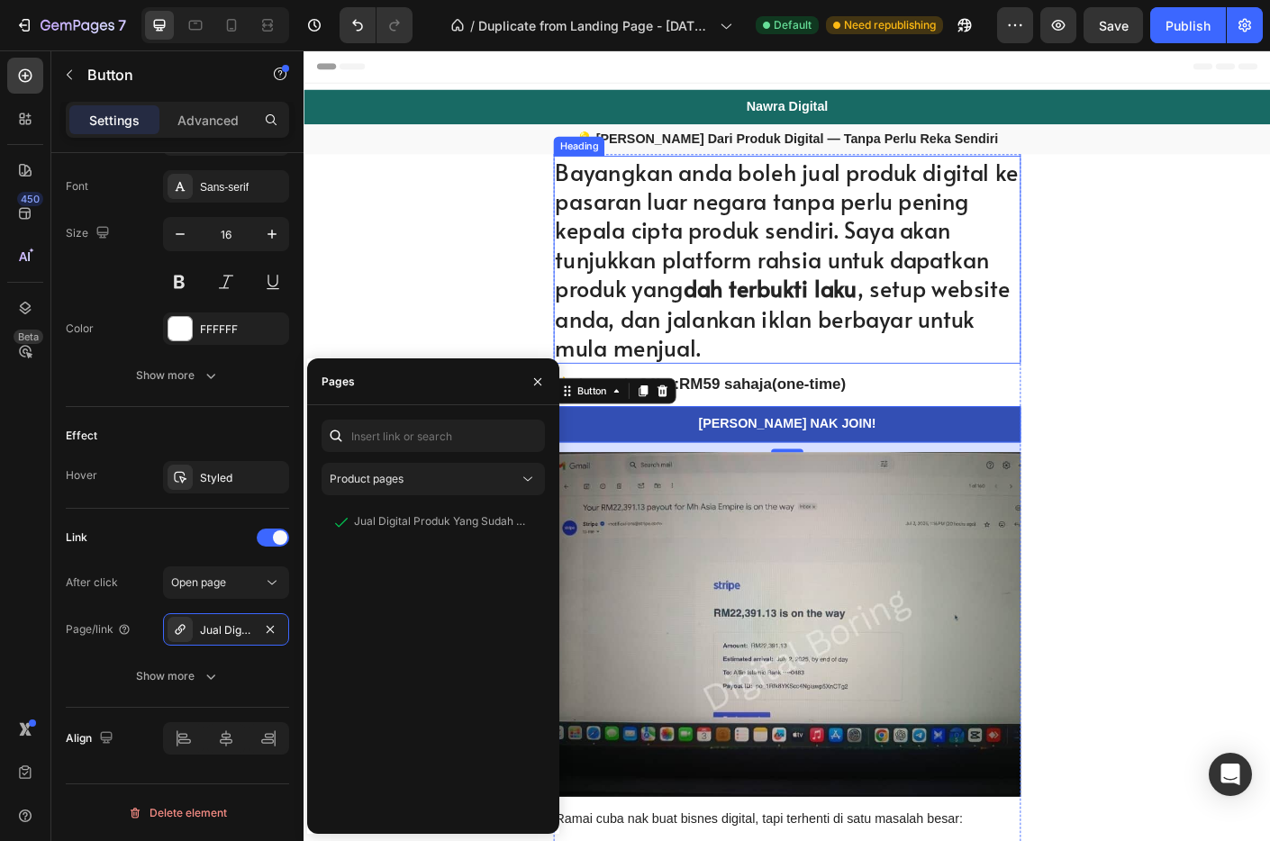
click at [950, 237] on p "Bayangkan anda boleh jual produk digital ke pasaran luar negara tanpa perlu pen…" at bounding box center [844, 285] width 519 height 230
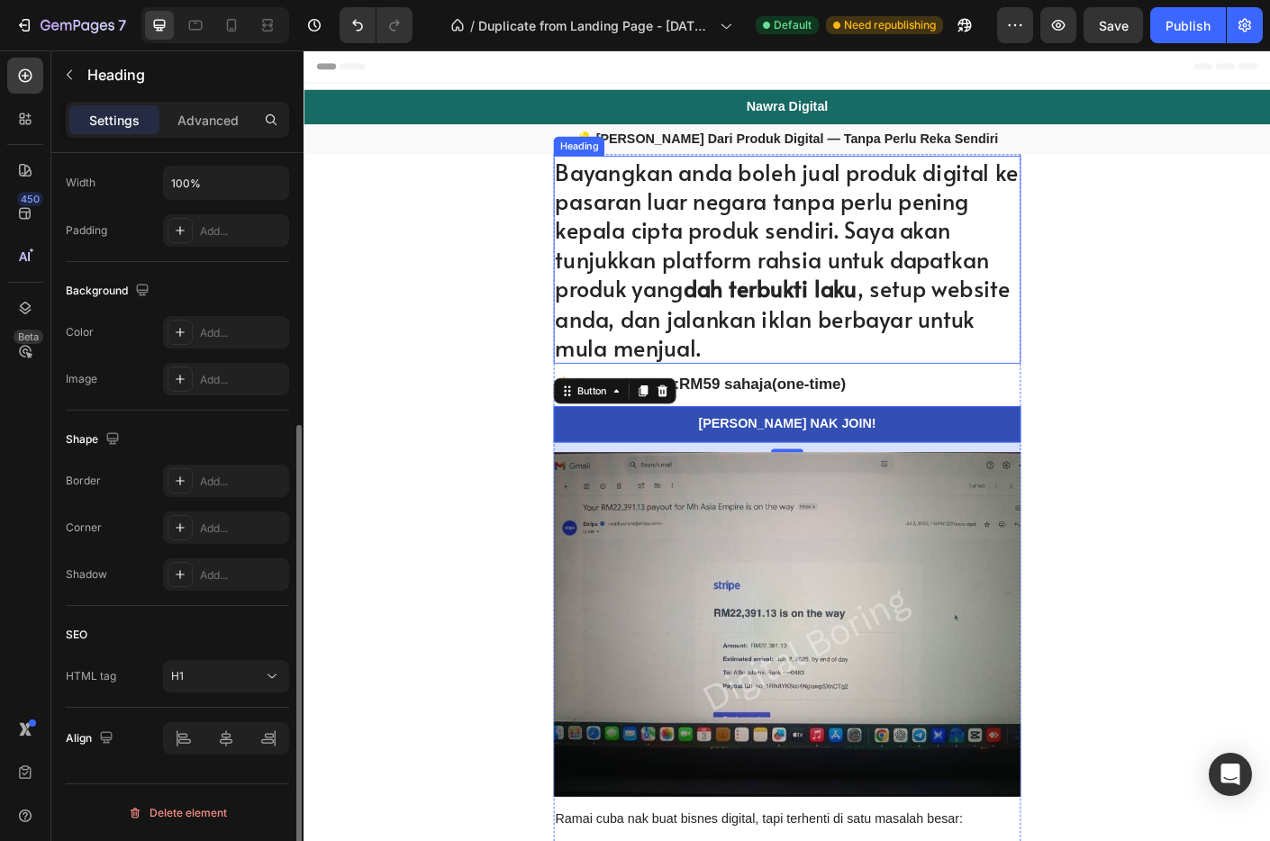
scroll to position [0, 0]
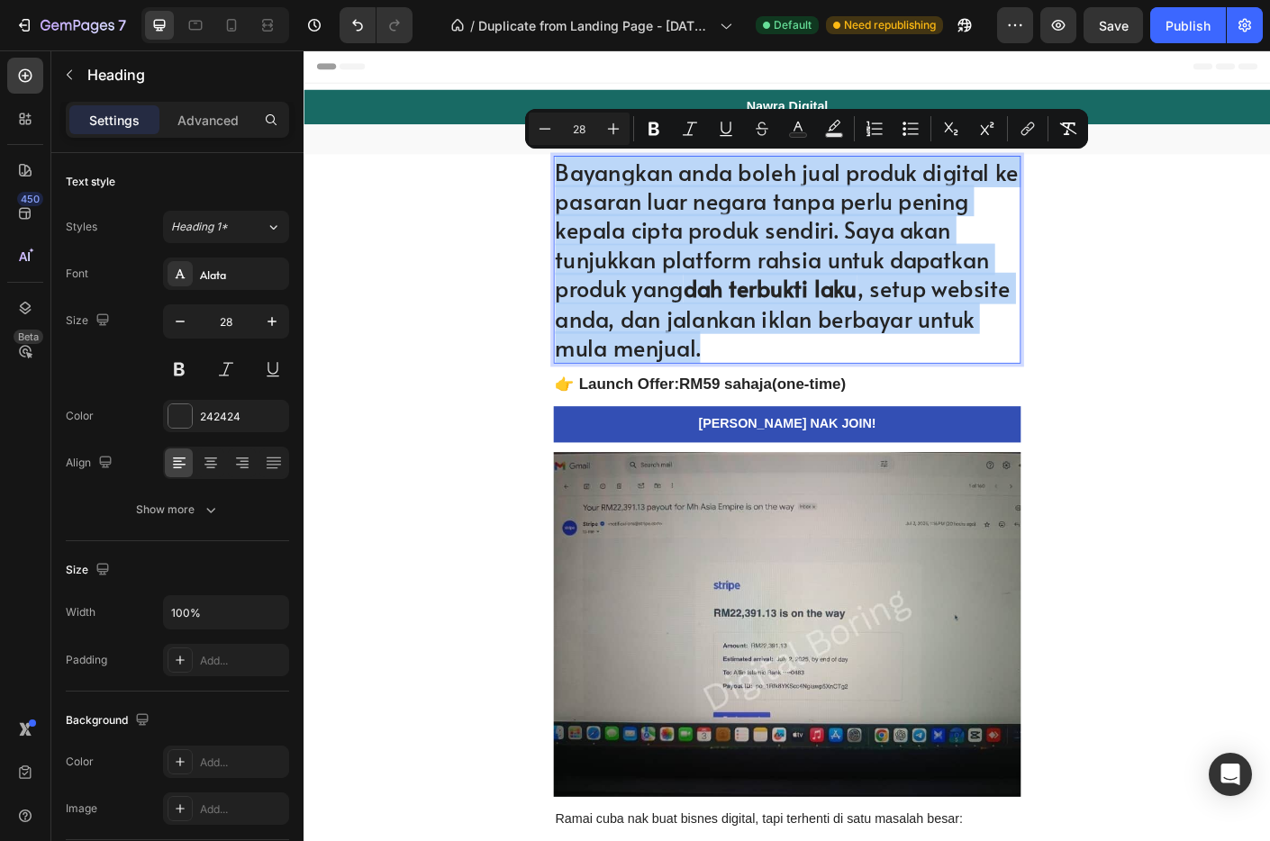
drag, startPoint x: 755, startPoint y: 385, endPoint x: 582, endPoint y: 194, distance: 257.7
click at [585, 194] on p "Bayangkan anda boleh jual produk digital ke pasaran luar negara tanpa perlu pen…" at bounding box center [844, 285] width 519 height 230
copy p "Bayangkan anda boleh jual produk digital ke pasaran luar negara tanpa perlu pen…"
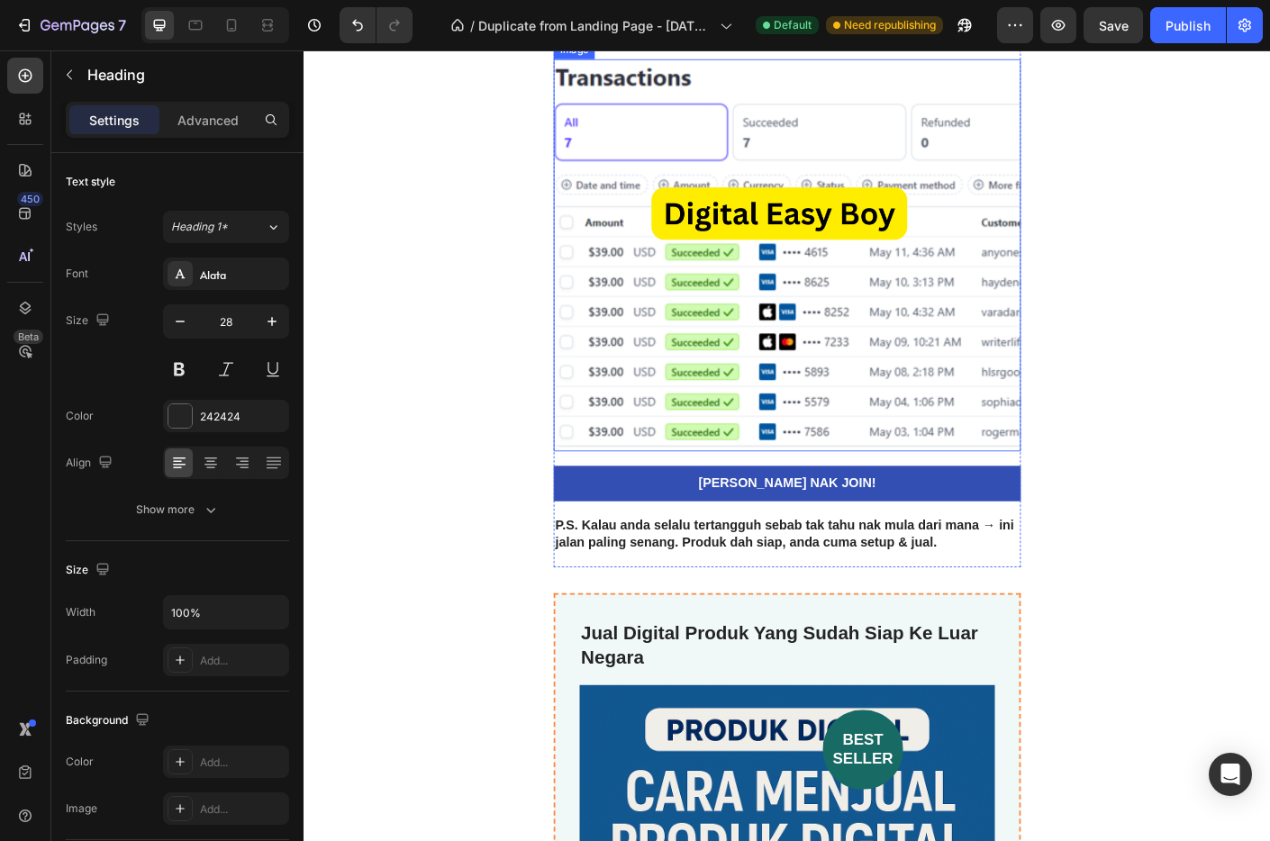
scroll to position [4978, 0]
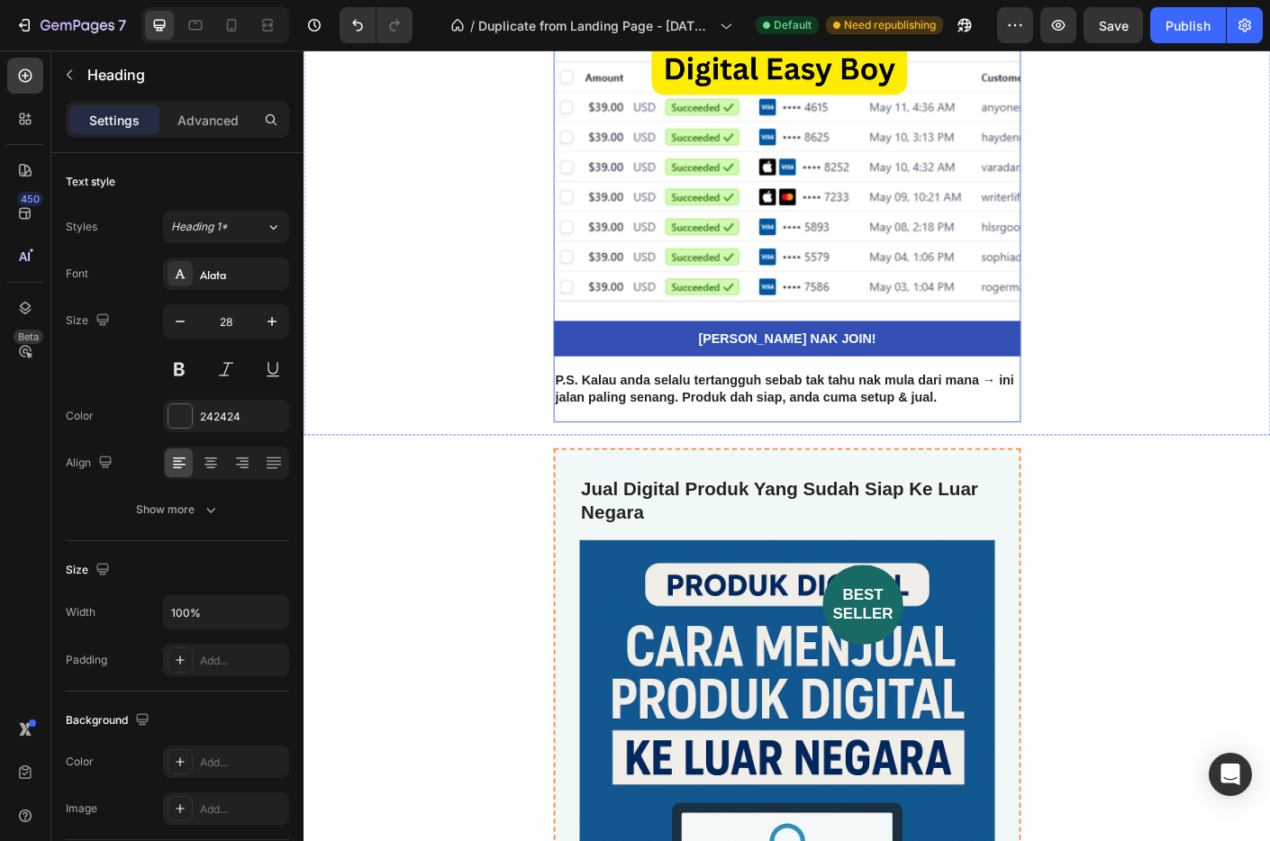
click at [898, 441] on strong "P.S. Kalau anda selalu tertangguh sebab tak tahu nak mula dari mana → ini jalan…" at bounding box center [842, 429] width 514 height 34
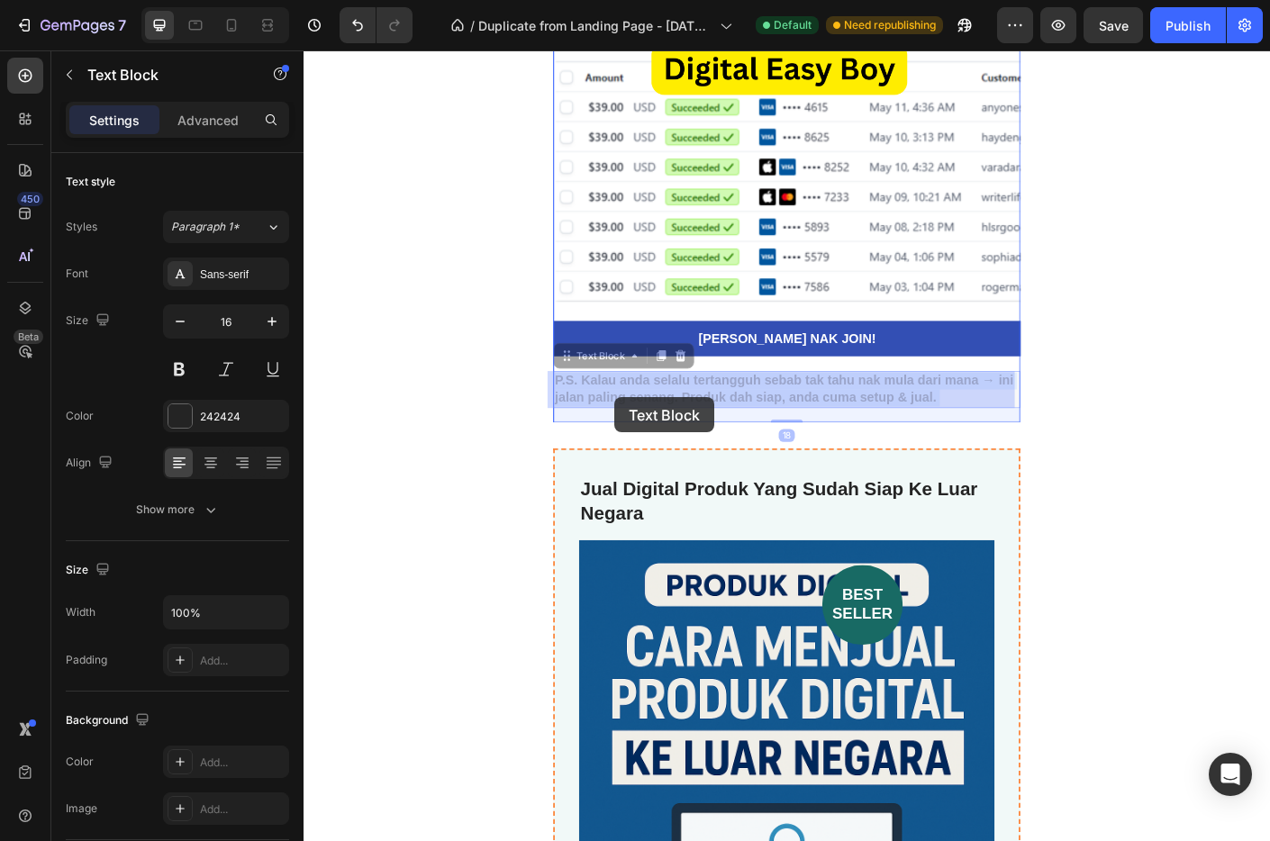
drag, startPoint x: 1010, startPoint y: 439, endPoint x: 651, endPoint y: 439, distance: 358.6
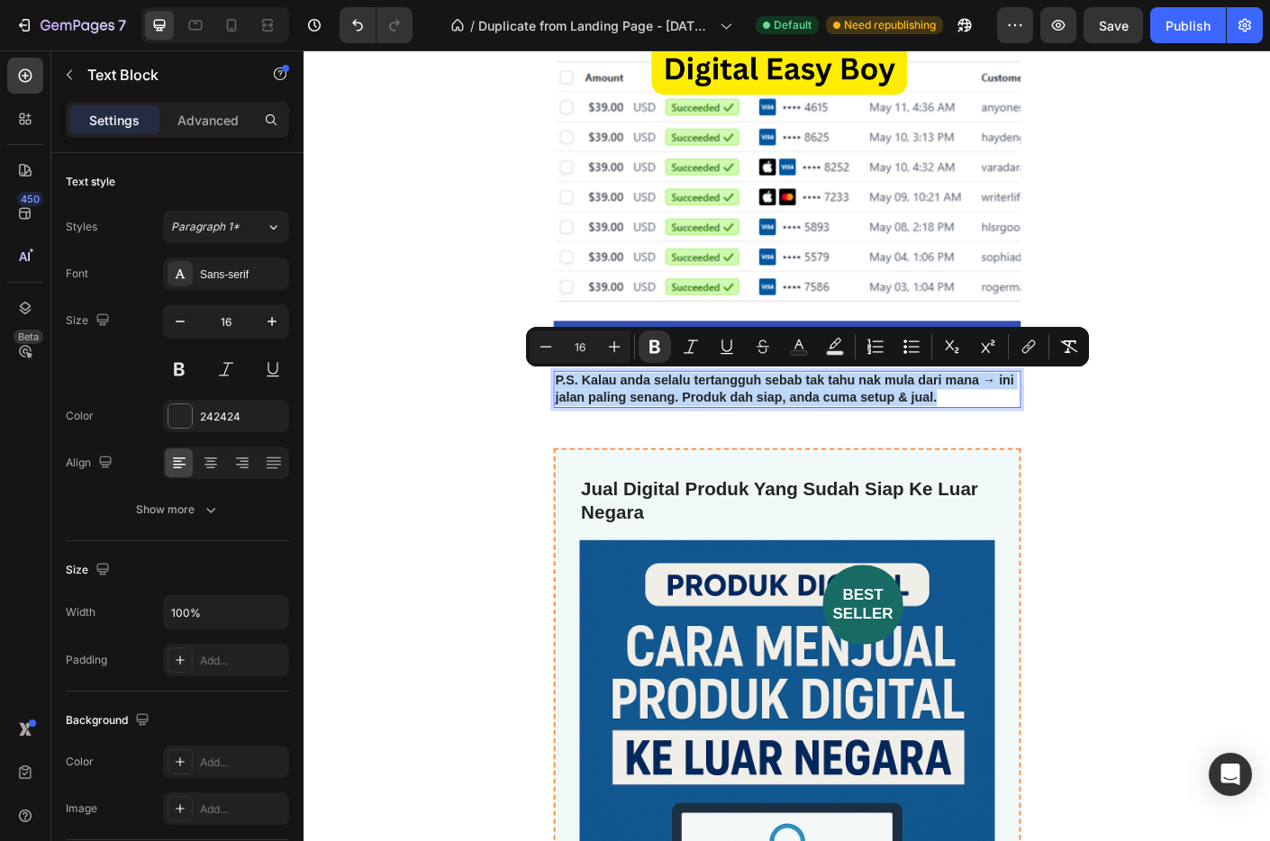
drag, startPoint x: 1025, startPoint y: 439, endPoint x: 582, endPoint y: 423, distance: 443.5
click at [585, 423] on p "P.S. Kalau anda selalu tertangguh sebab tak tahu nak mula dari mana → ini jalan…" at bounding box center [844, 430] width 519 height 38
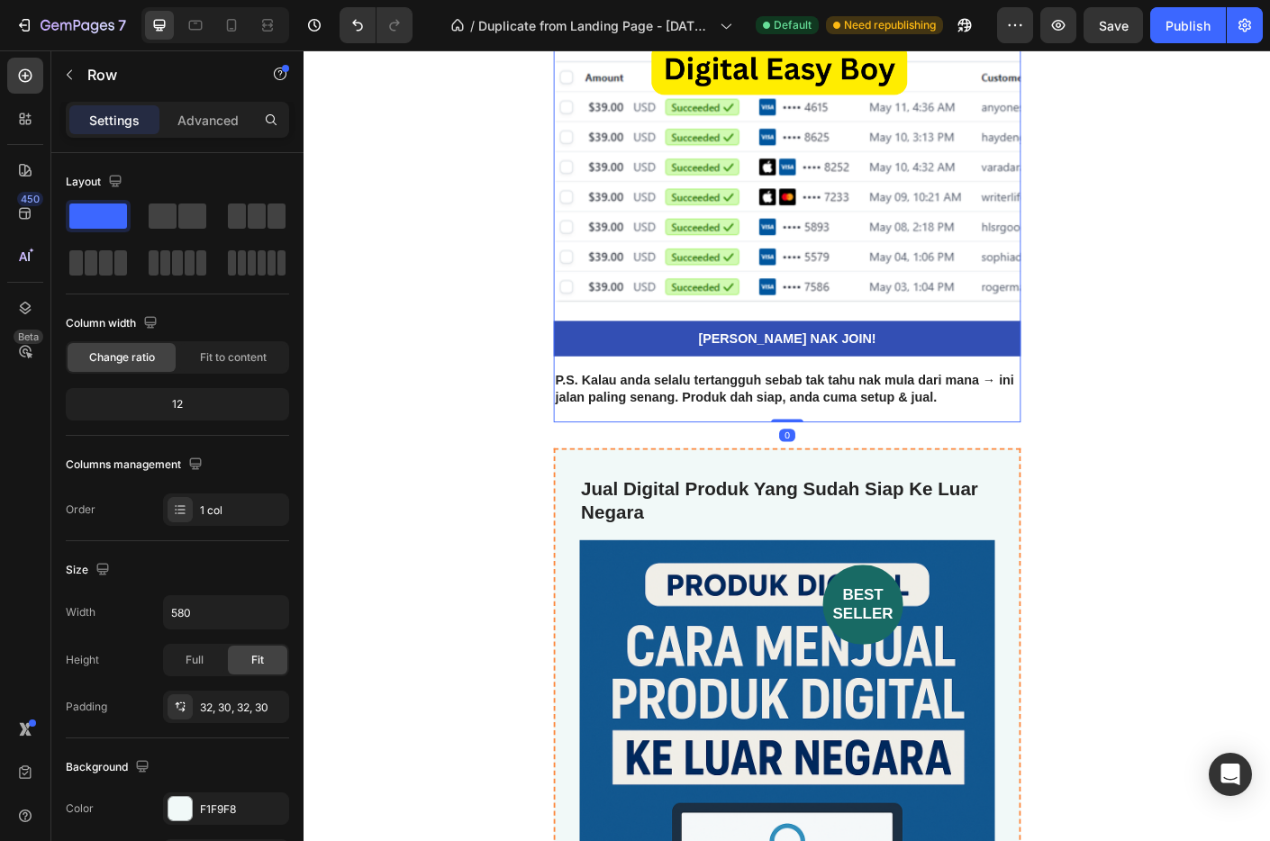
drag, startPoint x: 851, startPoint y: 464, endPoint x: 852, endPoint y: 455, distance: 9.1
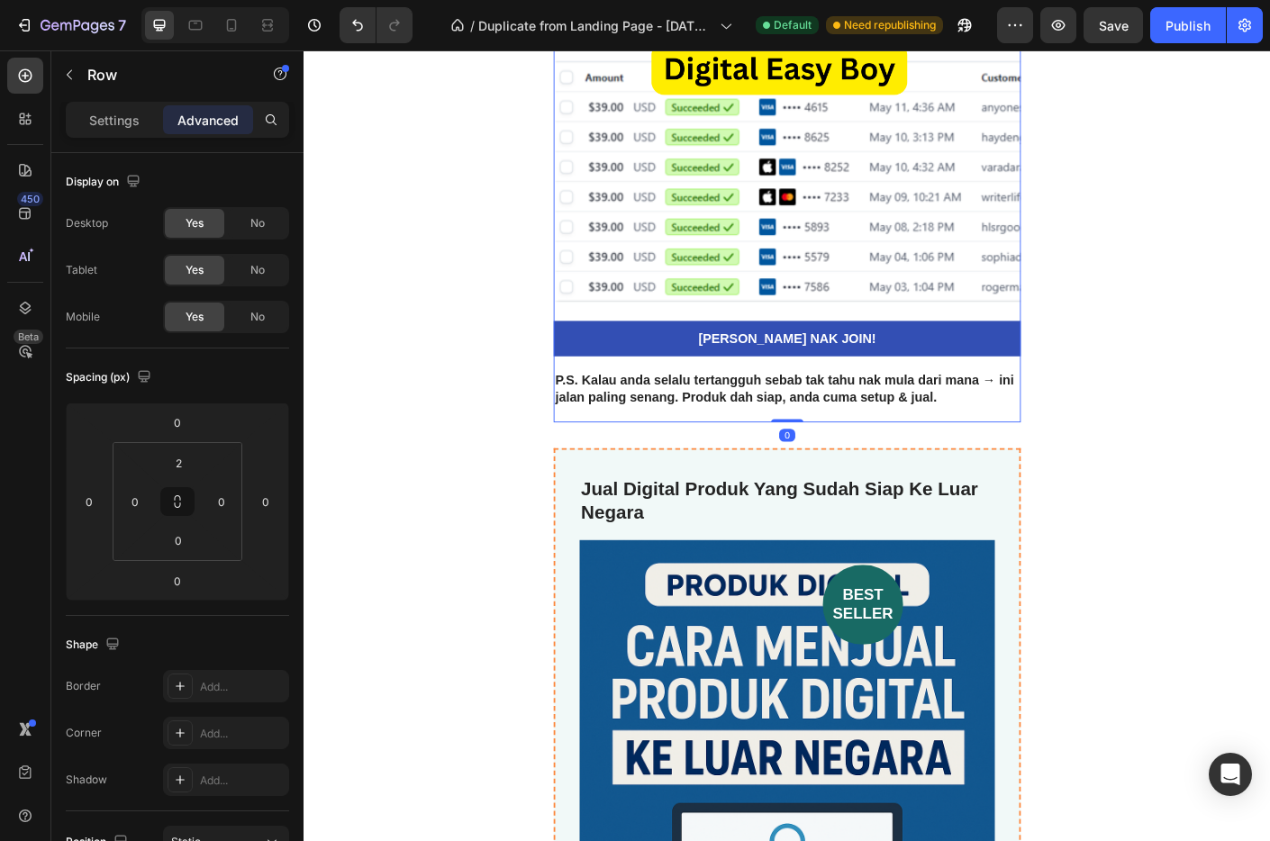
drag, startPoint x: 849, startPoint y: 465, endPoint x: 849, endPoint y: 450, distance: 14.4
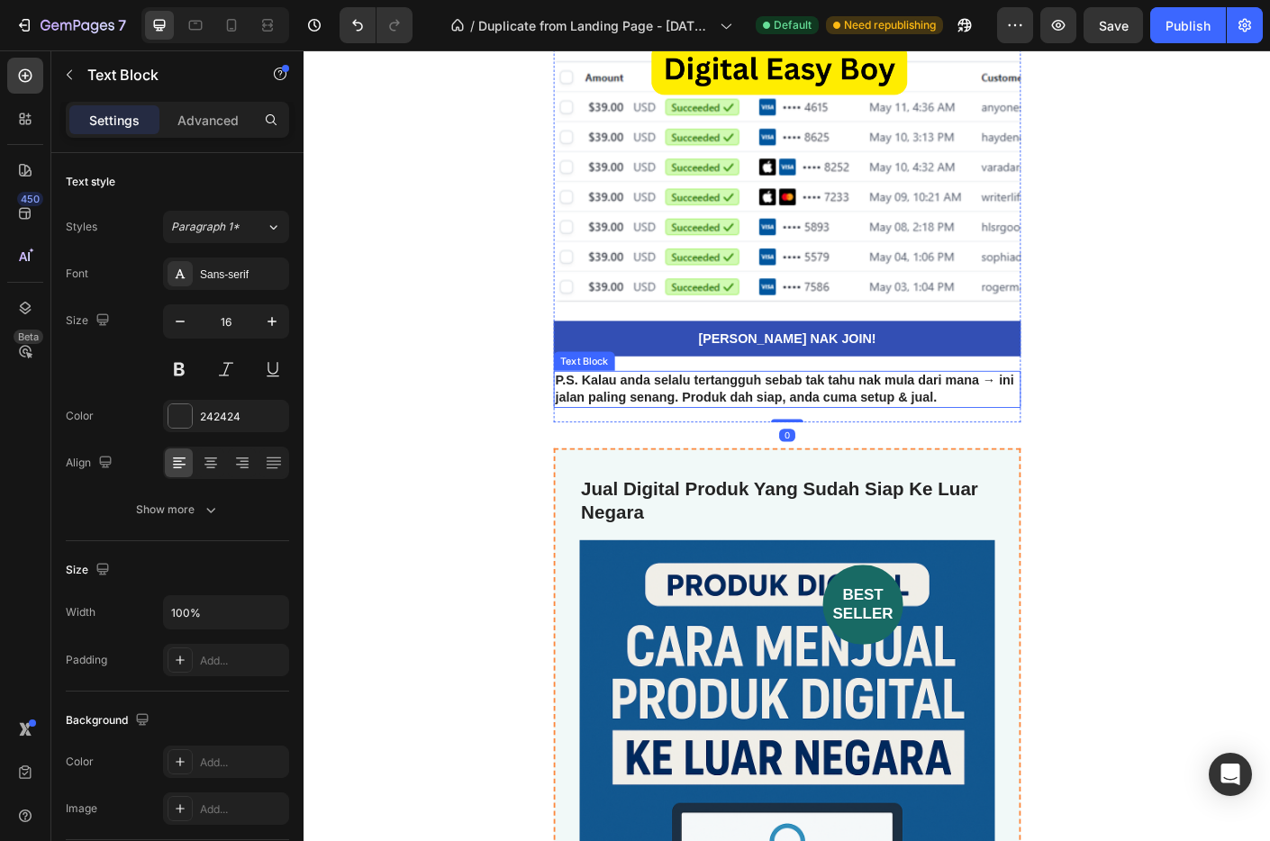
click at [852, 440] on strong "P.S. Kalau anda selalu tertangguh sebab tak tahu nak mula dari mana → ini jalan…" at bounding box center [842, 429] width 514 height 34
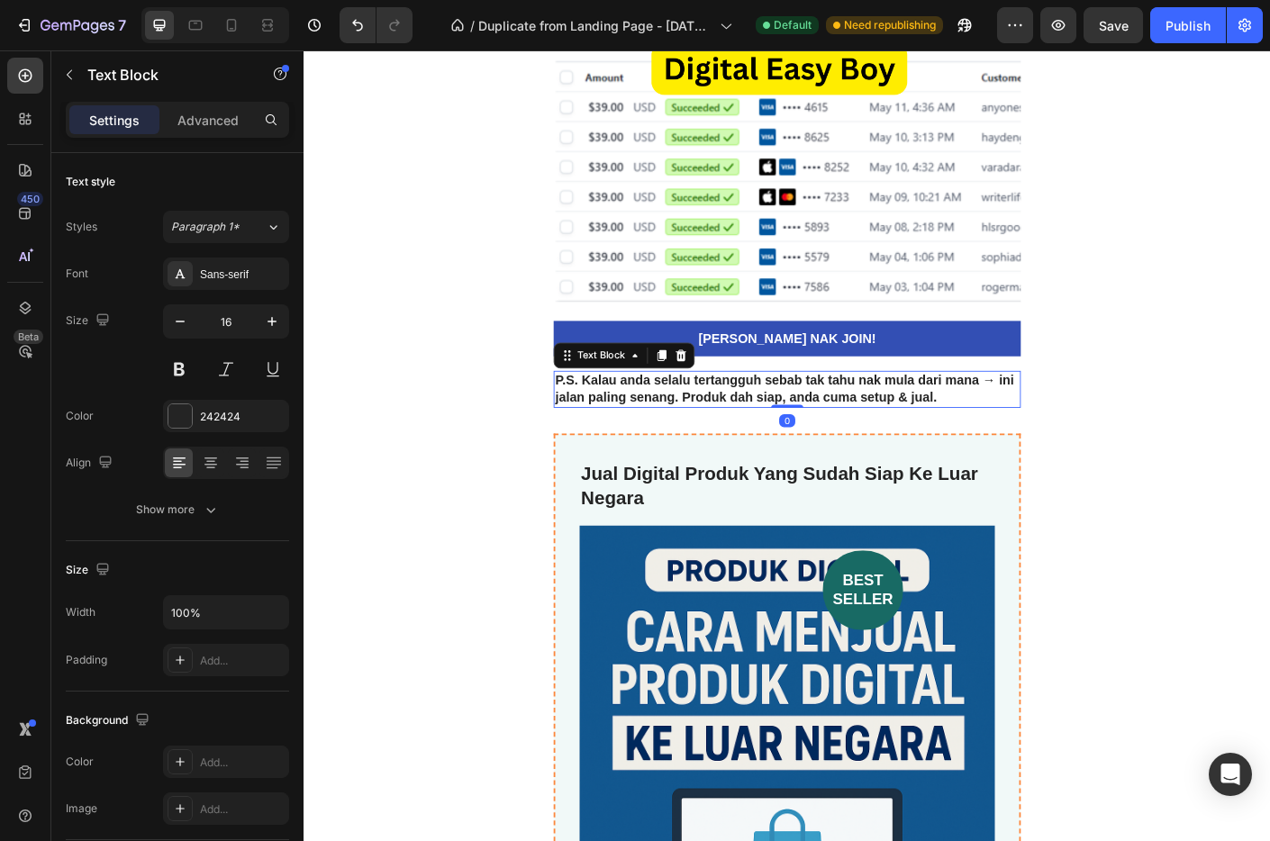
drag, startPoint x: 849, startPoint y: 464, endPoint x: 850, endPoint y: 435, distance: 28.8
click at [850, 435] on div "P.S. Kalau anda selalu tertangguh sebab tak tahu nak mula dari mana → ini jalan…" at bounding box center [844, 429] width 523 height 41
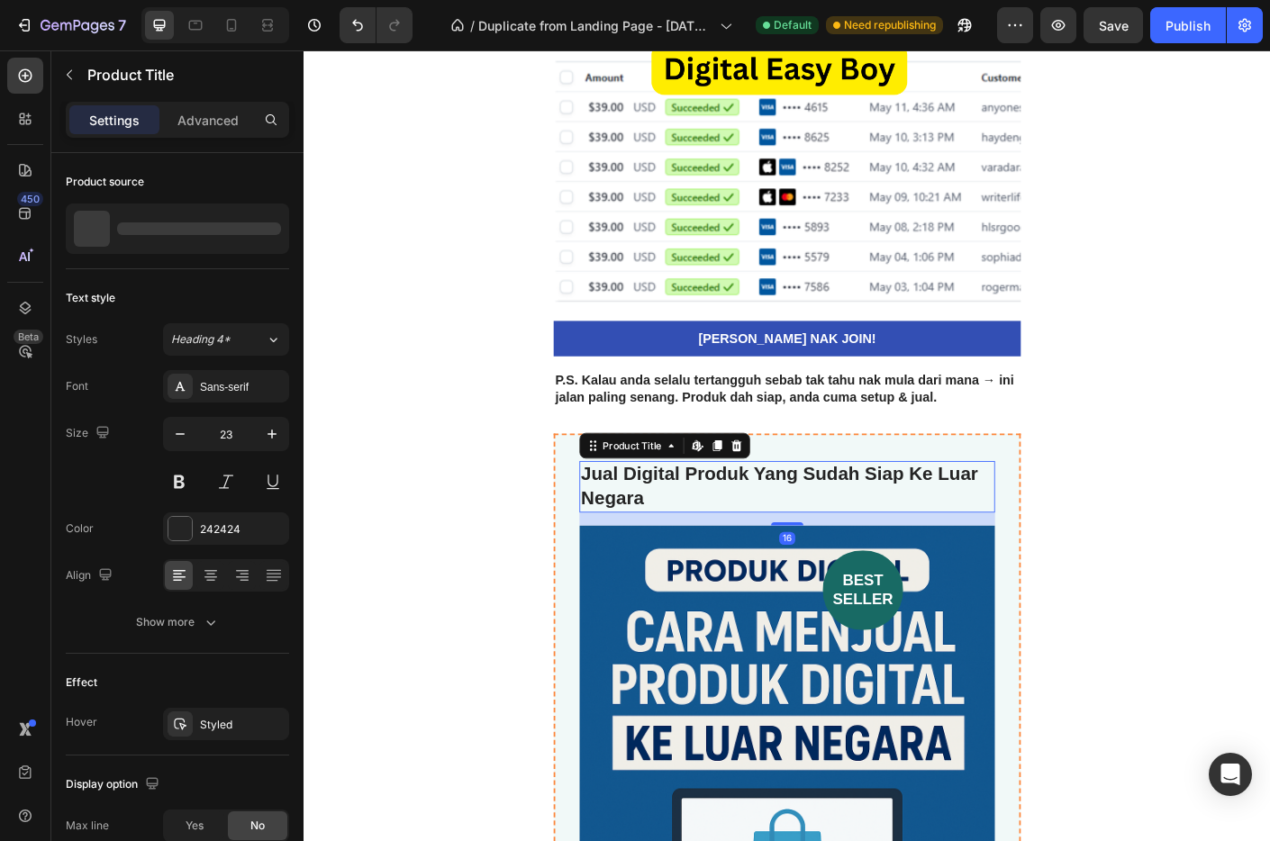
click at [704, 538] on h2 "Jual Digital Produk Yang Sudah Siap Ke Luar Negara" at bounding box center [844, 539] width 465 height 58
click at [695, 548] on h2 "Jual Digital Produk Yang Sudah Siap Ke Luar Negara" at bounding box center [844, 539] width 465 height 58
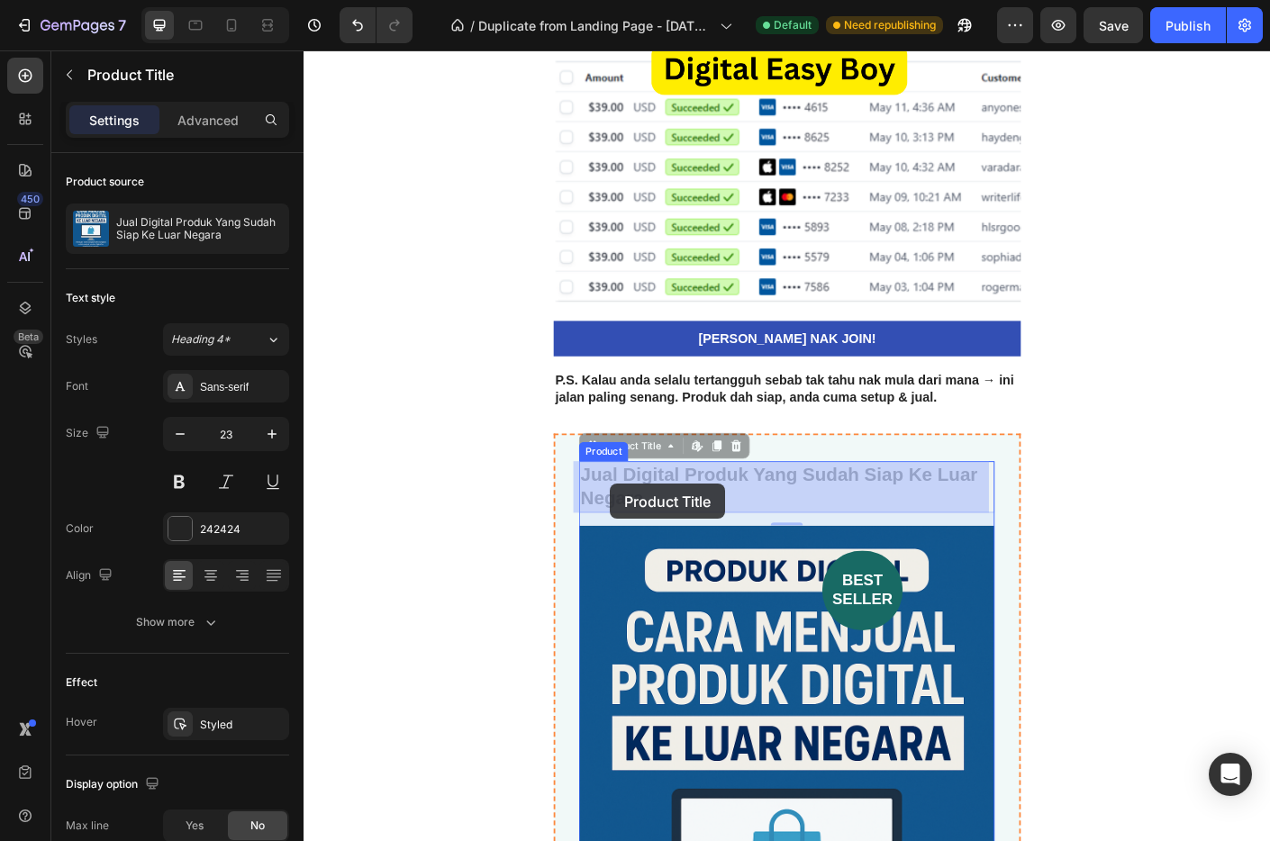
drag, startPoint x: 692, startPoint y: 550, endPoint x: 647, endPoint y: 536, distance: 47.0
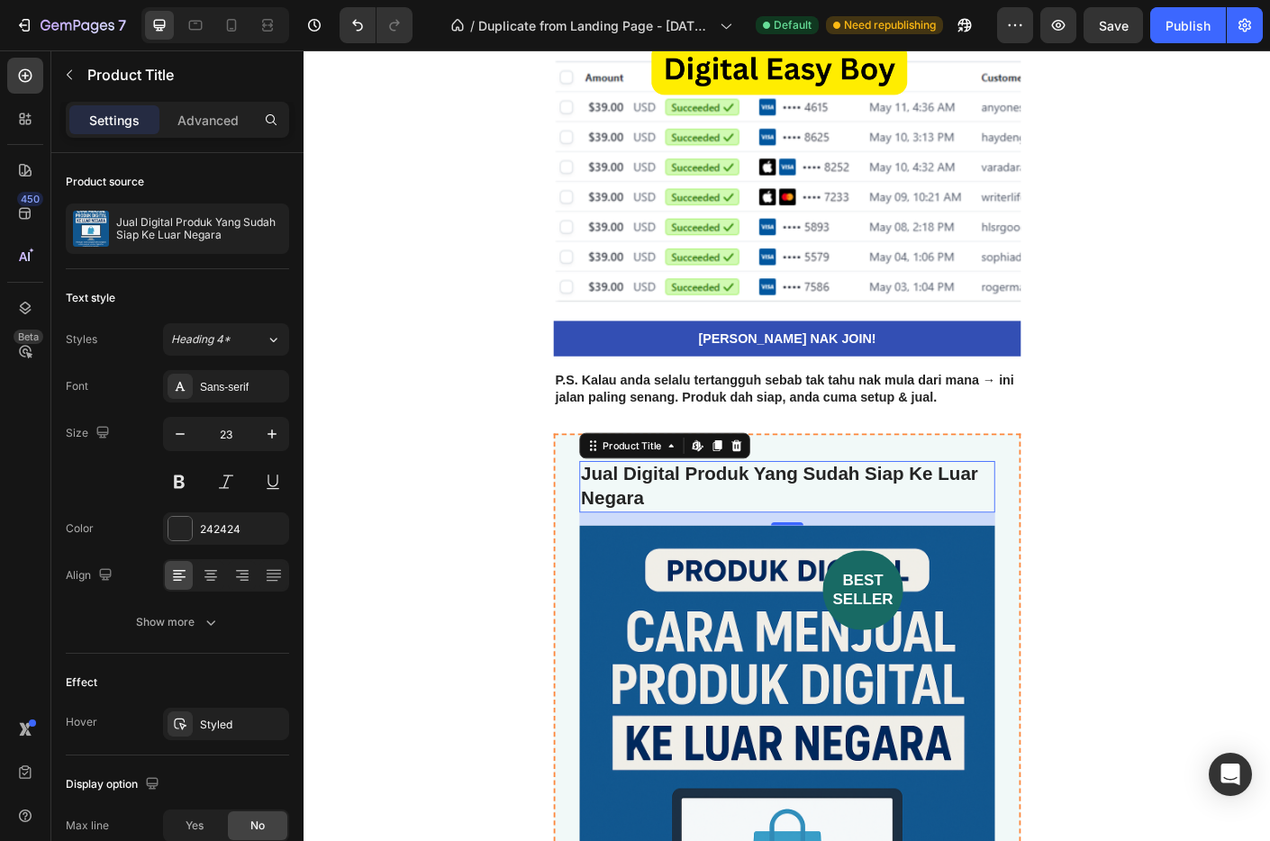
click at [693, 546] on h2 "Jual Digital Produk Yang Sudah Siap Ke Luar Negara" at bounding box center [844, 539] width 465 height 58
click at [684, 553] on h2 "Jual Digital Produk Yang Sudah Siap Ke Luar Negara" at bounding box center [844, 539] width 465 height 58
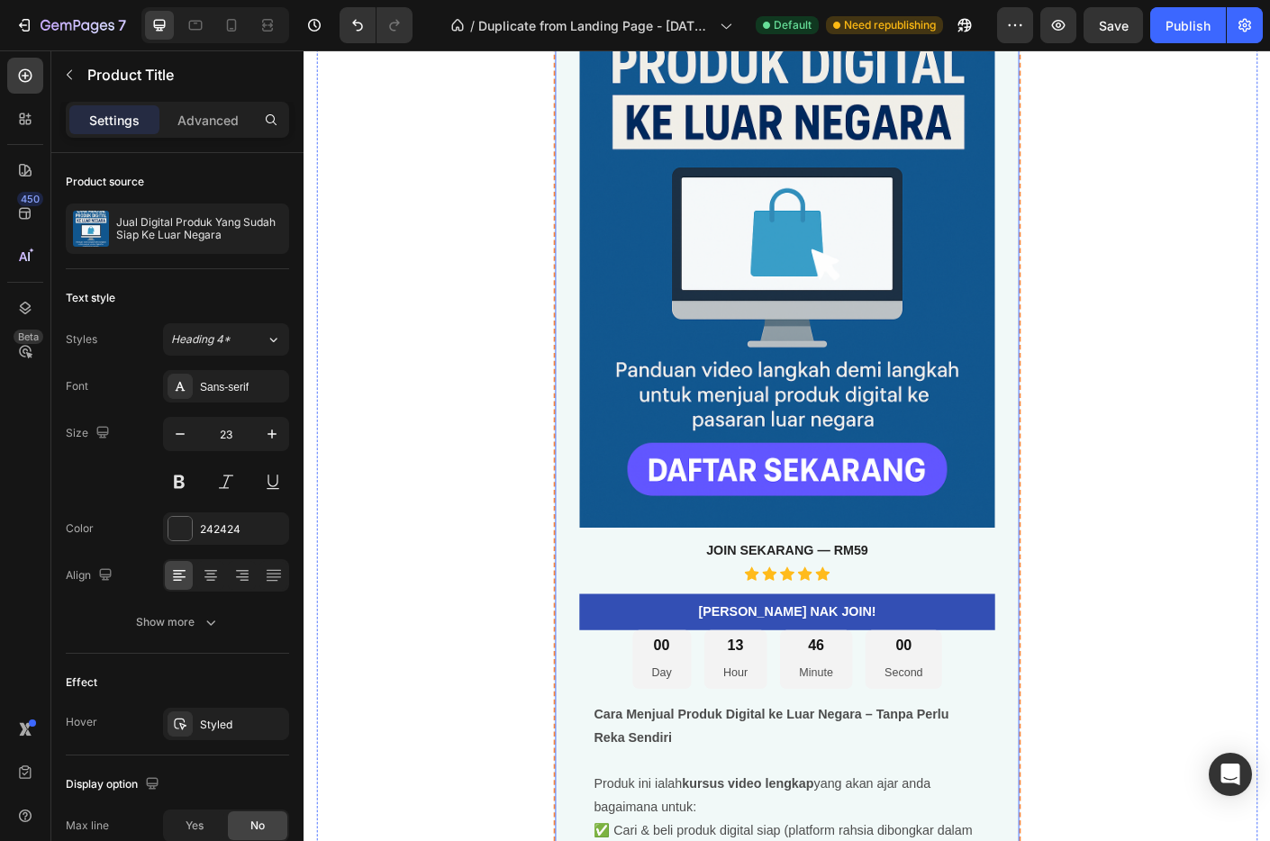
scroll to position [5948, 0]
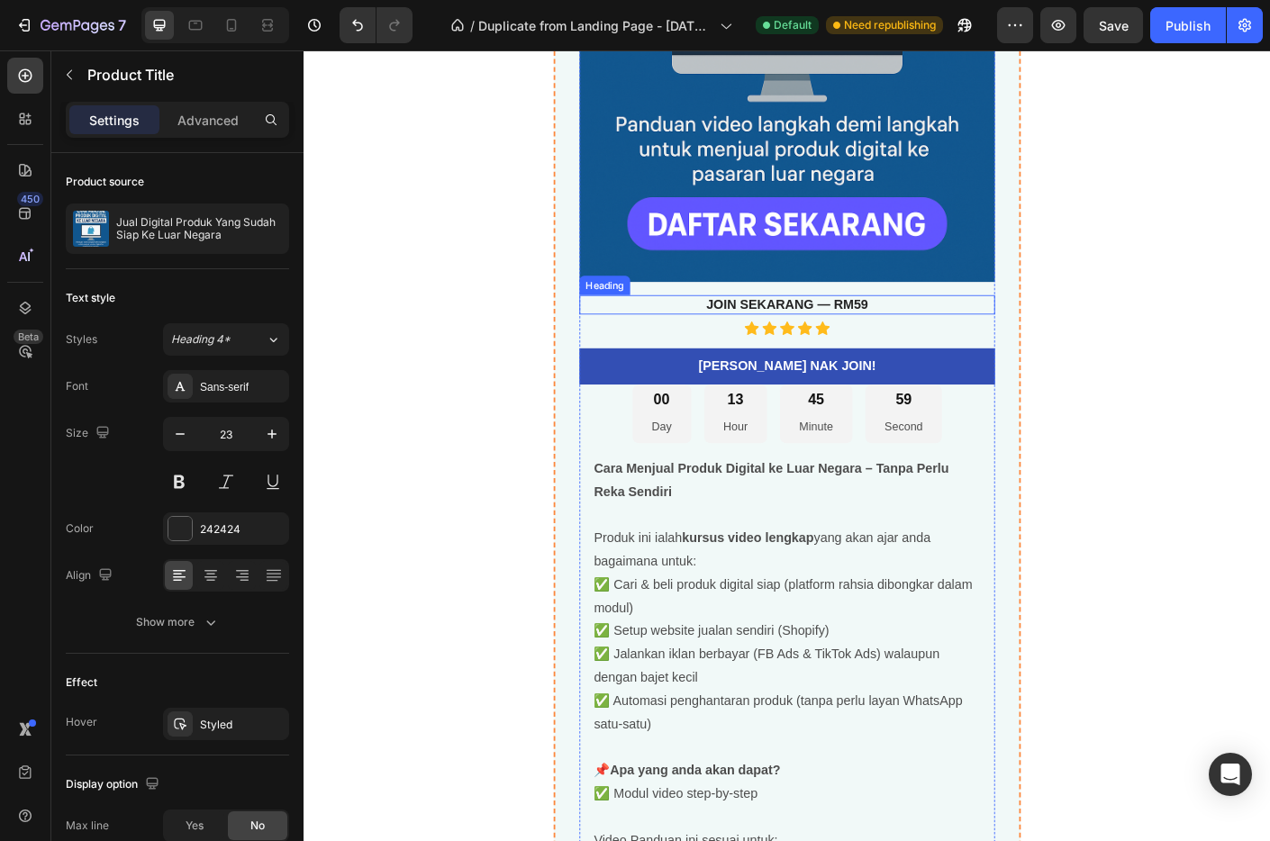
click at [959, 332] on h3 "JOIN SEKARANG — RM59" at bounding box center [844, 335] width 465 height 23
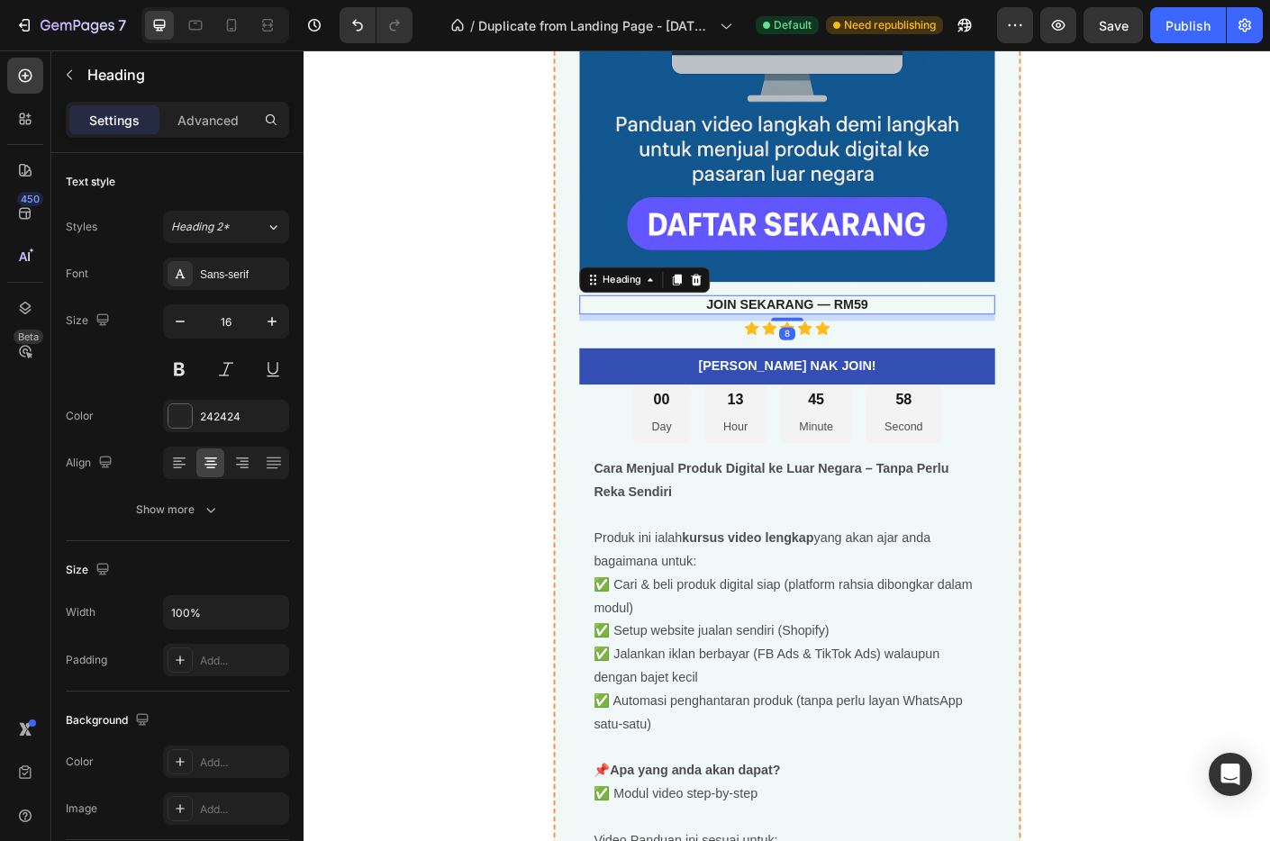
click at [945, 336] on h3 "JOIN SEKARANG — RM59" at bounding box center [844, 335] width 465 height 23
drag, startPoint x: 943, startPoint y: 336, endPoint x: 749, endPoint y: 334, distance: 194.6
click at [749, 334] on p "JOIN SEKARANG — RM59" at bounding box center [844, 335] width 461 height 19
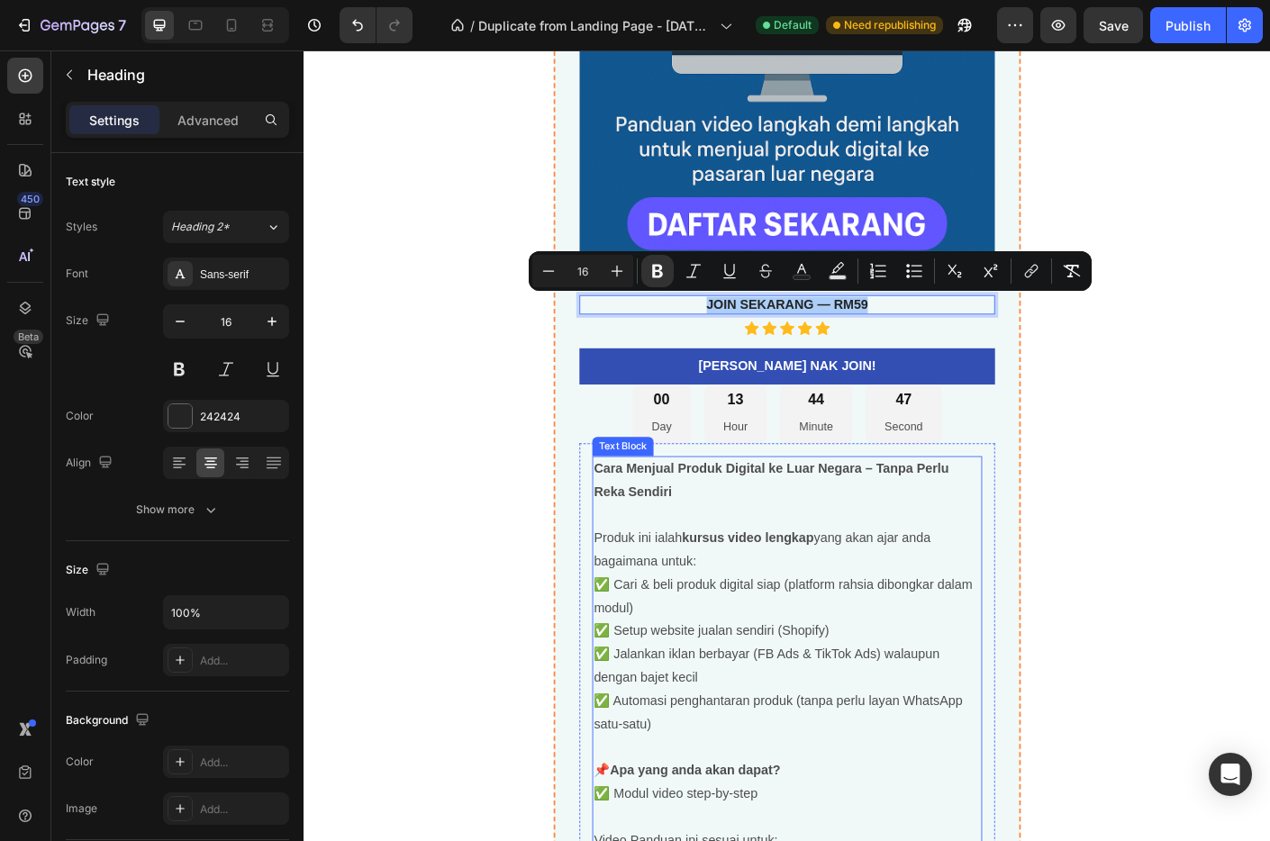
click at [944, 549] on p "Cara Menjual Produk Digital ke Luar Negara – Tanpa Perlu Reka Sendiri" at bounding box center [844, 532] width 432 height 52
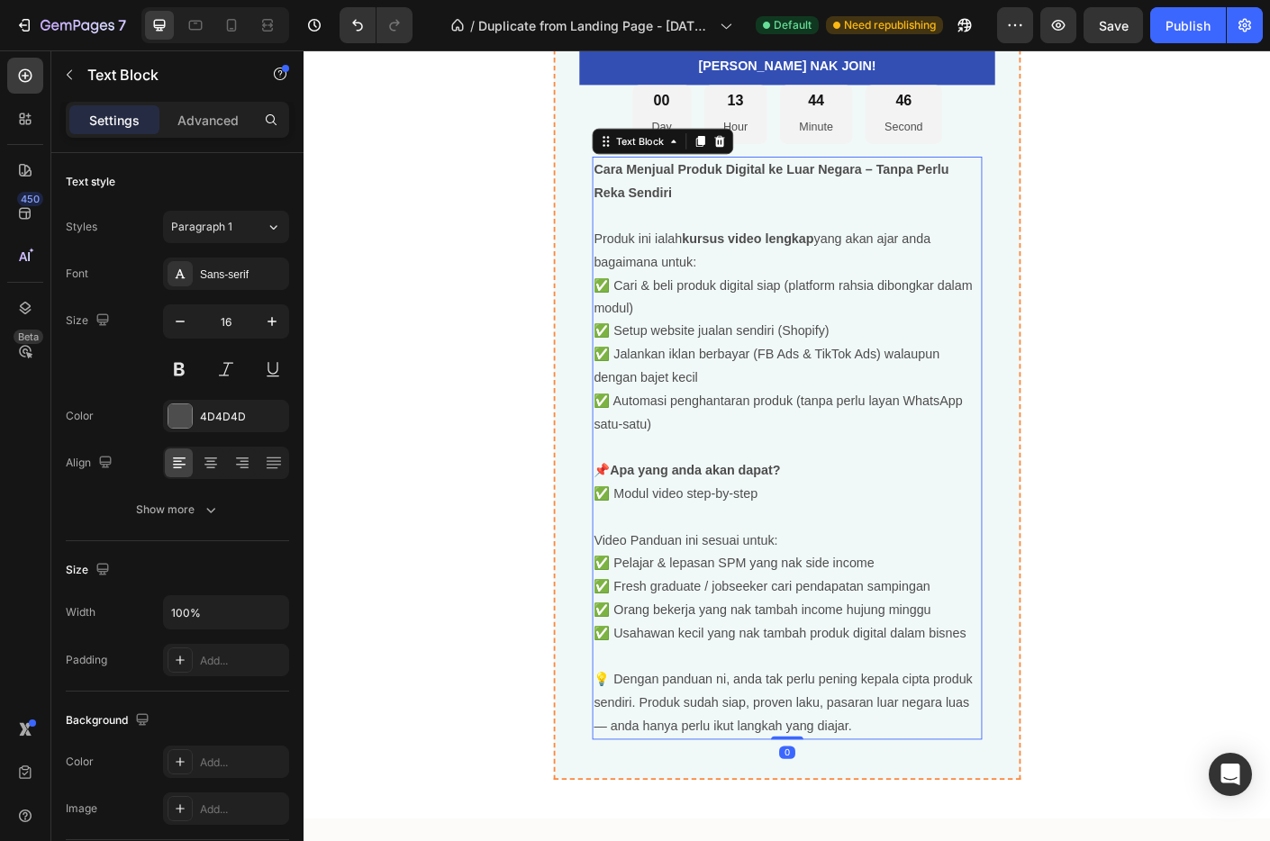
scroll to position [6475, 0]
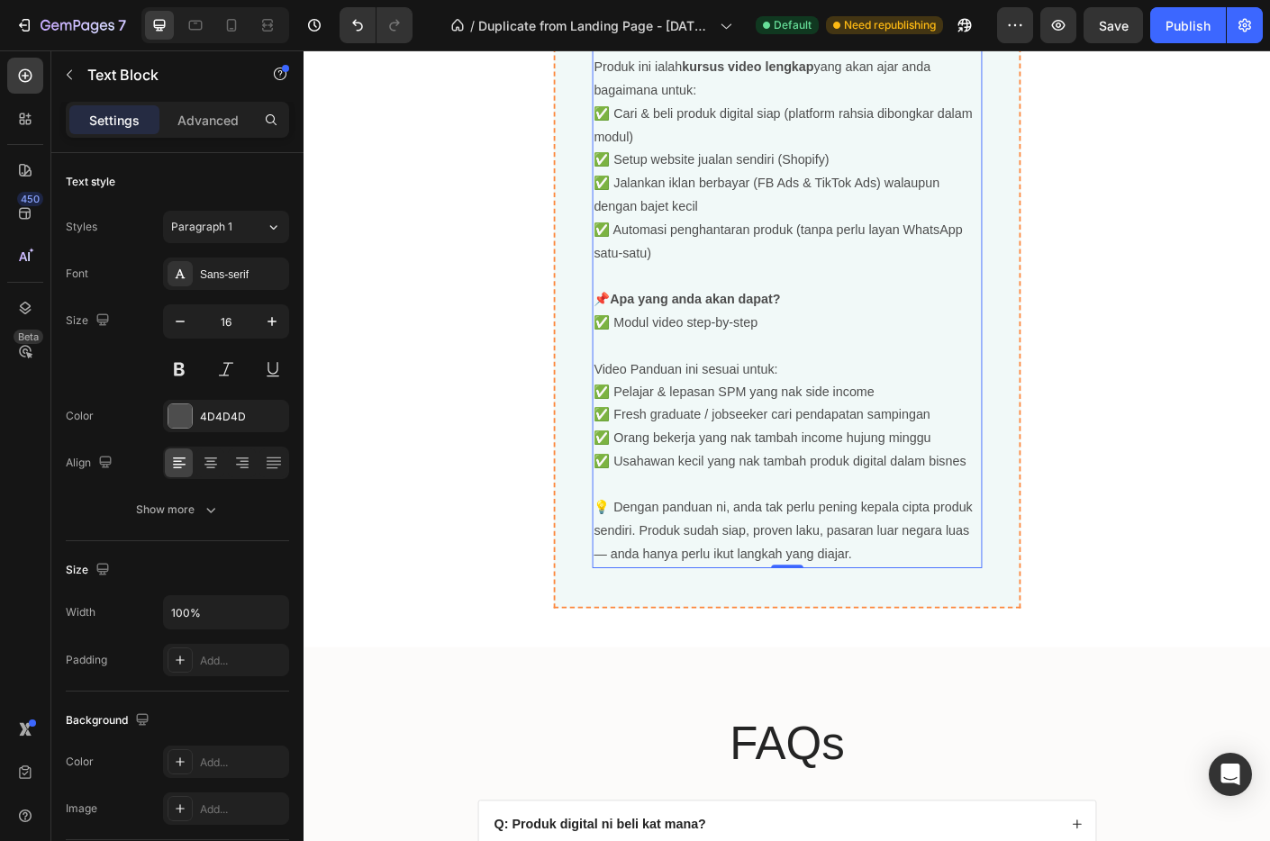
click at [938, 614] on p "💡 Dengan panduan ni, anda tak perlu pening kepala cipta produk sendiri. Produk …" at bounding box center [844, 588] width 432 height 77
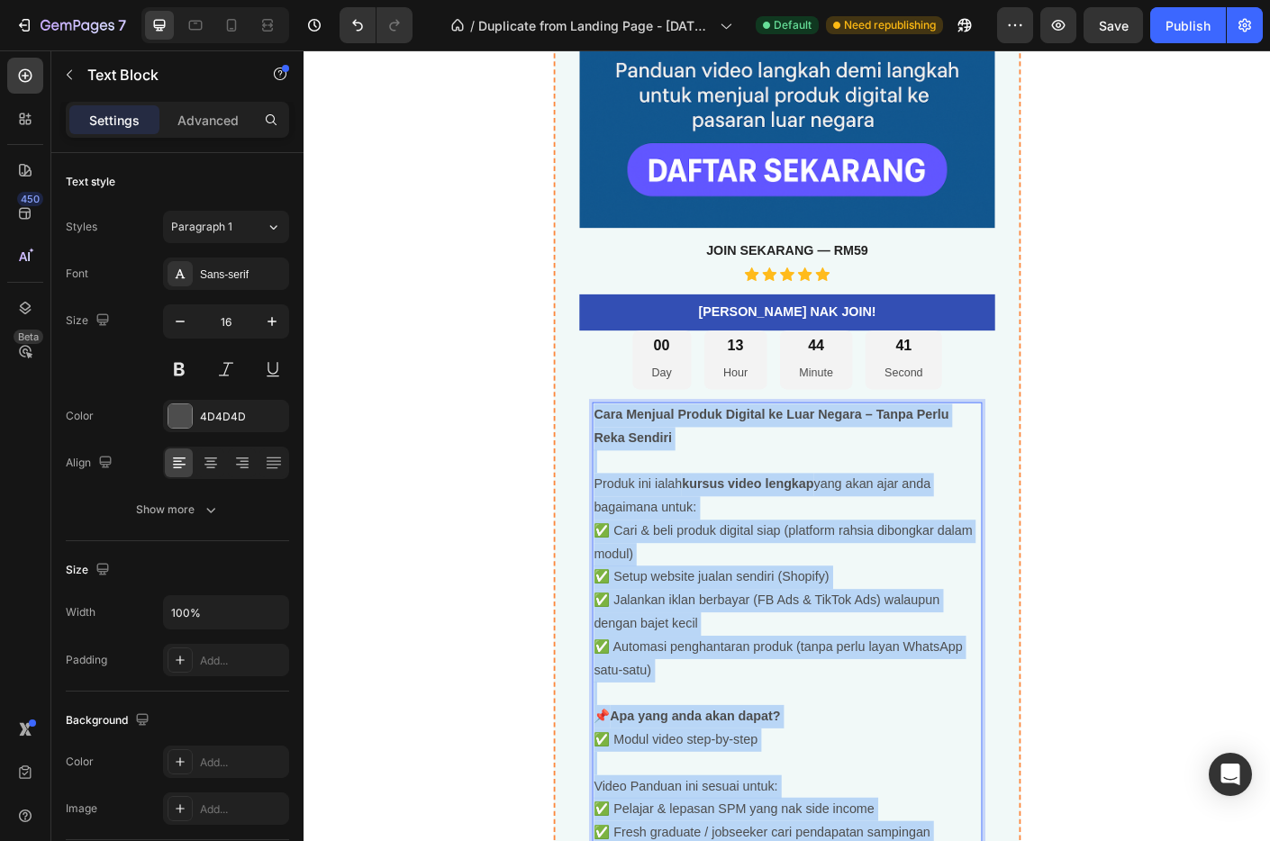
scroll to position [5808, 0]
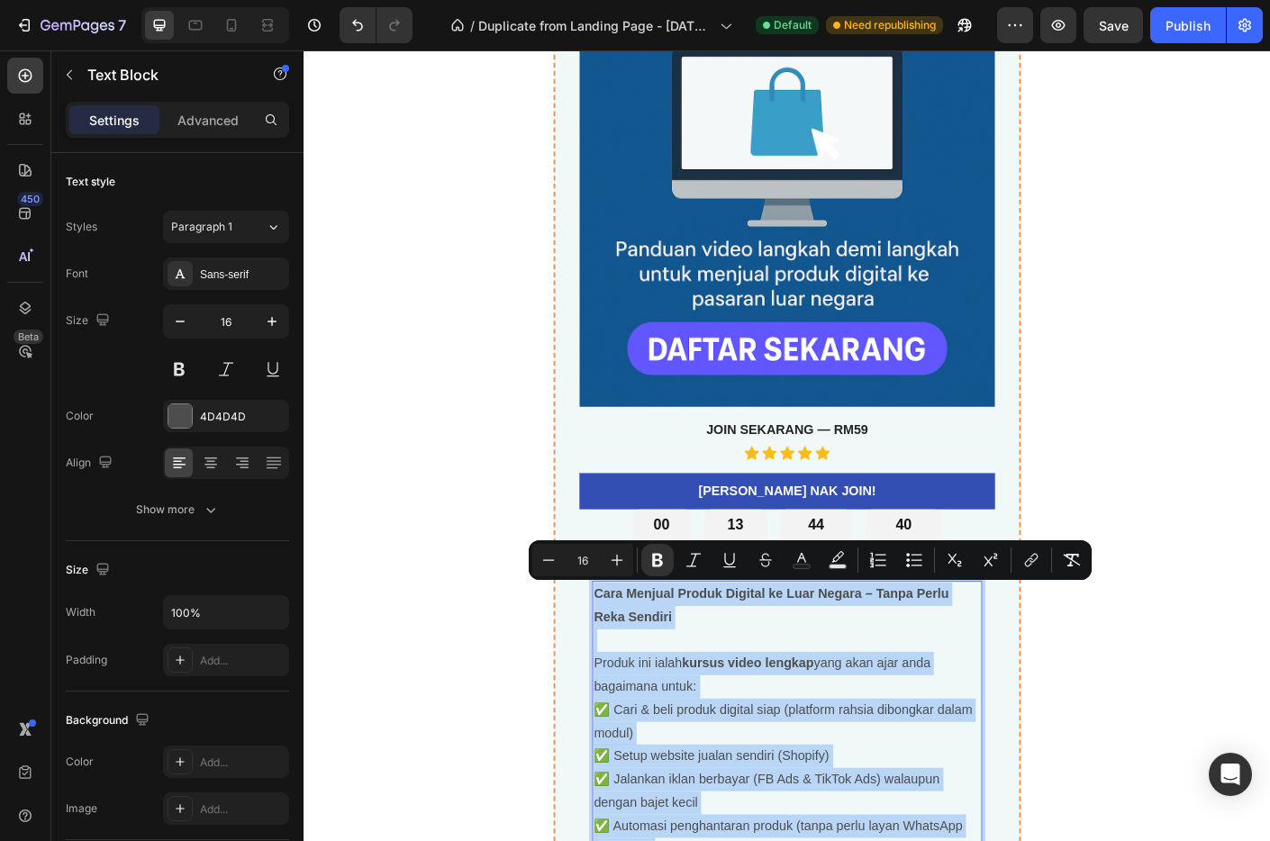
drag, startPoint x: 935, startPoint y: 616, endPoint x: 621, endPoint y: 660, distance: 317.5
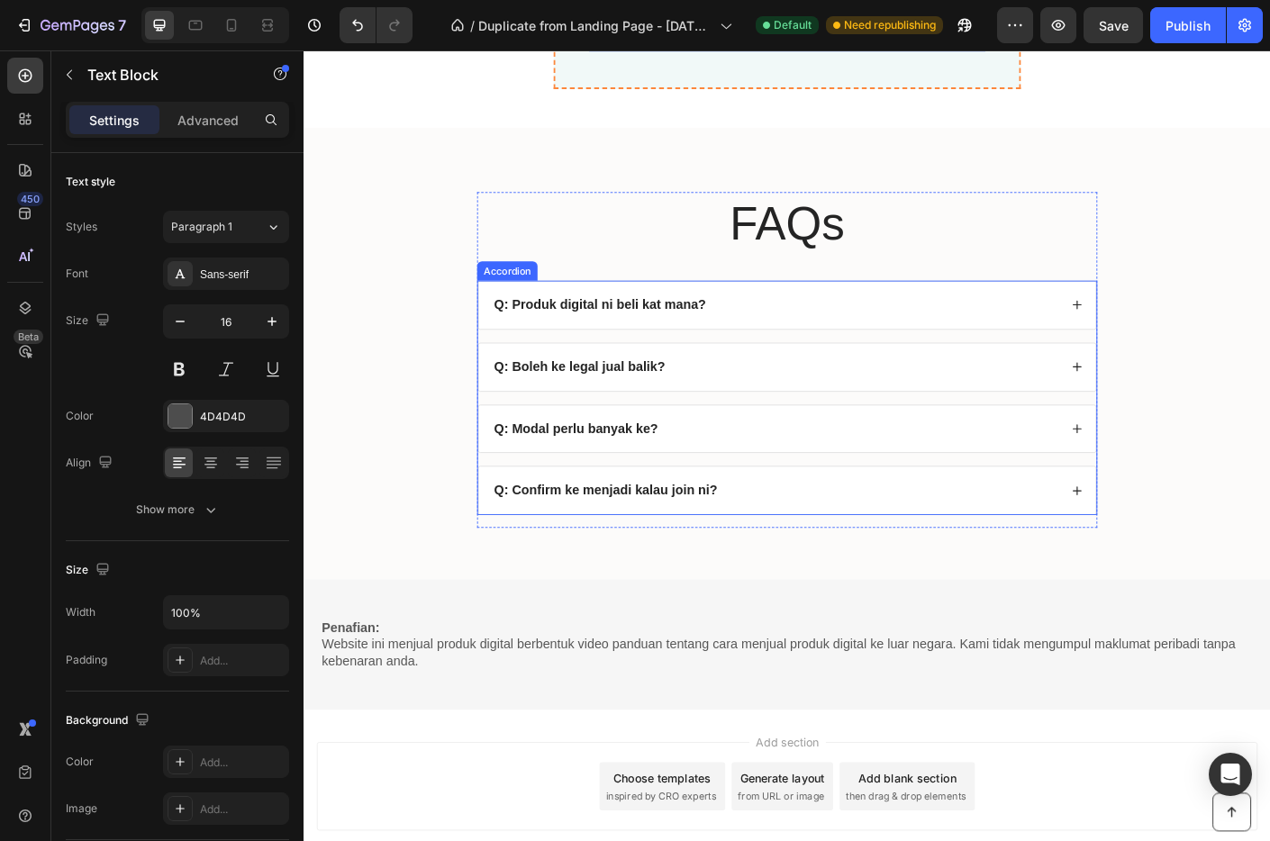
scroll to position [6957, 0]
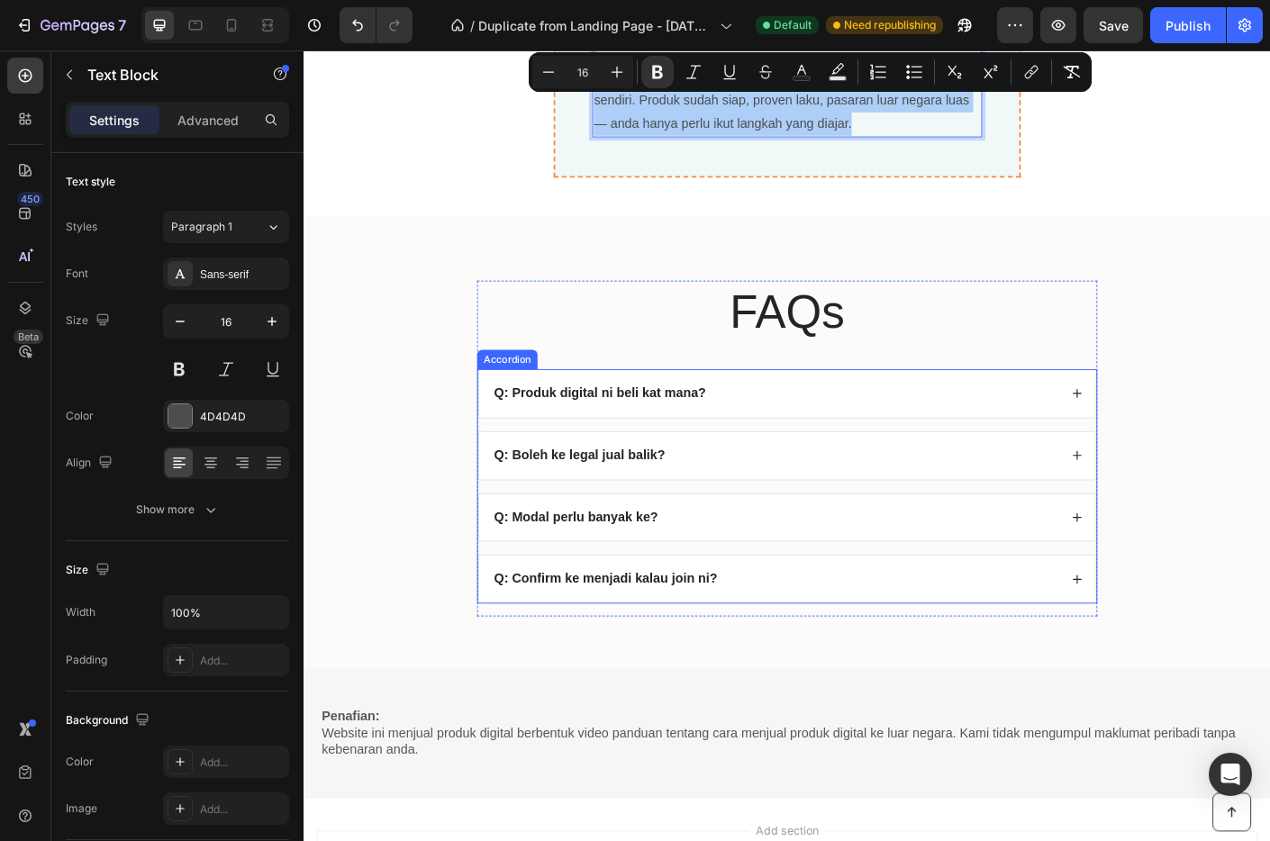
click at [862, 427] on div "Q: Produk digital ni beli kat mana?" at bounding box center [831, 435] width 634 height 24
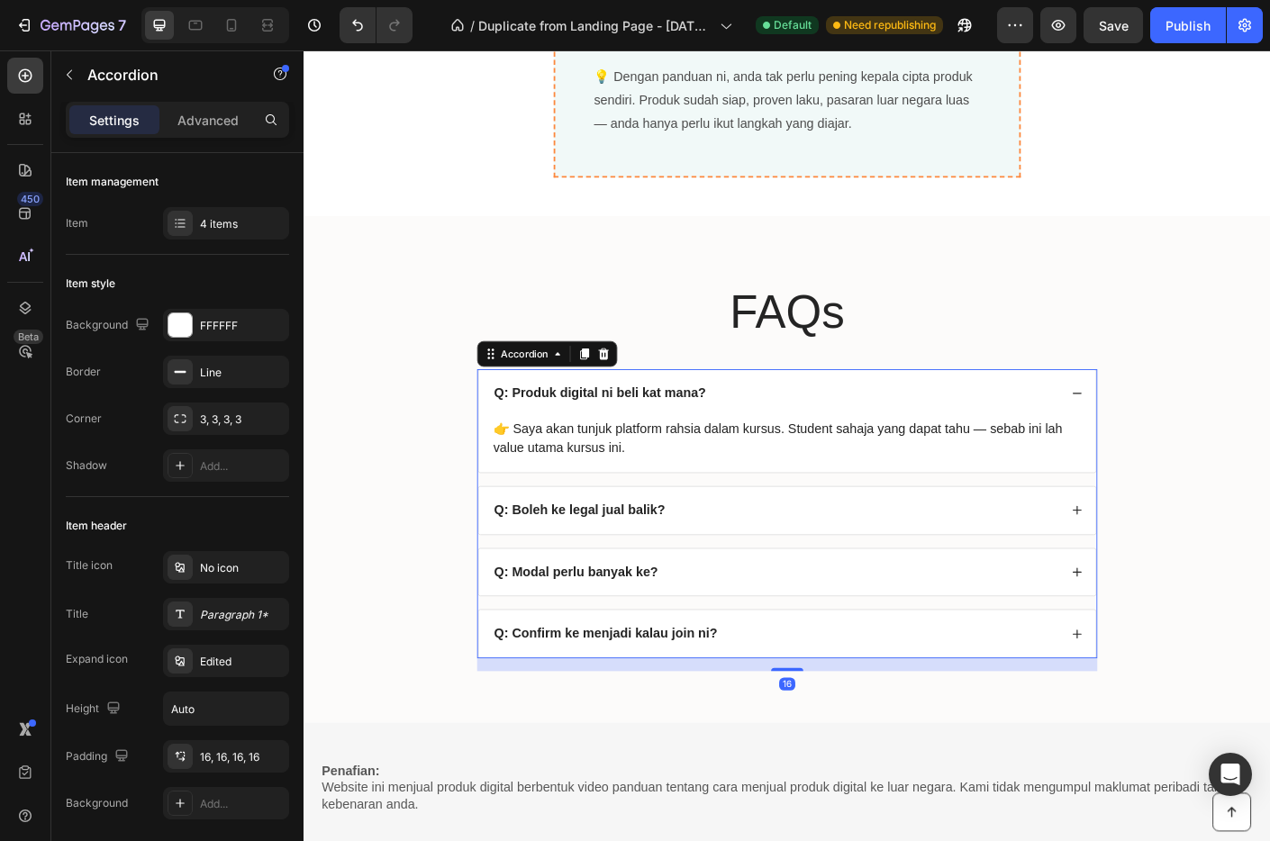
click at [744, 432] on strong "Q: Produk digital ni beli kat mana?" at bounding box center [634, 433] width 237 height 15
drag, startPoint x: 750, startPoint y: 434, endPoint x: 554, endPoint y: 433, distance: 195.5
click at [554, 433] on div "Q: Produk digital ni beli kat mana?" at bounding box center [831, 435] width 634 height 24
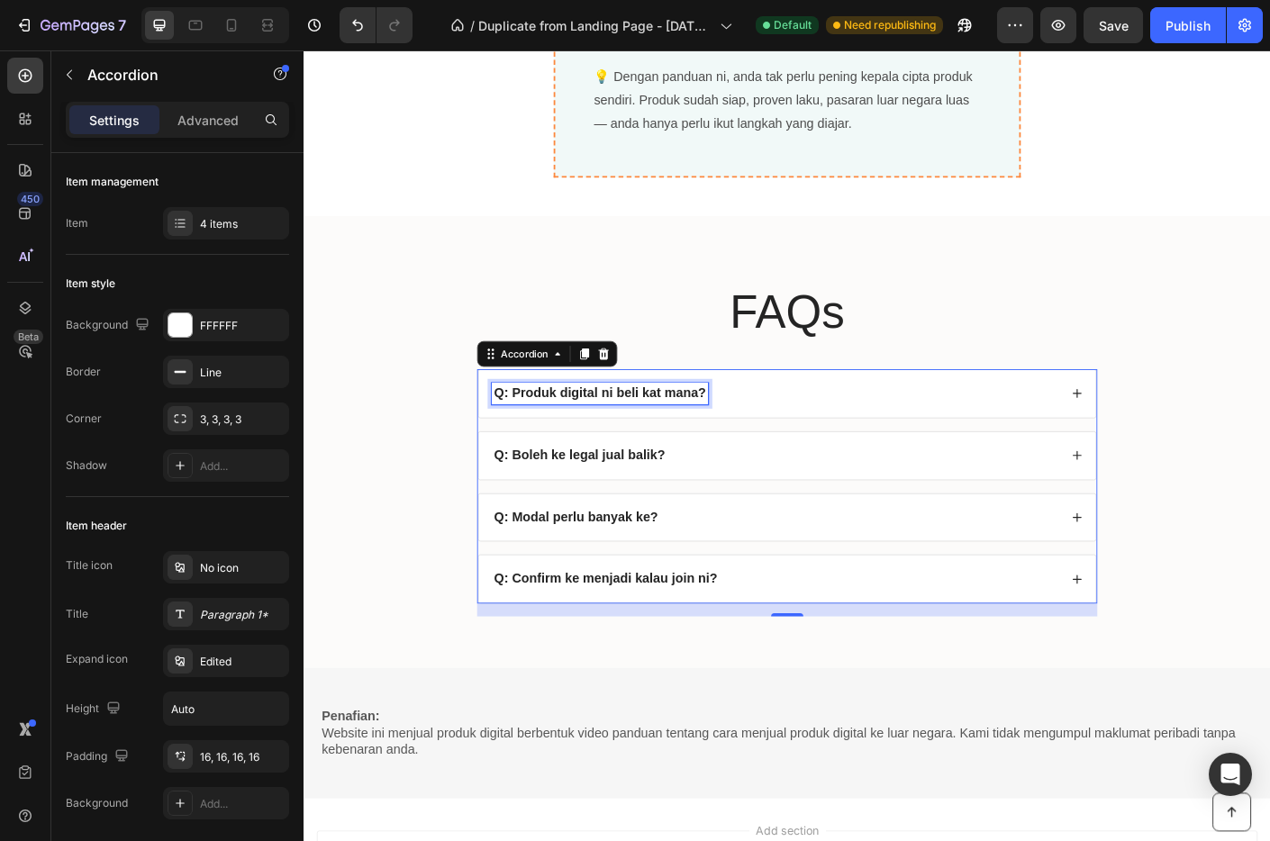
click at [746, 434] on strong "Q: Produk digital ni beli kat mana?" at bounding box center [634, 433] width 237 height 15
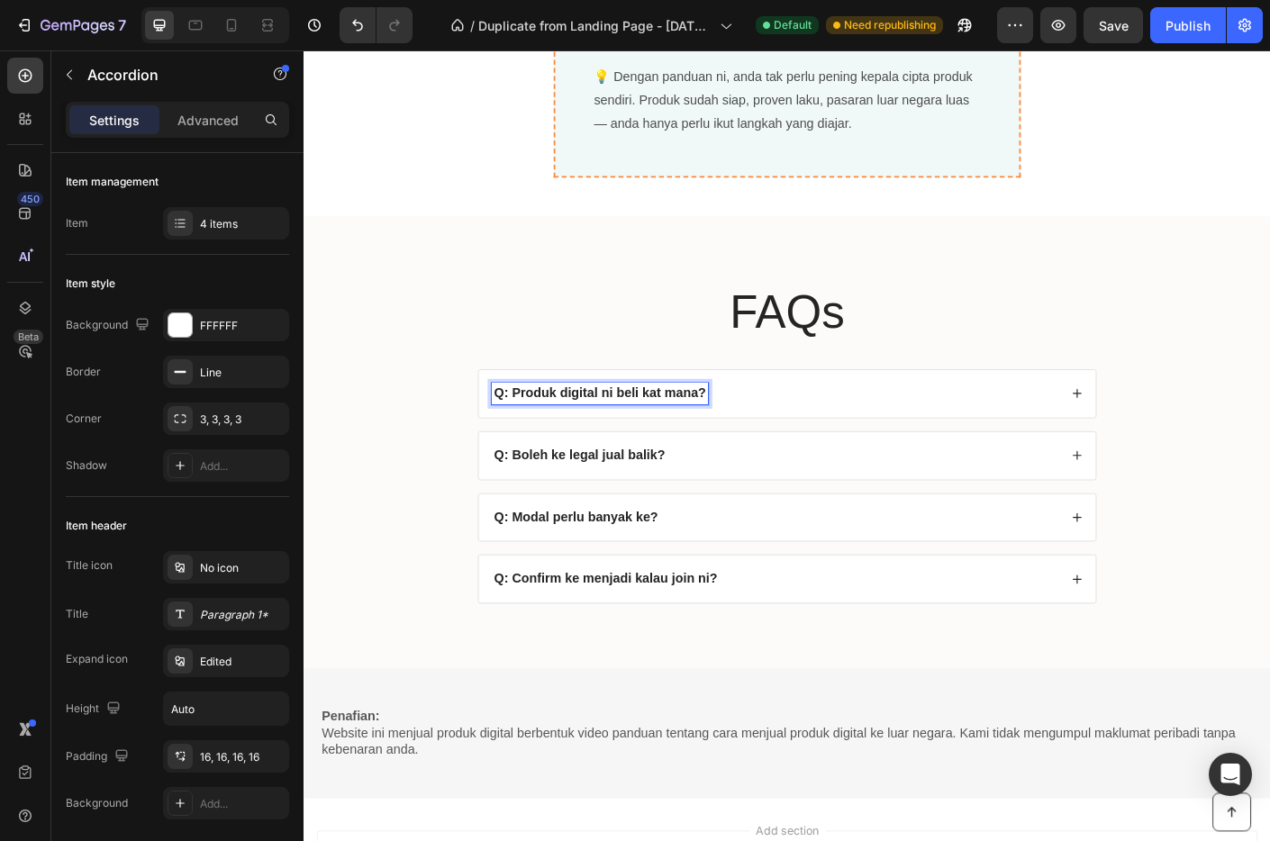
click at [746, 434] on strong "Q: Produk digital ni beli kat mana?" at bounding box center [634, 433] width 237 height 15
drag, startPoint x: 746, startPoint y: 434, endPoint x: 514, endPoint y: 436, distance: 232.4
click at [516, 436] on strong "Q: Produk digital ni beli kat mana?" at bounding box center [634, 433] width 237 height 15
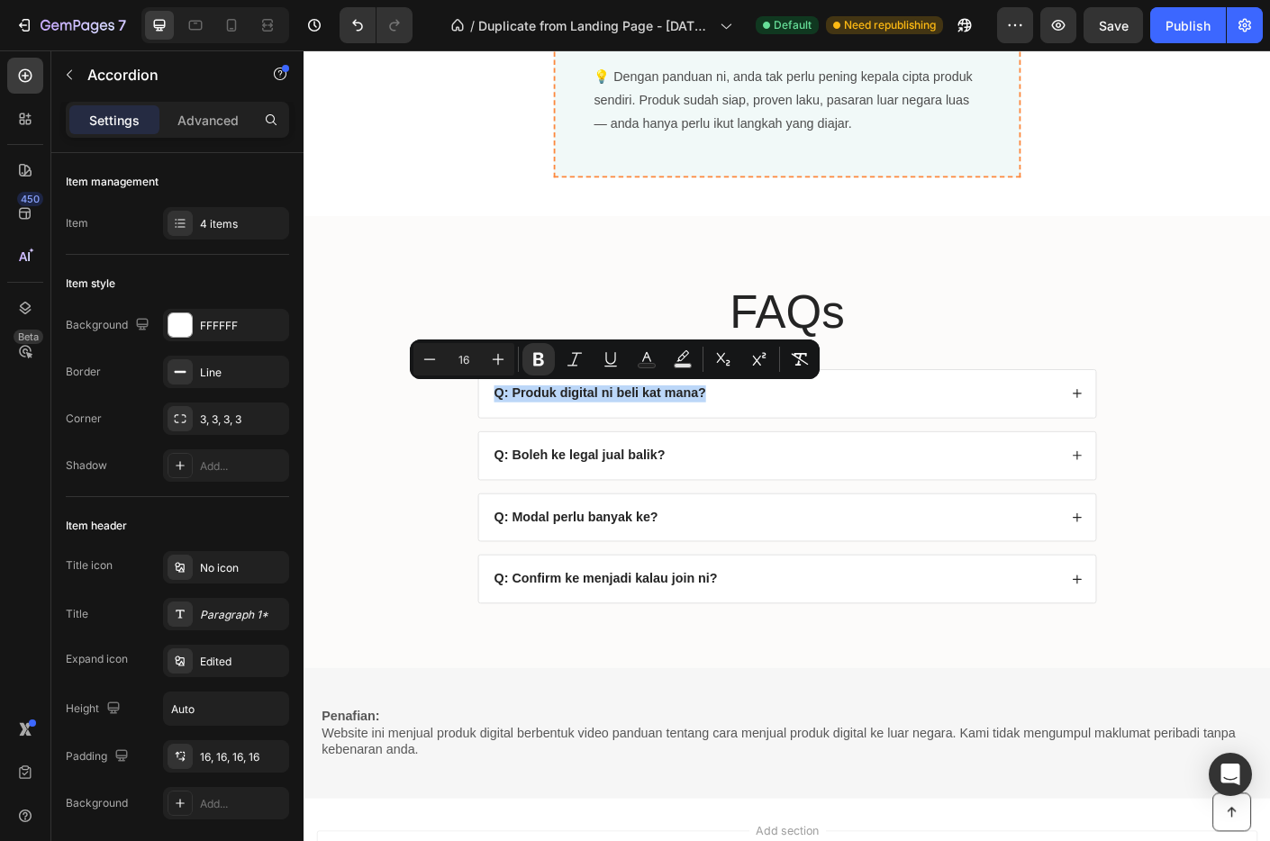
click at [936, 502] on div "Q: Boleh ke legal jual balik?" at bounding box center [831, 504] width 634 height 24
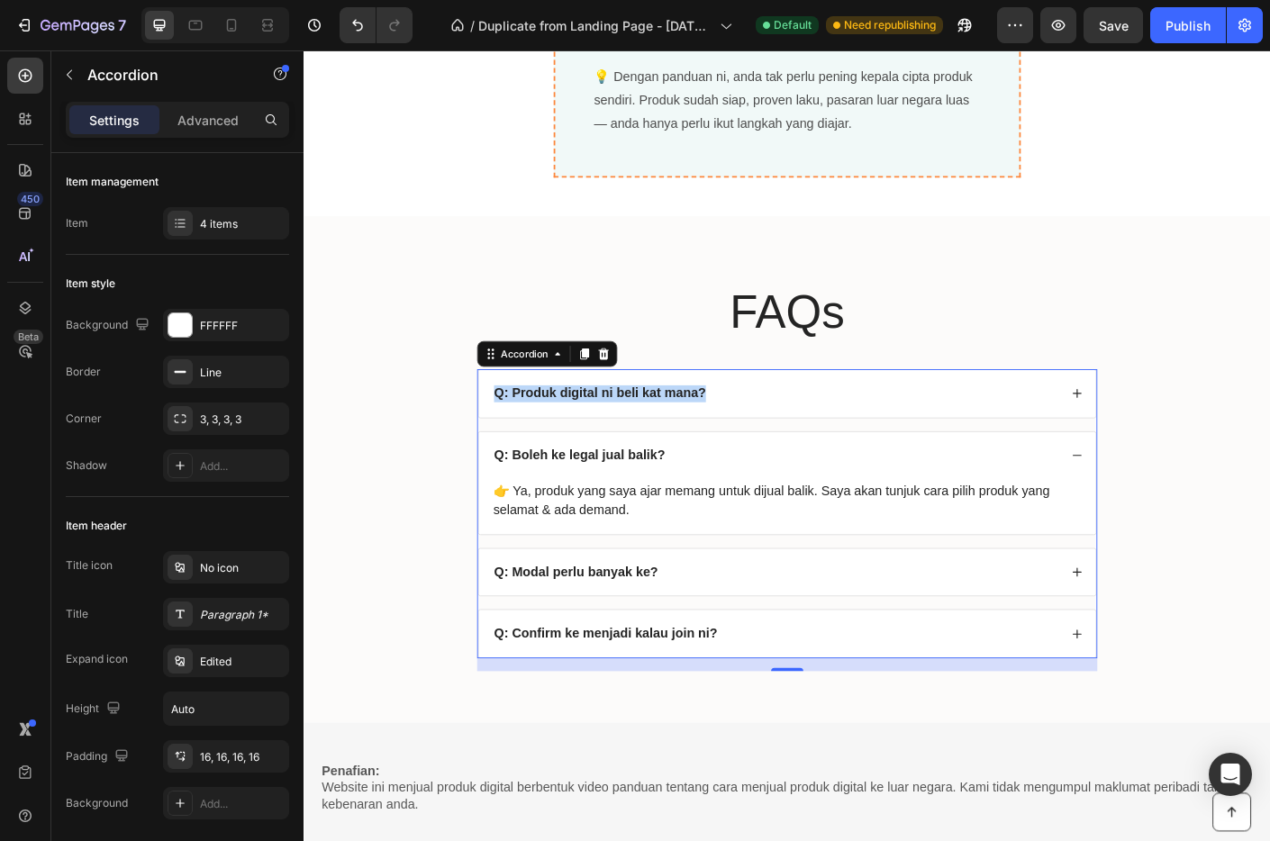
click at [1113, 438] on div "Q: Produk digital ni beli kat mana?" at bounding box center [831, 435] width 634 height 24
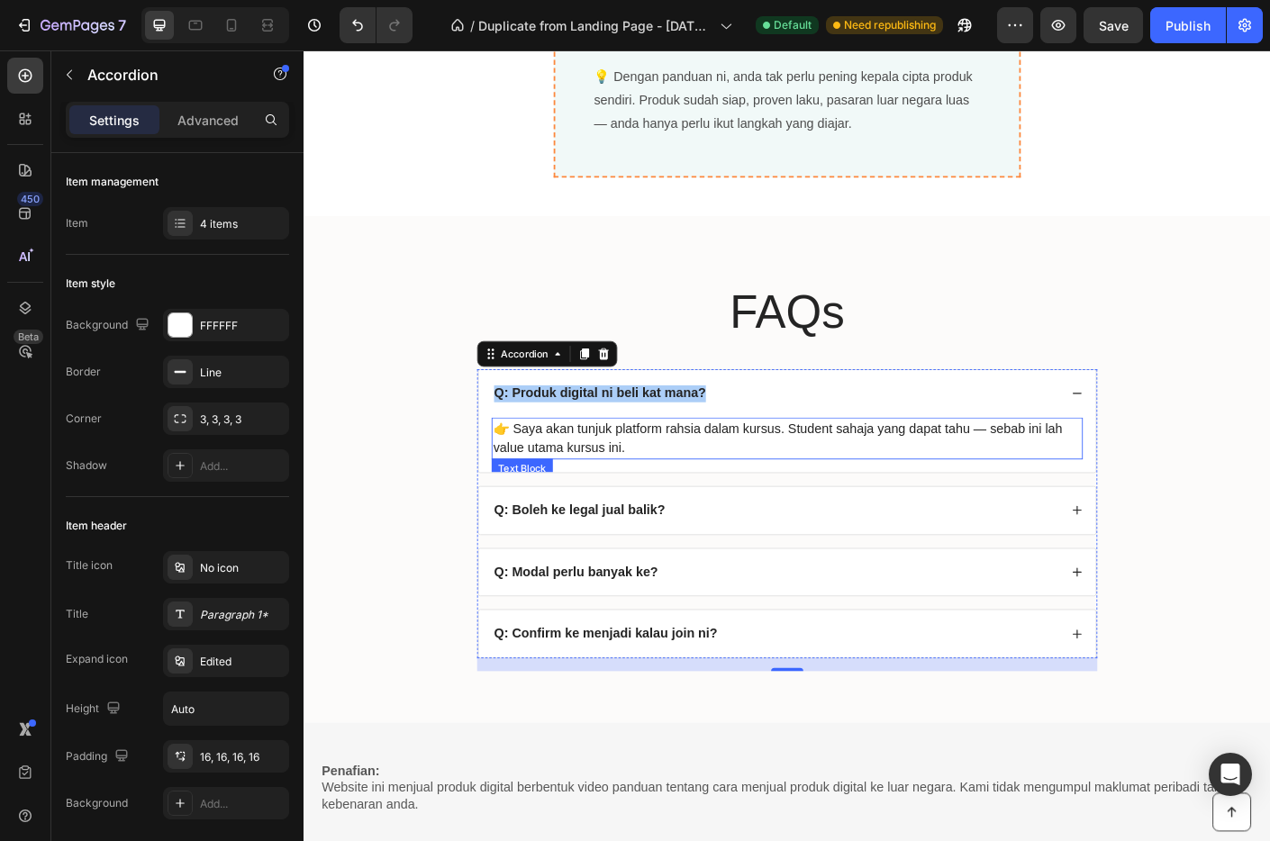
click at [675, 494] on p "👉 Saya akan tunjuk platform rahsia dalam kursus. Student sahaja yang dapat tahu…" at bounding box center [844, 484] width 658 height 43
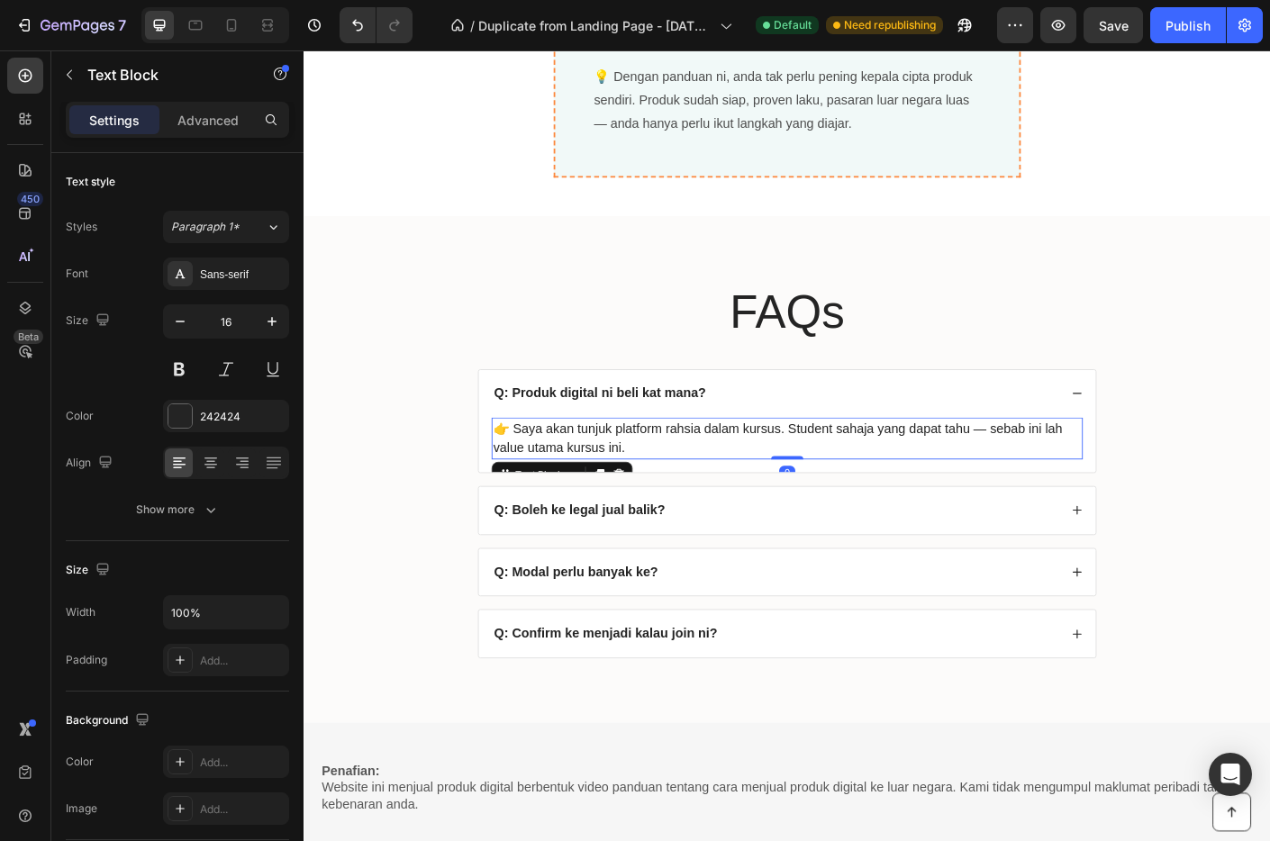
click at [665, 497] on p "👉 Saya akan tunjuk platform rahsia dalam kursus. Student sahaja yang dapat tahu…" at bounding box center [844, 484] width 658 height 43
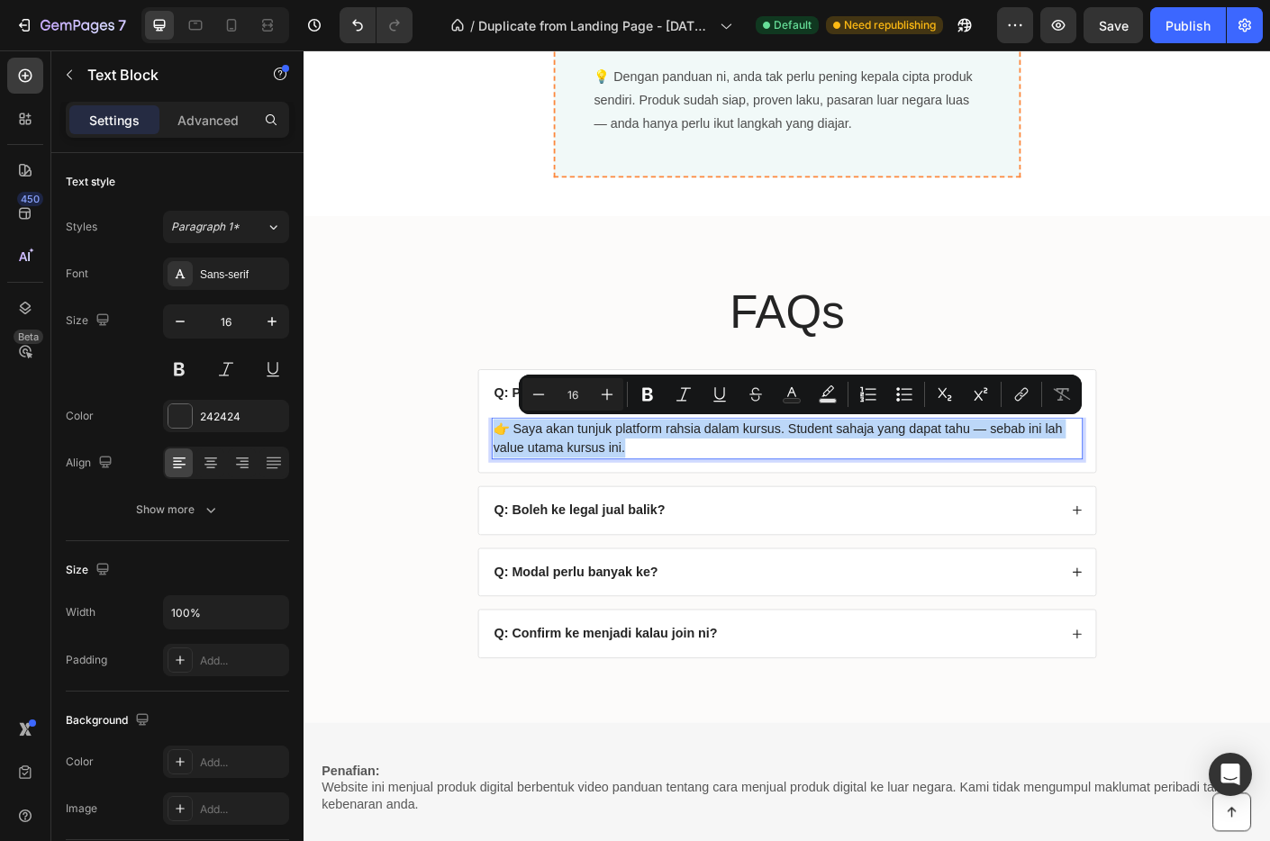
drag, startPoint x: 664, startPoint y: 496, endPoint x: 513, endPoint y: 478, distance: 152.4
click at [515, 478] on p "👉 Saya akan tunjuk platform rahsia dalam kursus. Student sahaja yang dapat tahu…" at bounding box center [844, 484] width 658 height 43
click at [715, 561] on div "Q: Boleh ke legal jual balik?" at bounding box center [831, 565] width 634 height 24
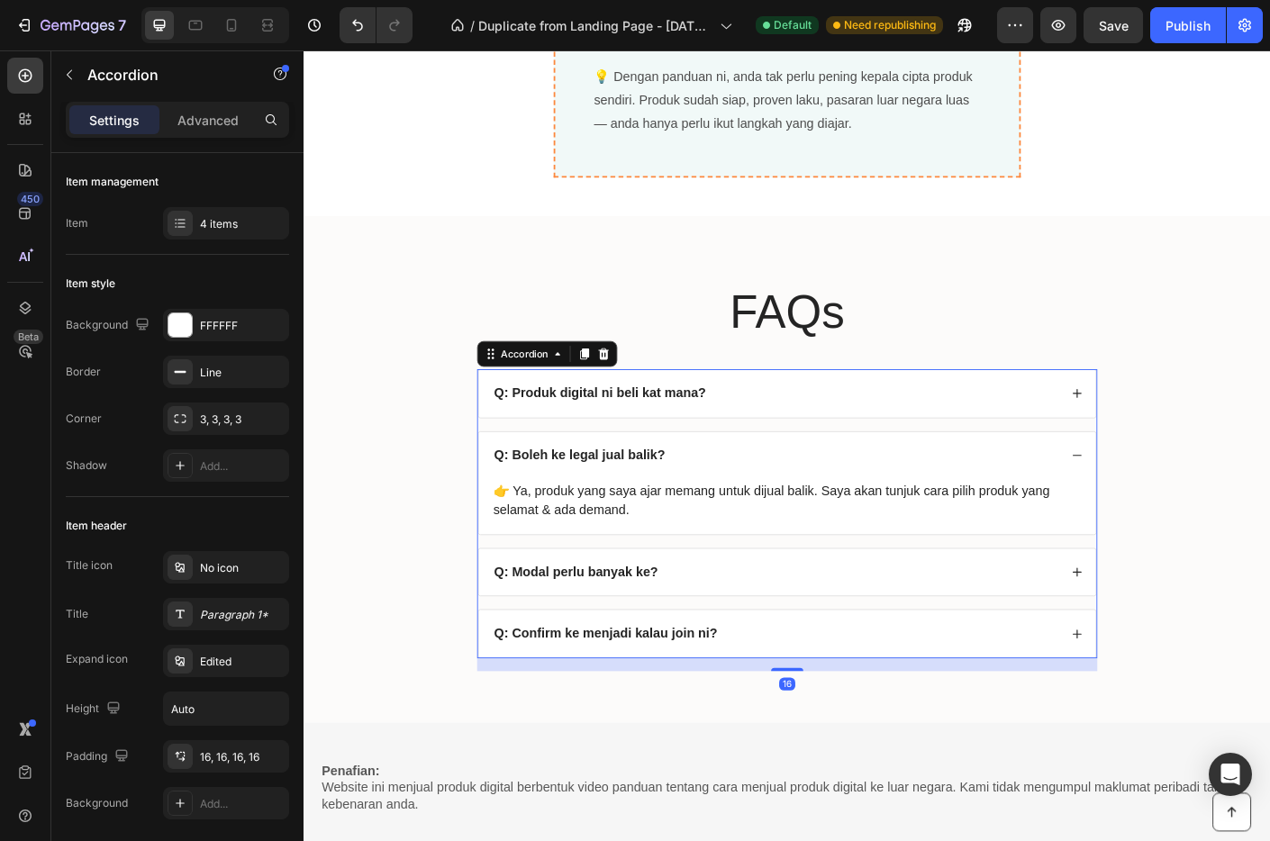
click at [704, 504] on div "Q: Boleh ke legal jual balik?" at bounding box center [831, 504] width 634 height 24
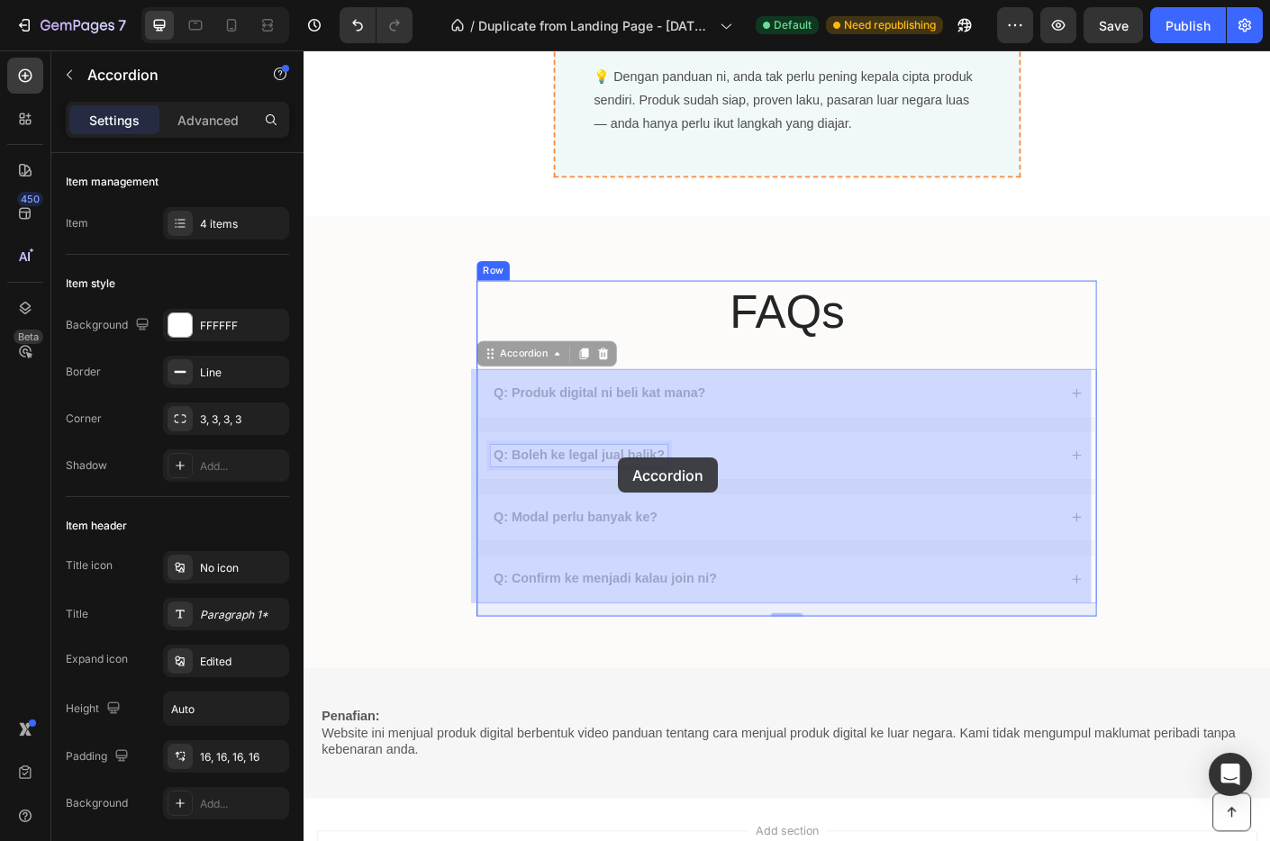
drag, startPoint x: 702, startPoint y: 505, endPoint x: 655, endPoint y: 506, distance: 46.9
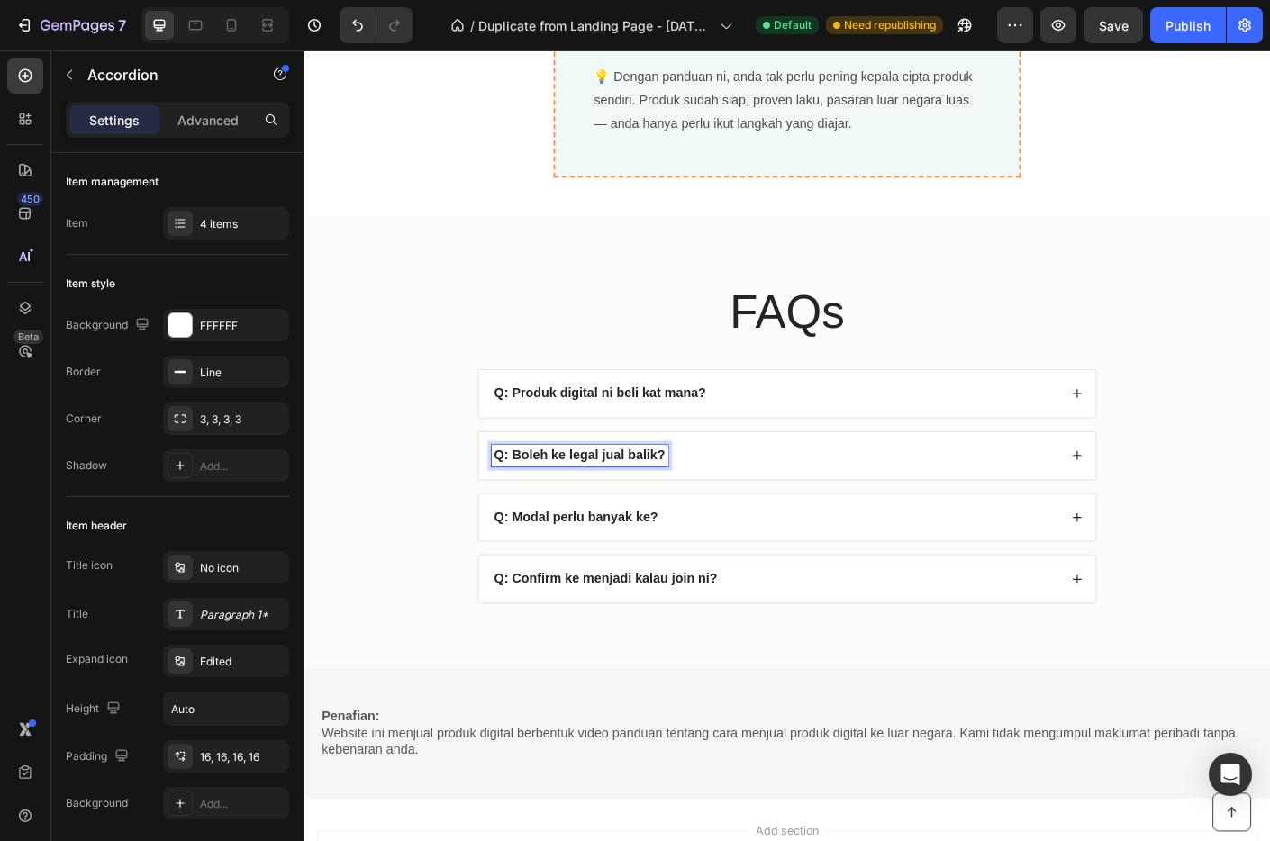
click at [701, 507] on div "Q: Boleh ke legal jual balik?" at bounding box center [612, 504] width 197 height 24
drag, startPoint x: 701, startPoint y: 507, endPoint x: 514, endPoint y: 508, distance: 186.5
click at [514, 508] on div "Q: Boleh ke legal jual balik?" at bounding box center [612, 504] width 197 height 24
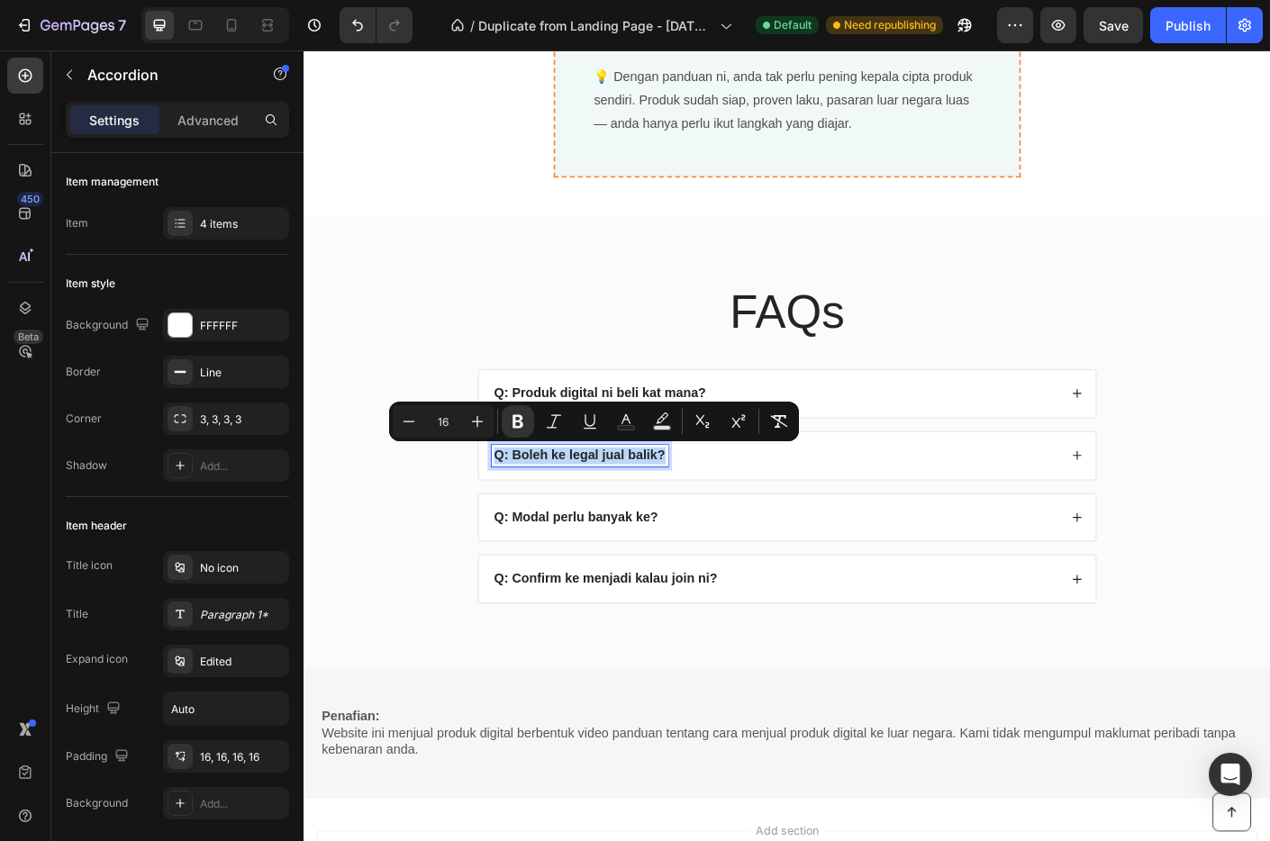
click at [1162, 503] on icon at bounding box center [1168, 503] width 13 height 13
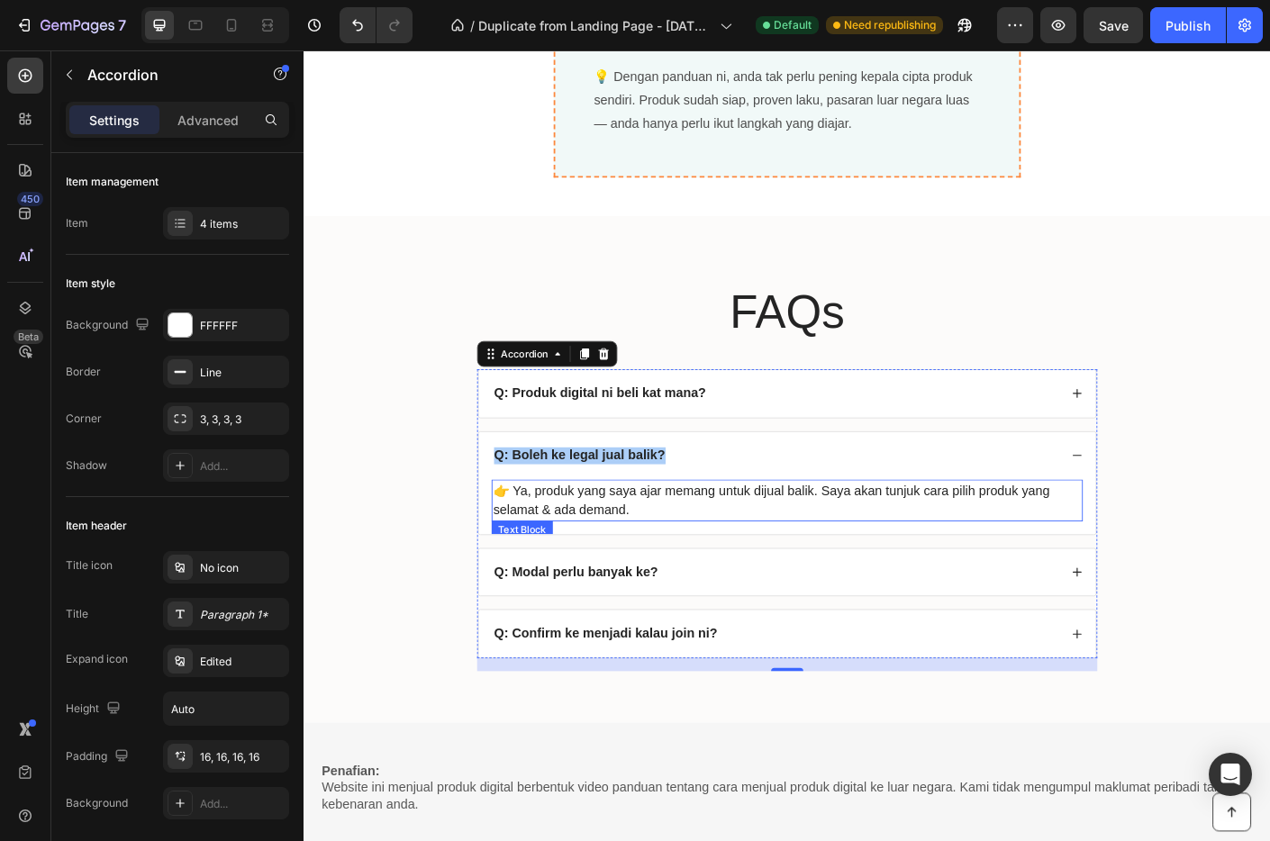
click at [665, 560] on p "👉 Ya, produk yang saya ajar memang untuk dijual balik. Saya akan tunjuk cara pi…" at bounding box center [844, 553] width 658 height 43
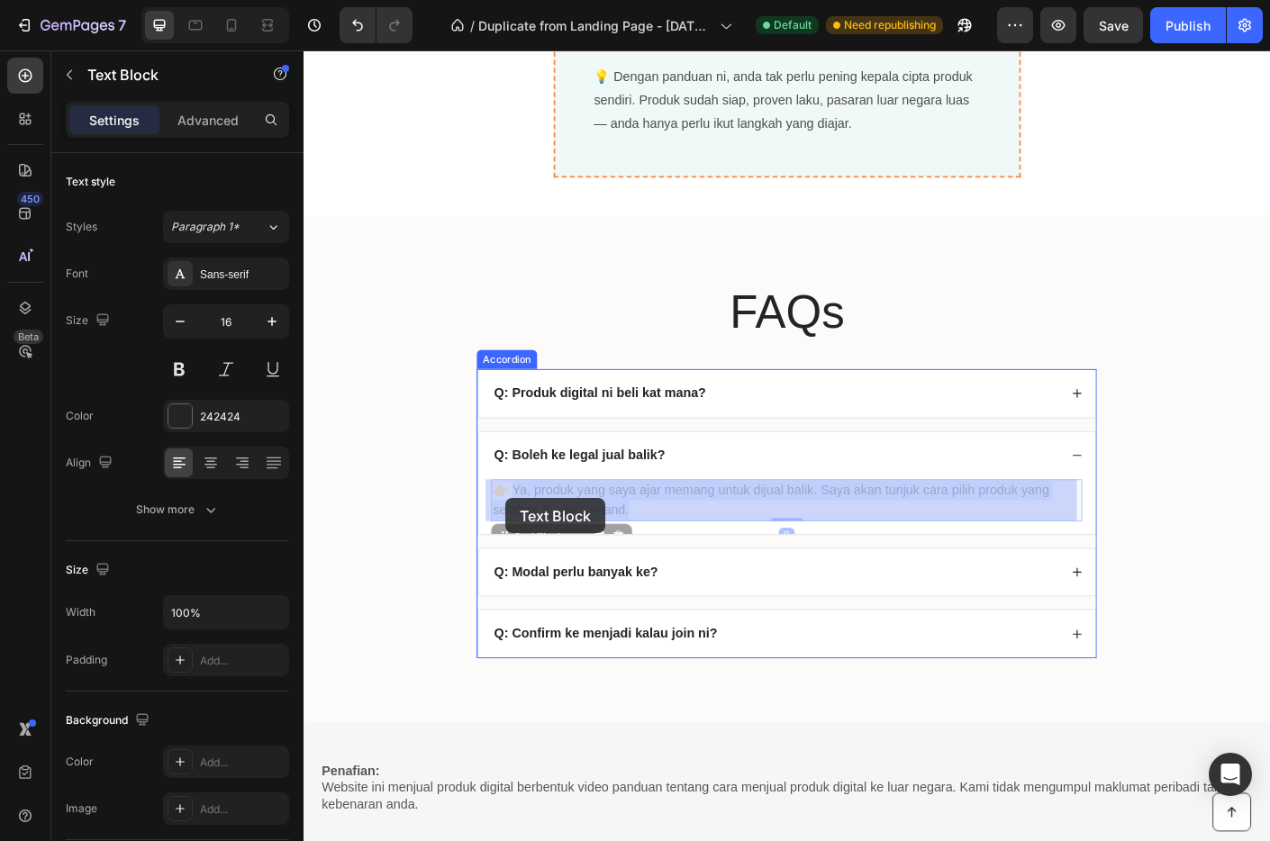
drag, startPoint x: 668, startPoint y: 565, endPoint x: 531, endPoint y: 551, distance: 137.6
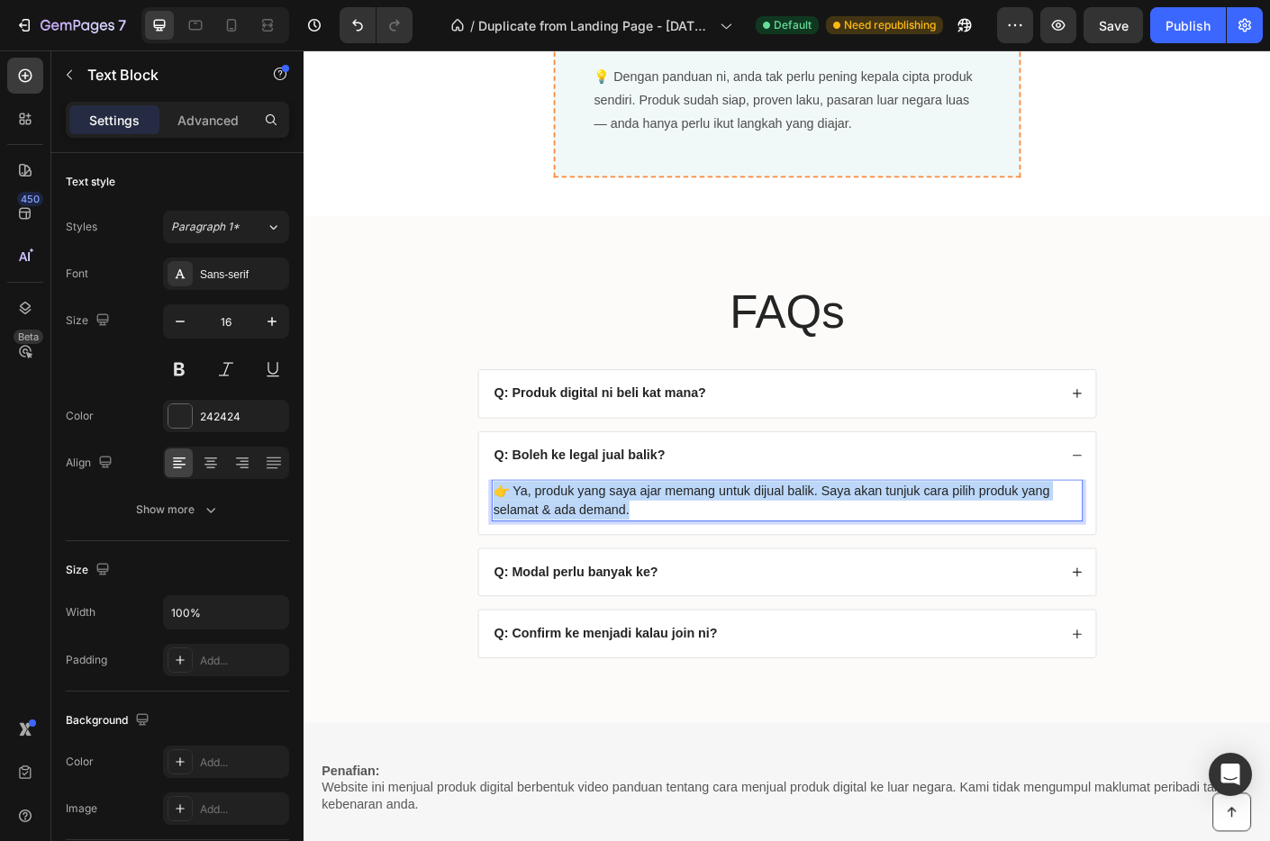
drag, startPoint x: 670, startPoint y: 566, endPoint x: 513, endPoint y: 547, distance: 158.8
click at [515, 547] on p "👉 Ya, produk yang saya ajar memang untuk dijual balik. Saya akan tunjuk cara pi…" at bounding box center [844, 553] width 658 height 43
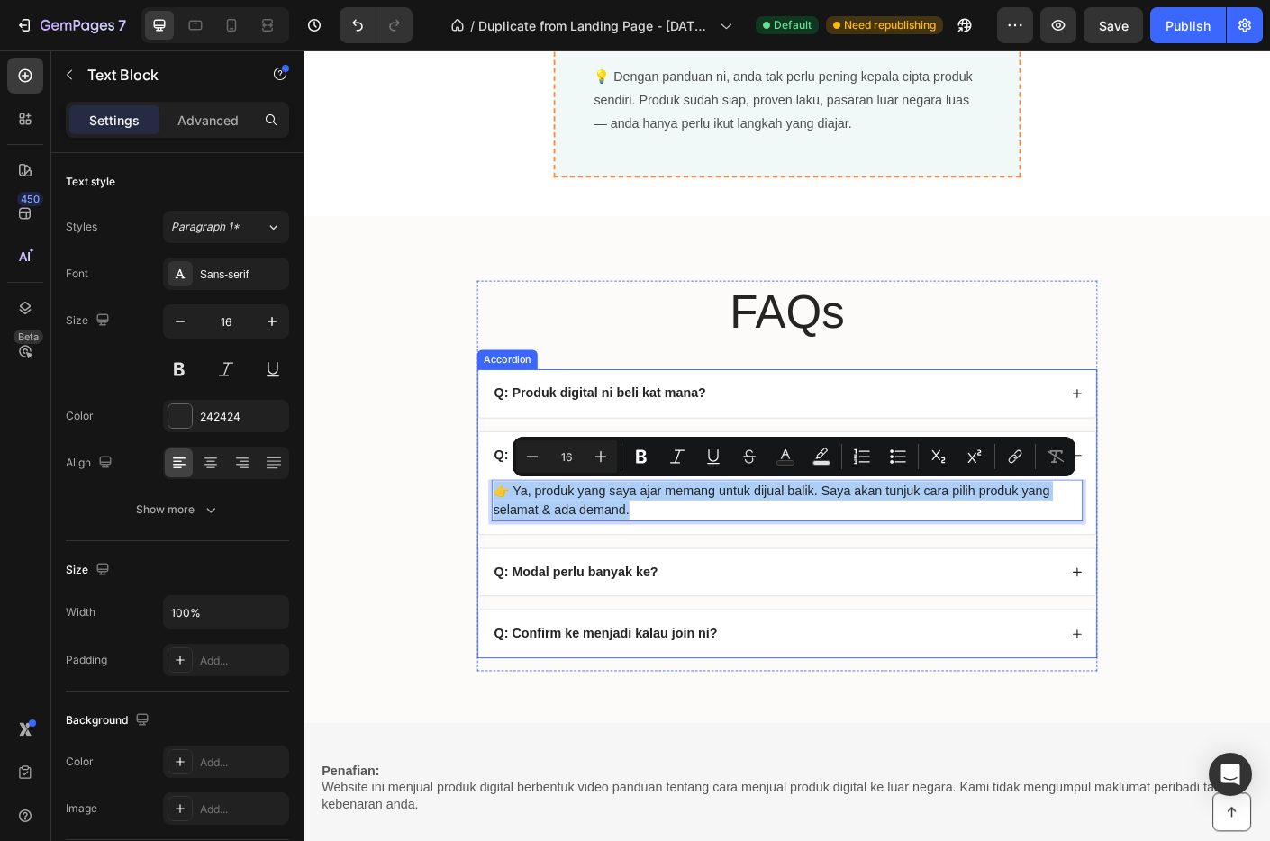
click at [802, 636] on div "Q: Modal perlu banyak ke?" at bounding box center [831, 635] width 634 height 24
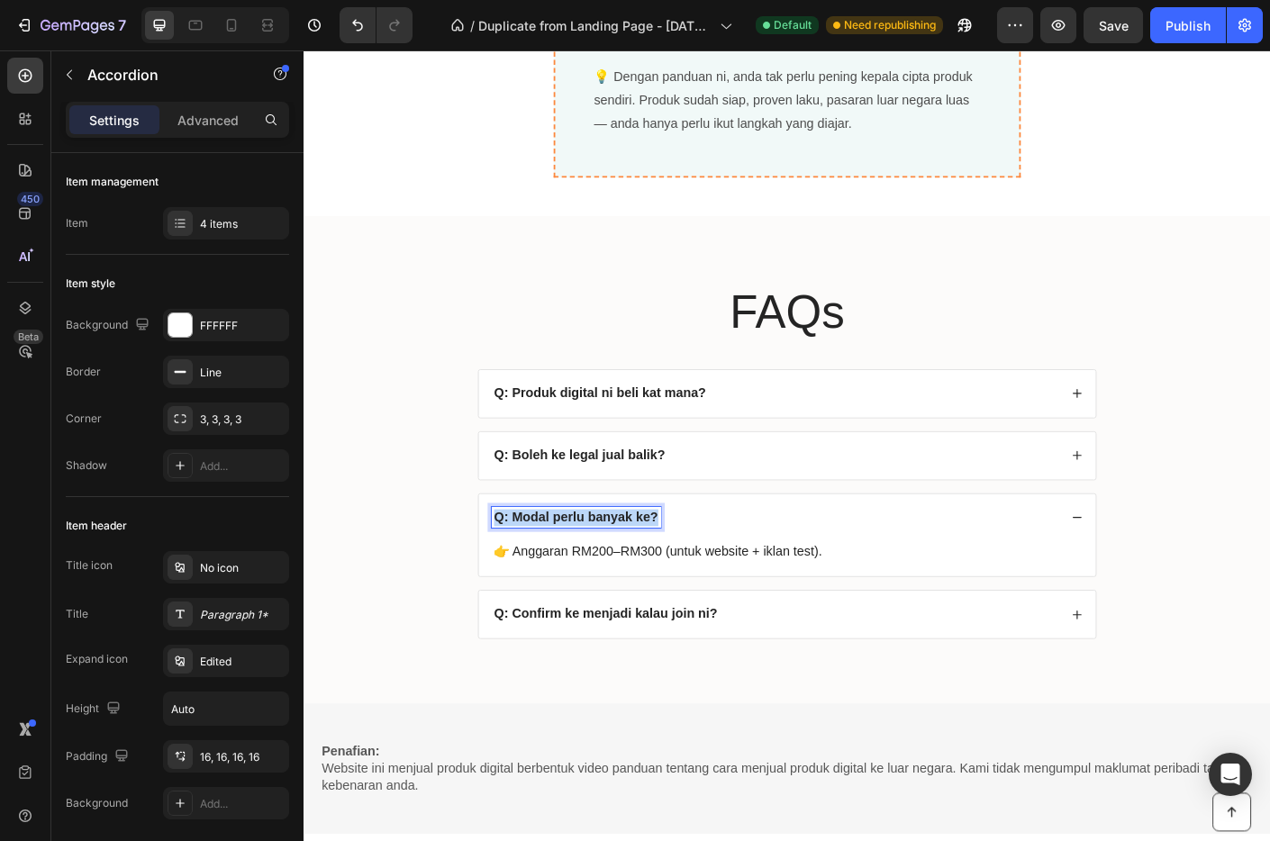
drag, startPoint x: 693, startPoint y: 574, endPoint x: 511, endPoint y: 577, distance: 182.0
click at [514, 577] on div "Q: Modal perlu banyak ke?" at bounding box center [608, 573] width 189 height 24
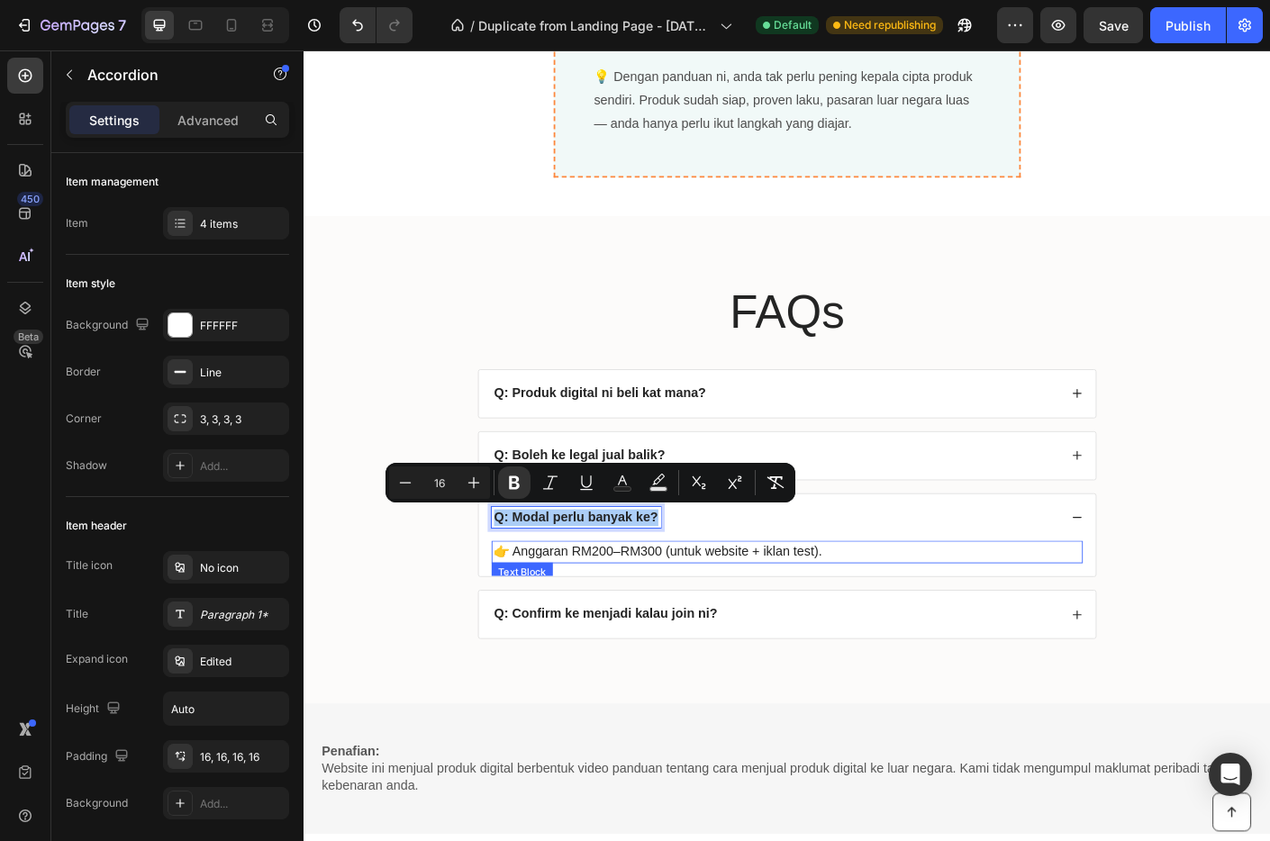
click at [786, 617] on p "👉 Anggaran RM200–RM300 (untuk website + iklan test)." at bounding box center [844, 612] width 658 height 22
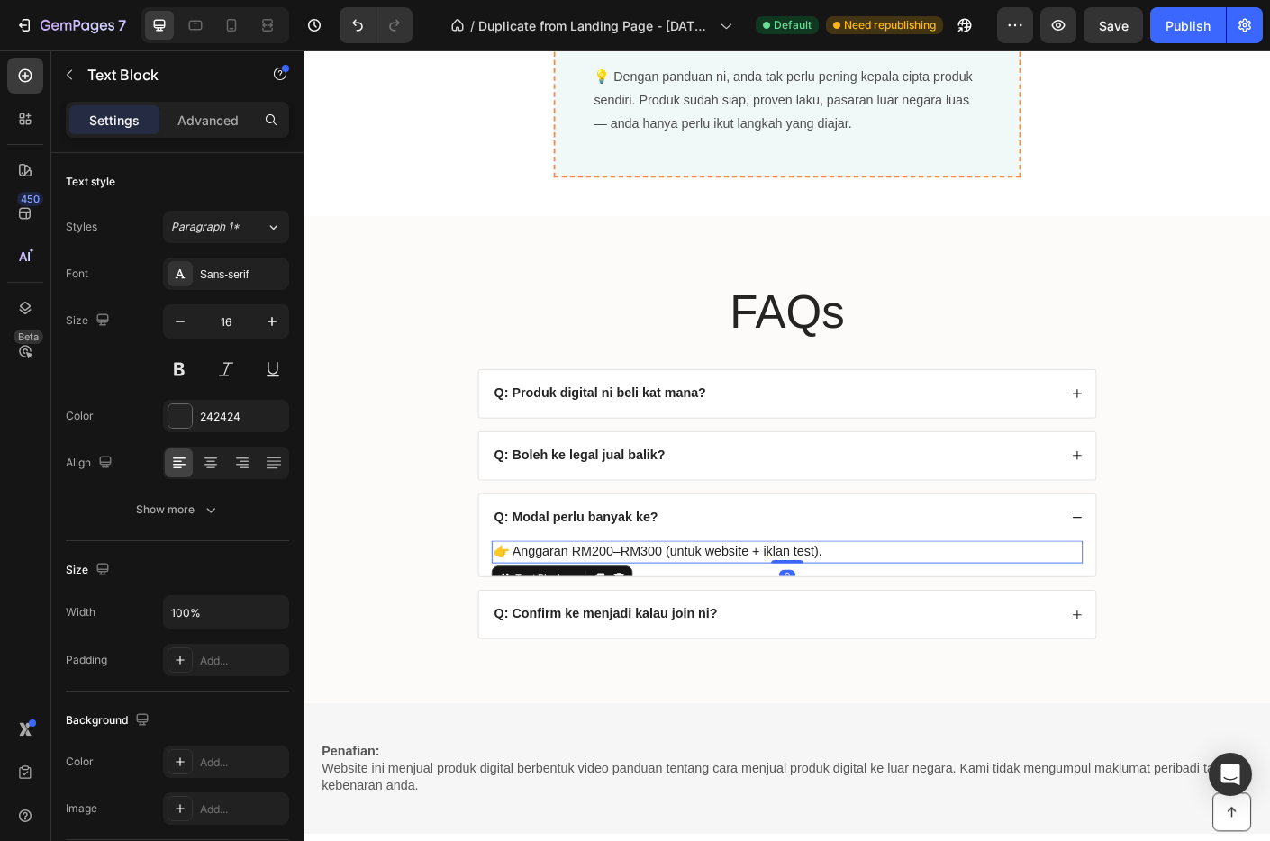
click at [887, 614] on p "👉 Anggaran RM200–RM300 (untuk website + iklan test)." at bounding box center [844, 612] width 658 height 22
drag, startPoint x: 888, startPoint y: 611, endPoint x: 511, endPoint y: 603, distance: 377.6
click at [515, 603] on p "👉 Anggaran RM200–RM300 (untuk website + iklan test)." at bounding box center [844, 612] width 658 height 22
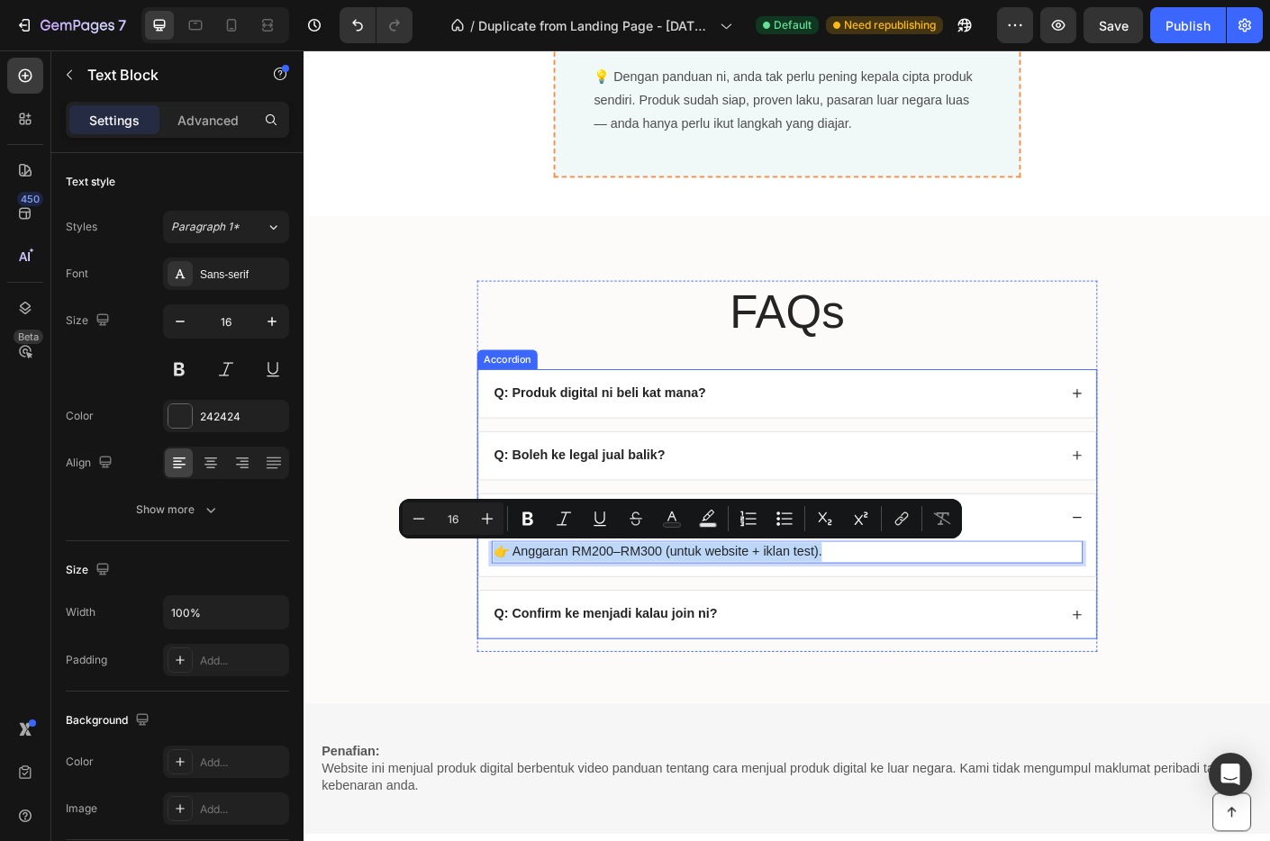
click at [761, 678] on div "Q: Confirm ke menjadi kalau join ni?" at bounding box center [641, 681] width 255 height 24
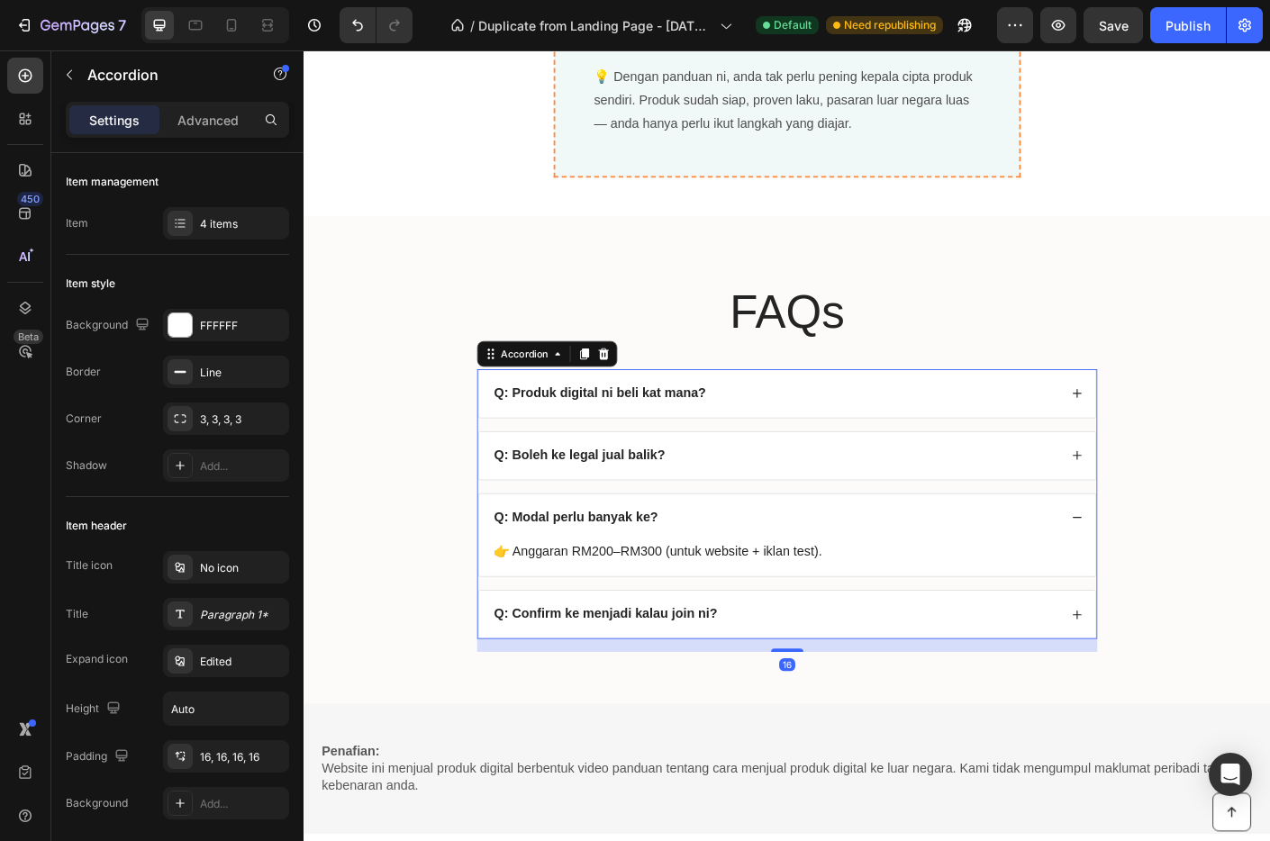
click at [1045, 688] on div "Q: Confirm ke menjadi kalau join ni?" at bounding box center [831, 681] width 634 height 24
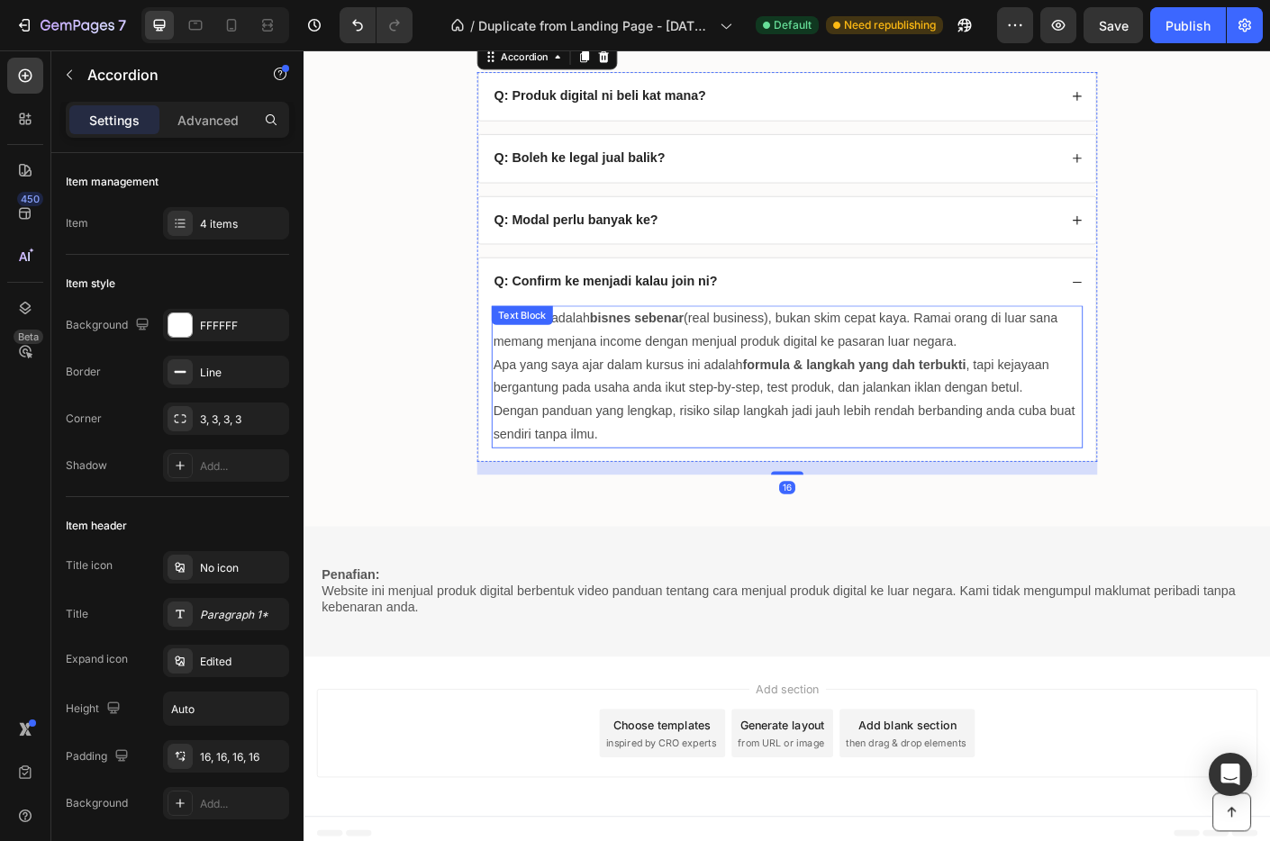
scroll to position [7297, 0]
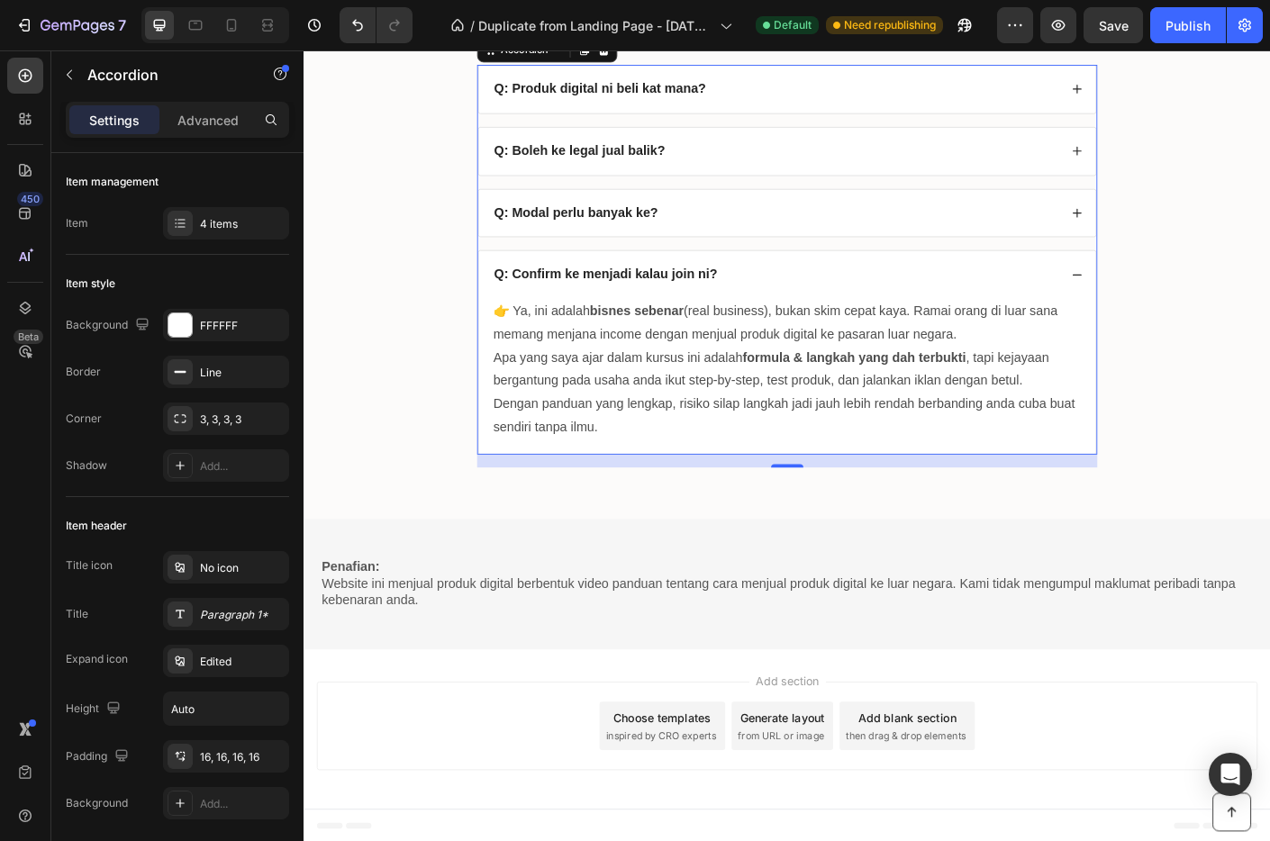
click at [760, 301] on div "Q: Confirm ke menjadi kalau join ni?" at bounding box center [641, 301] width 255 height 24
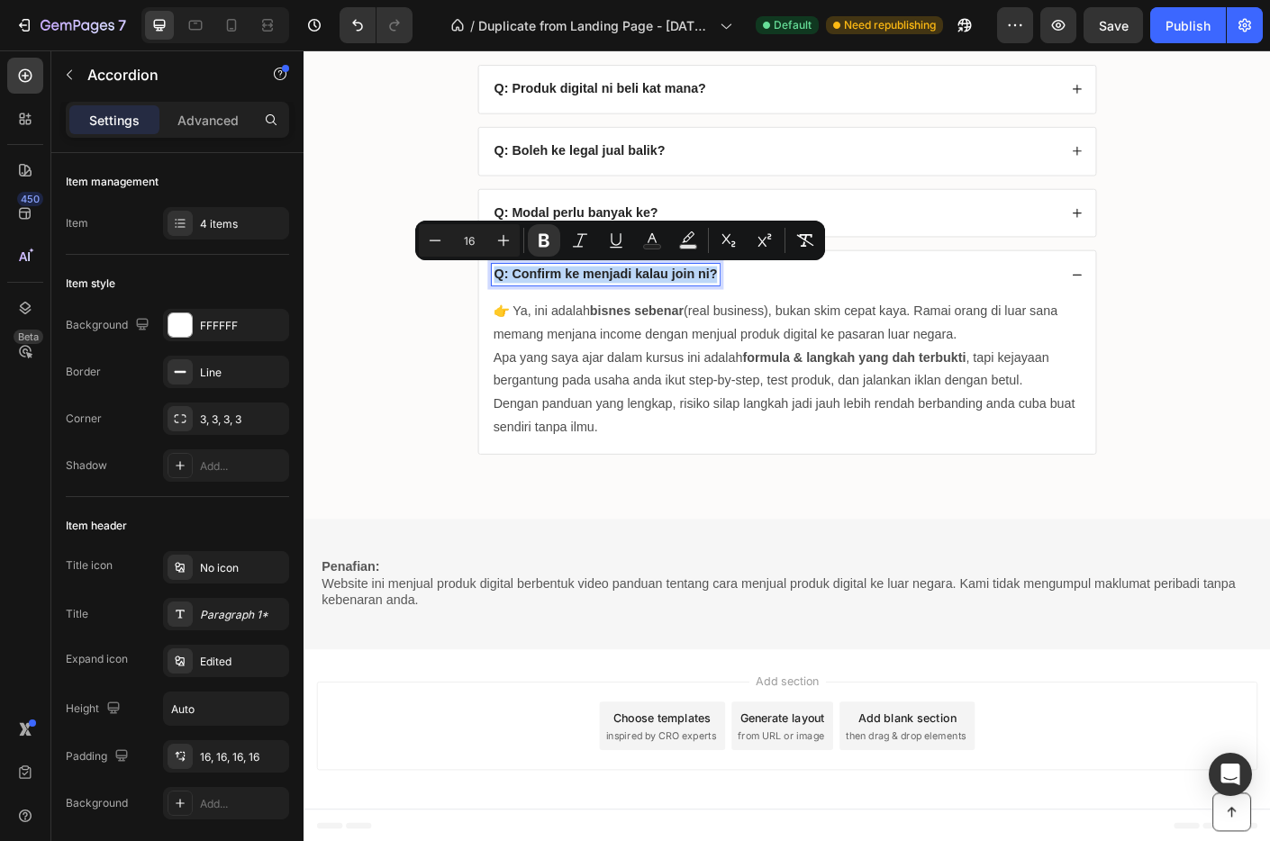
drag, startPoint x: 759, startPoint y: 301, endPoint x: 511, endPoint y: 305, distance: 248.7
click at [514, 305] on div "Q: Confirm ke menjadi kalau join ni?" at bounding box center [641, 301] width 255 height 24
click at [649, 470] on p "Dengan panduan yang lengkap, risiko silap langkah jadi jauh lebih rendah berban…" at bounding box center [844, 459] width 658 height 52
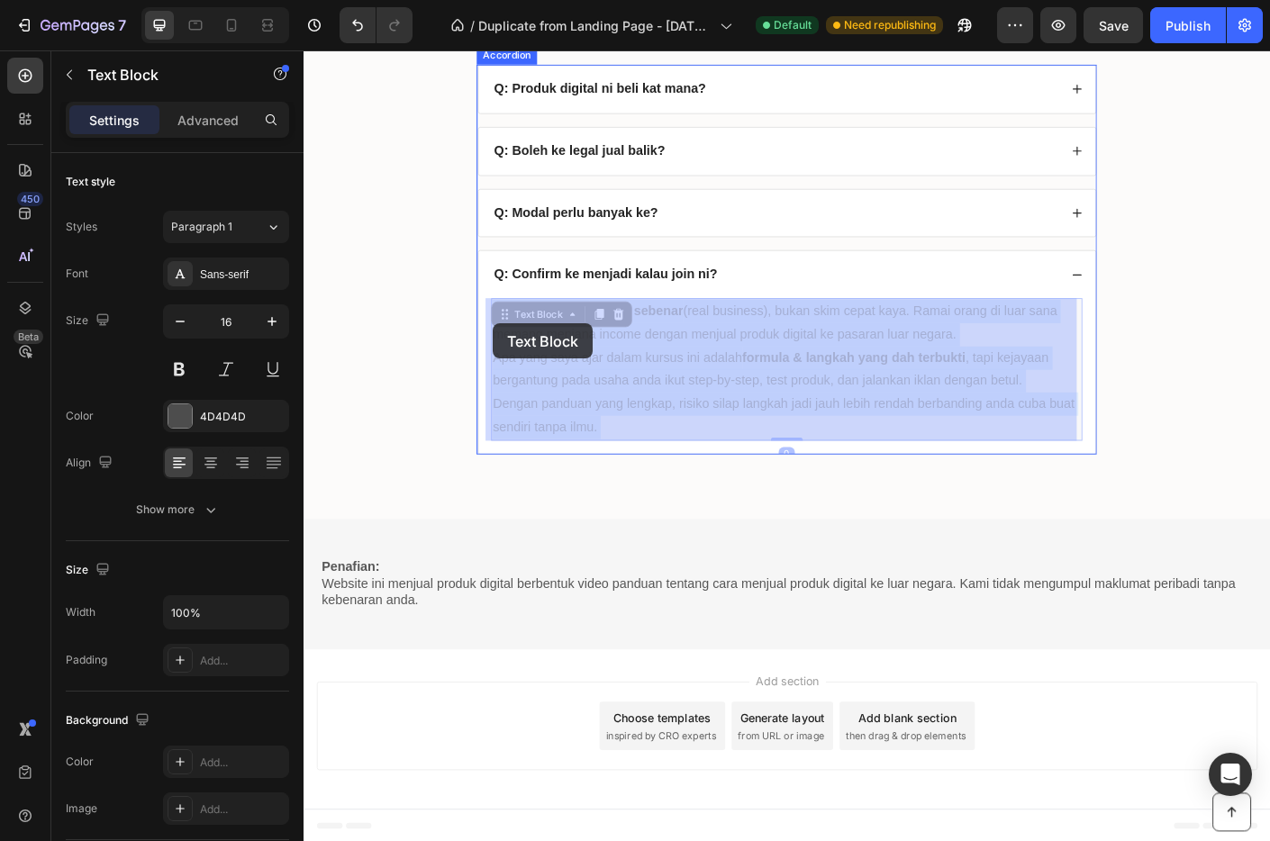
drag, startPoint x: 638, startPoint y: 474, endPoint x: 520, endPoint y: 359, distance: 164.4
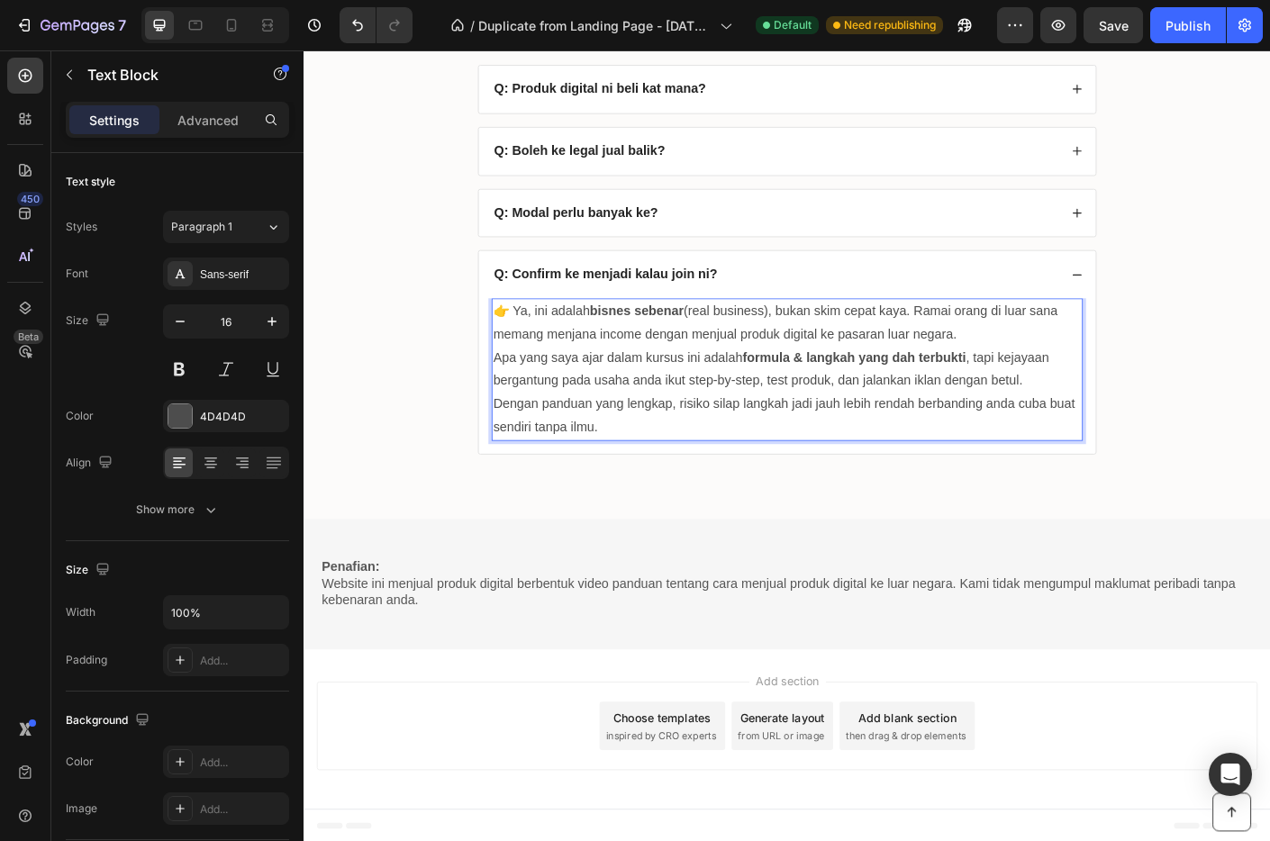
click at [641, 472] on p "Dengan panduan yang lengkap, risiko silap langkah jadi jauh lebih rendah berban…" at bounding box center [844, 459] width 658 height 52
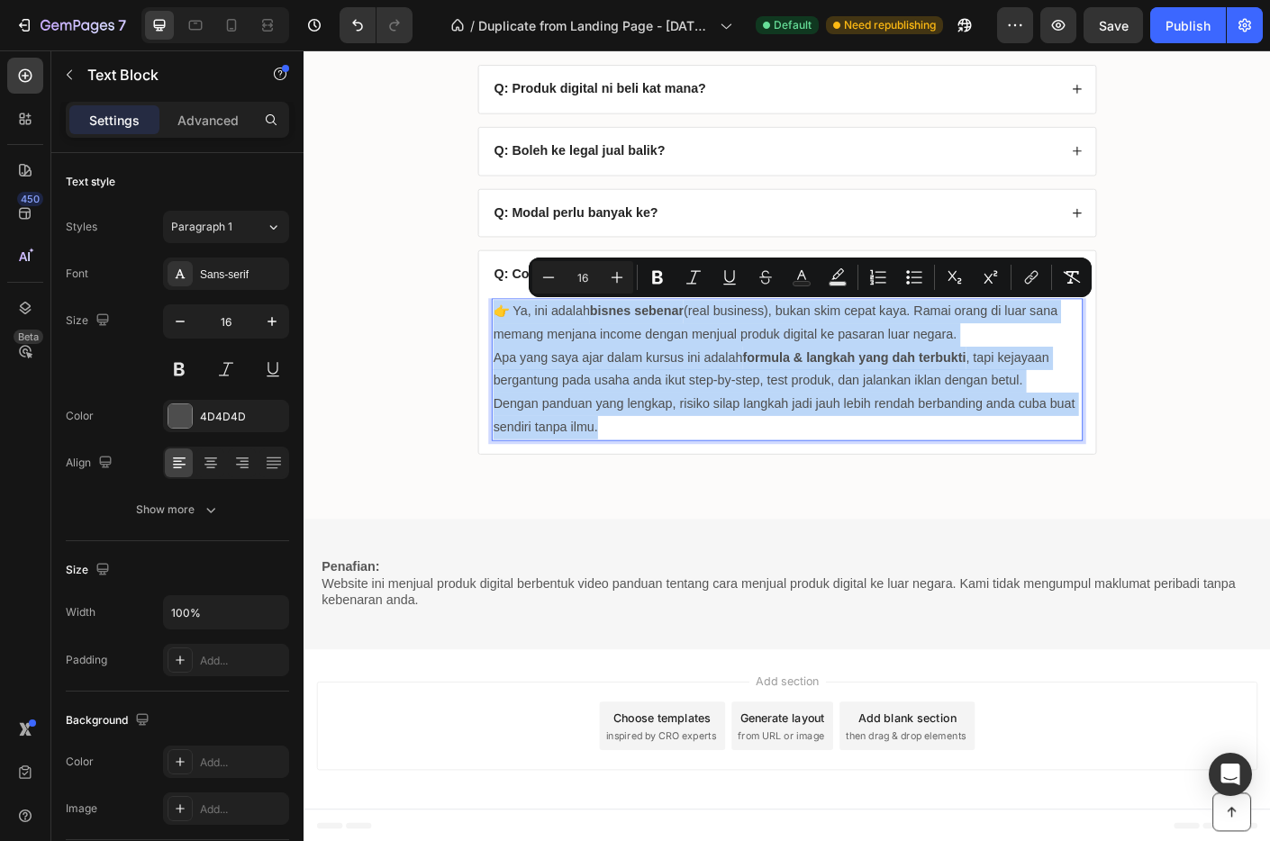
drag, startPoint x: 636, startPoint y: 472, endPoint x: 514, endPoint y: 344, distance: 177.1
click at [514, 344] on div "👉 Ya, ini adalah bisnes sebenar (real business), bukan skim cepat kaya. Ramai o…" at bounding box center [844, 407] width 661 height 159
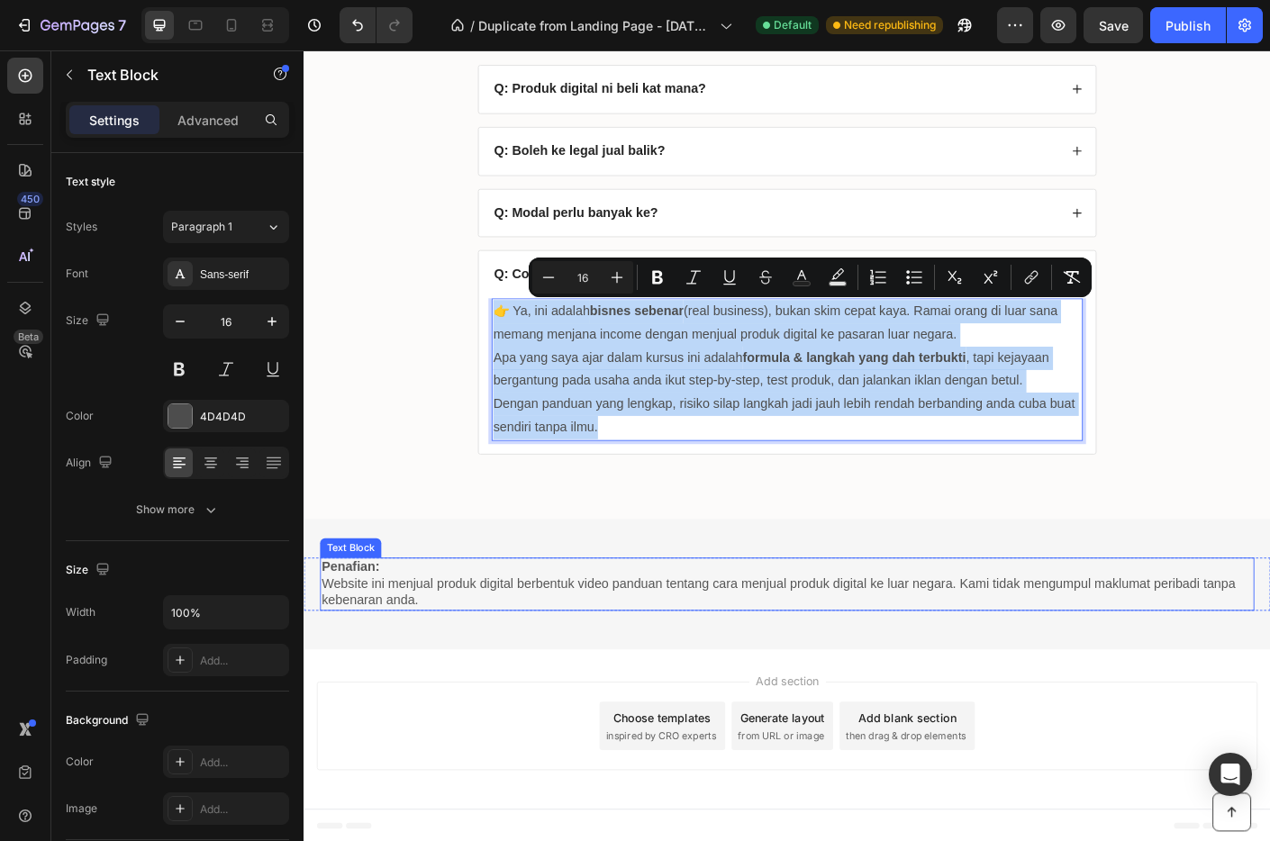
click at [957, 658] on p "Website ini menjual produk digital berbentuk video panduan tentang cara menjual…" at bounding box center [843, 658] width 1041 height 38
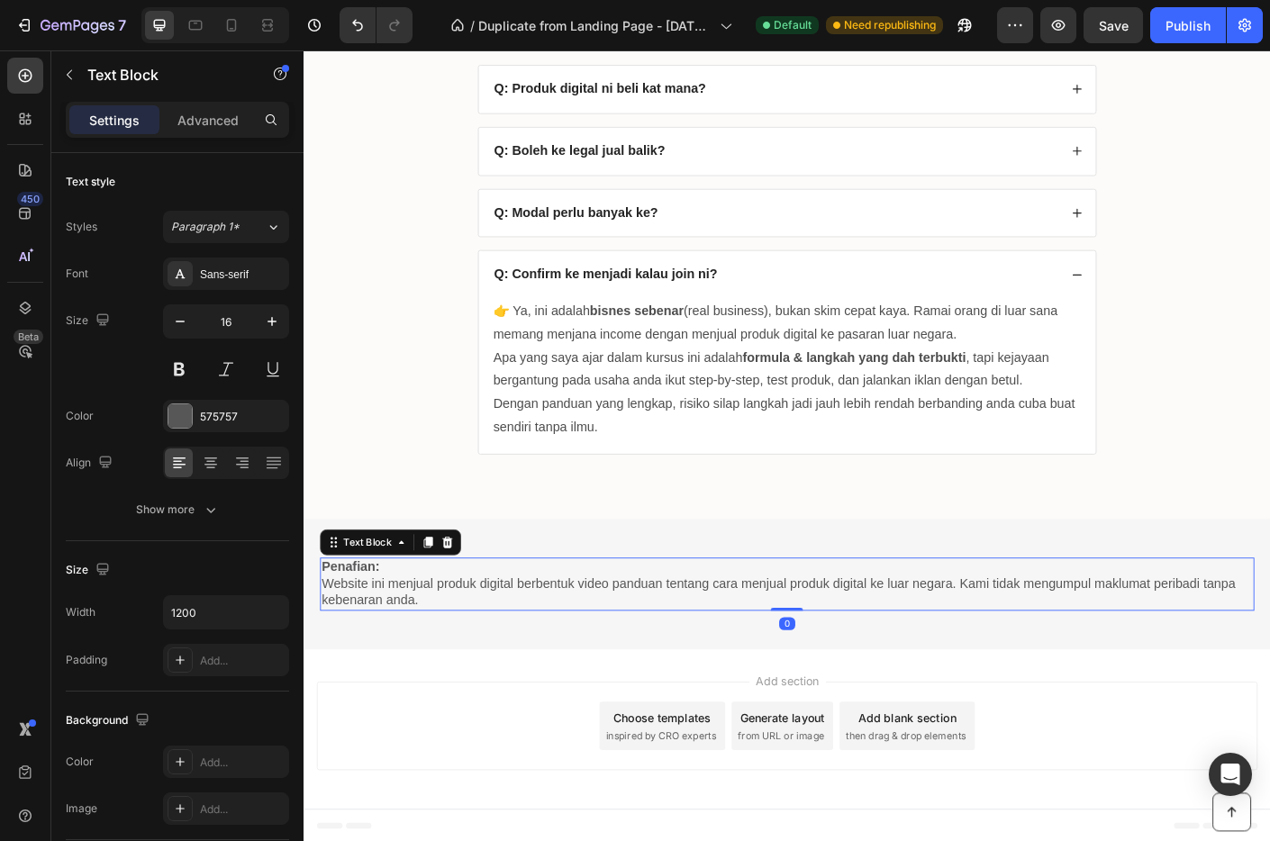
click at [515, 660] on p "Website ini menjual produk digital berbentuk video panduan tentang cara menjual…" at bounding box center [843, 658] width 1041 height 38
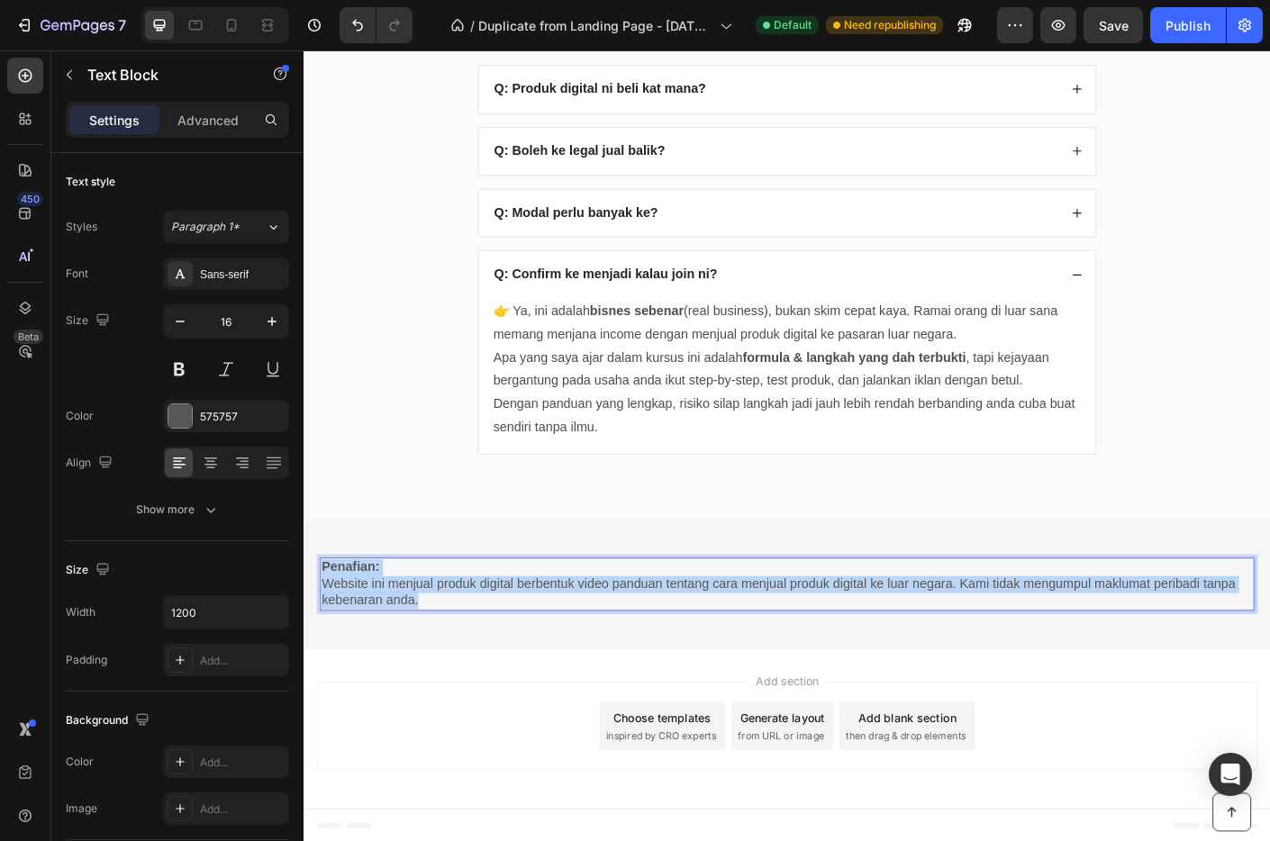
drag, startPoint x: 454, startPoint y: 666, endPoint x: 323, endPoint y: 629, distance: 135.8
click at [323, 629] on div "Penafian: Website ini menjual produk digital berbentuk video panduan tentang ca…" at bounding box center [844, 647] width 1045 height 59
